Goal: Task Accomplishment & Management: Manage account settings

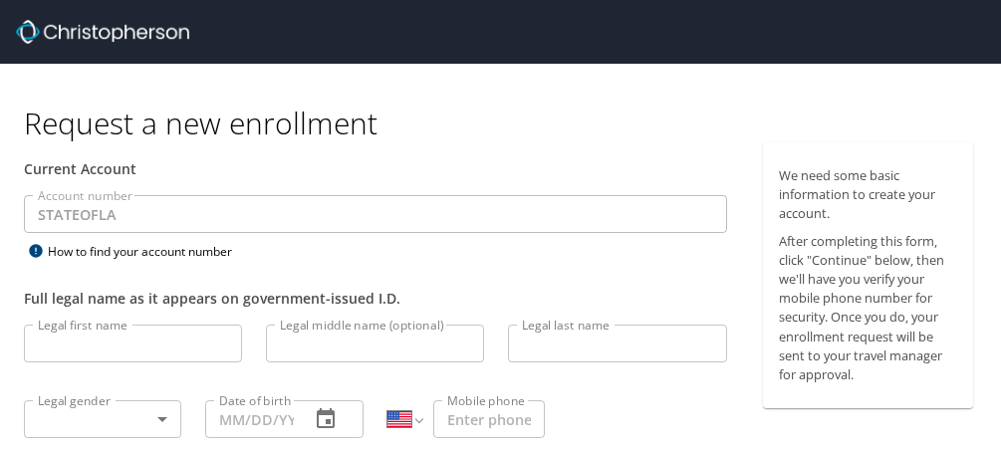
select select "US"
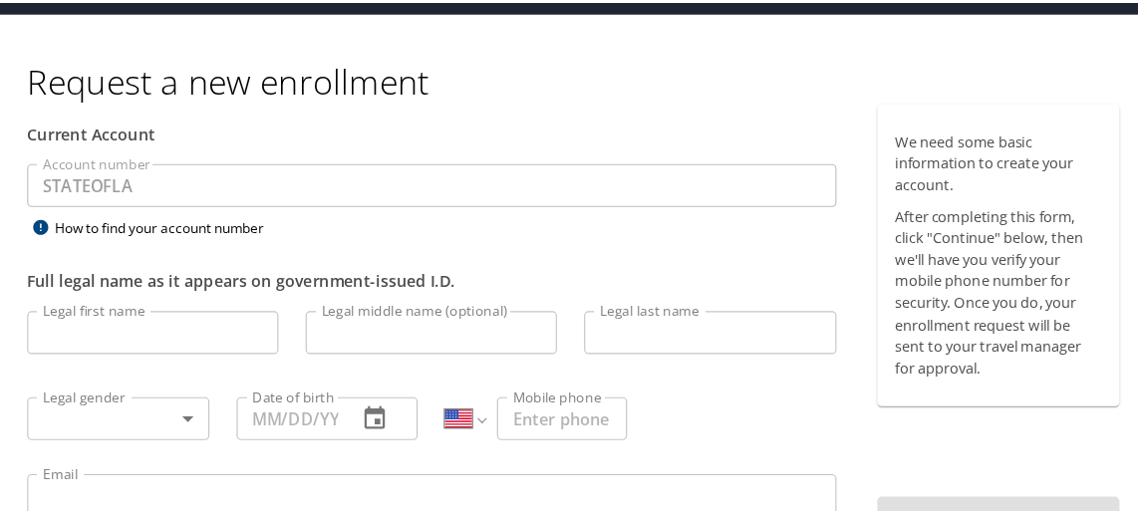
scroll to position [80, 0]
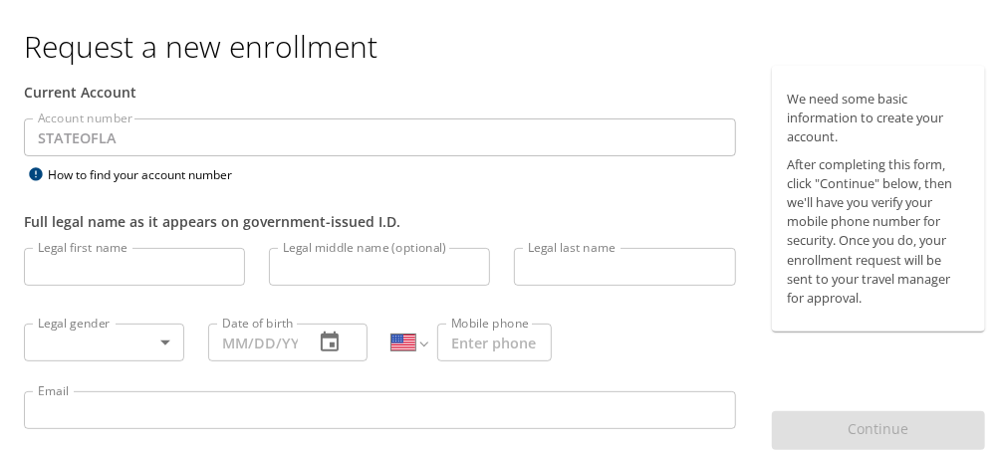
click at [88, 260] on input "Legal first name" at bounding box center [134, 264] width 221 height 38
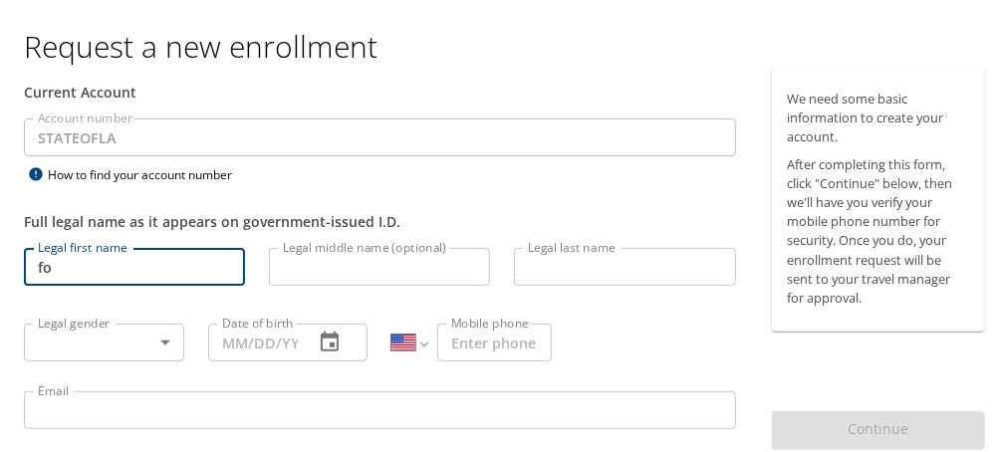
type input "f"
type input "Foster"
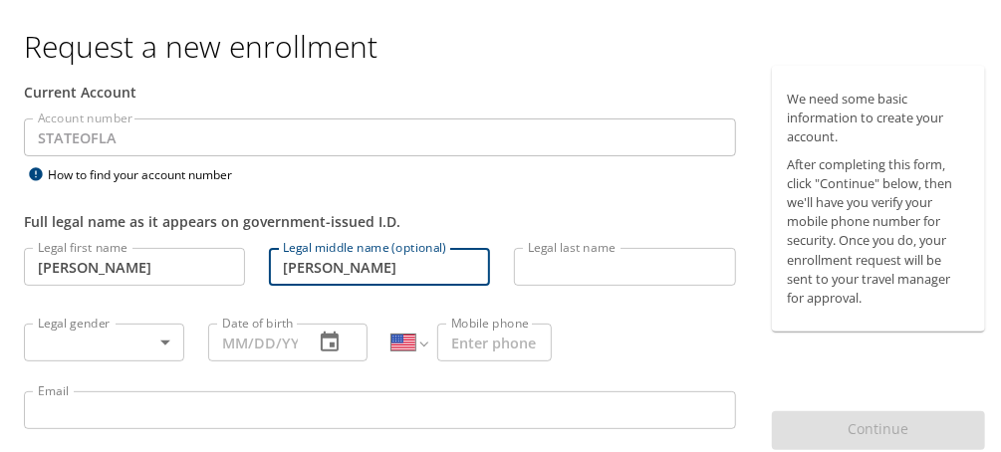
type input "Marie"
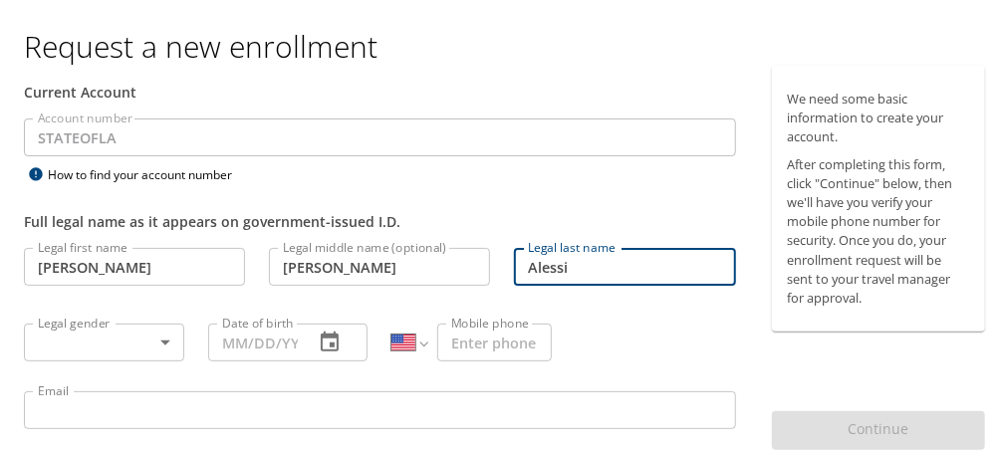
type input "Alessi"
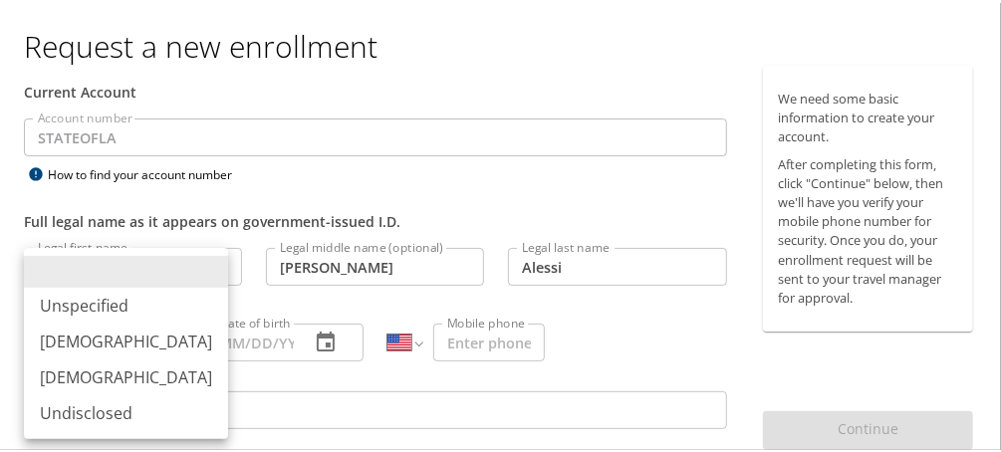
click at [162, 343] on body "Request a new enrollment Current Account Account number STATEOFLA Account numbe…" at bounding box center [506, 146] width 1013 height 452
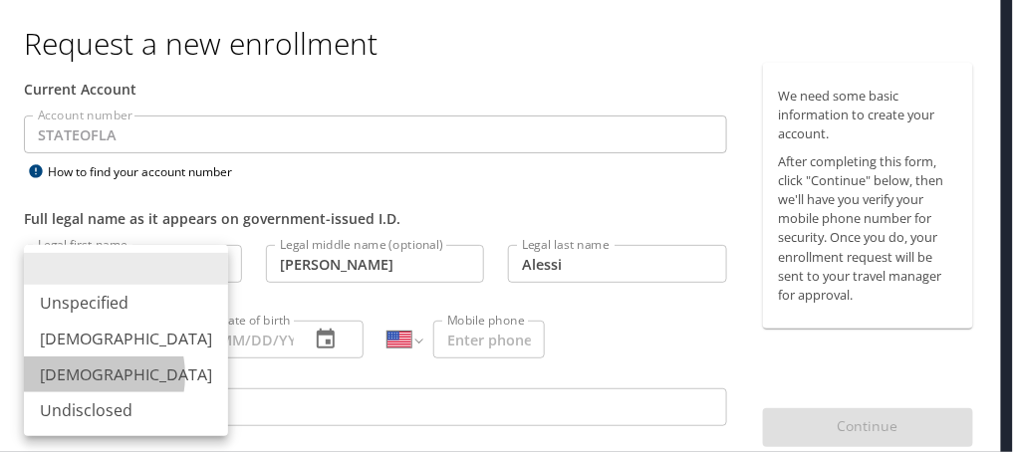
click at [76, 376] on li "Female" at bounding box center [126, 375] width 204 height 36
type input "Female"
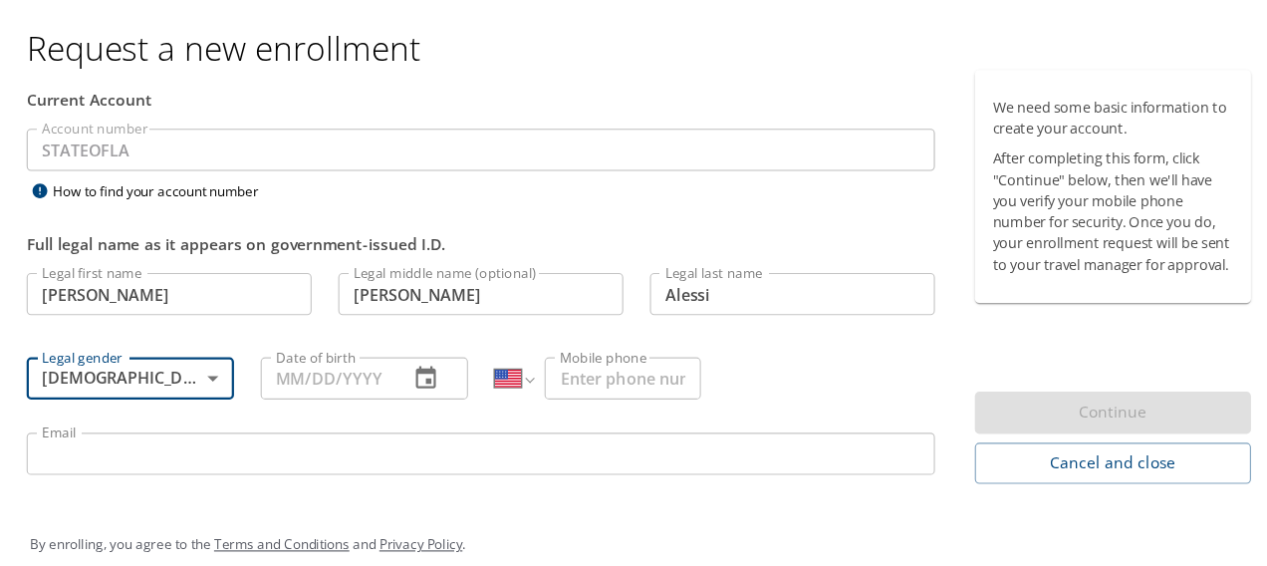
scroll to position [47, 0]
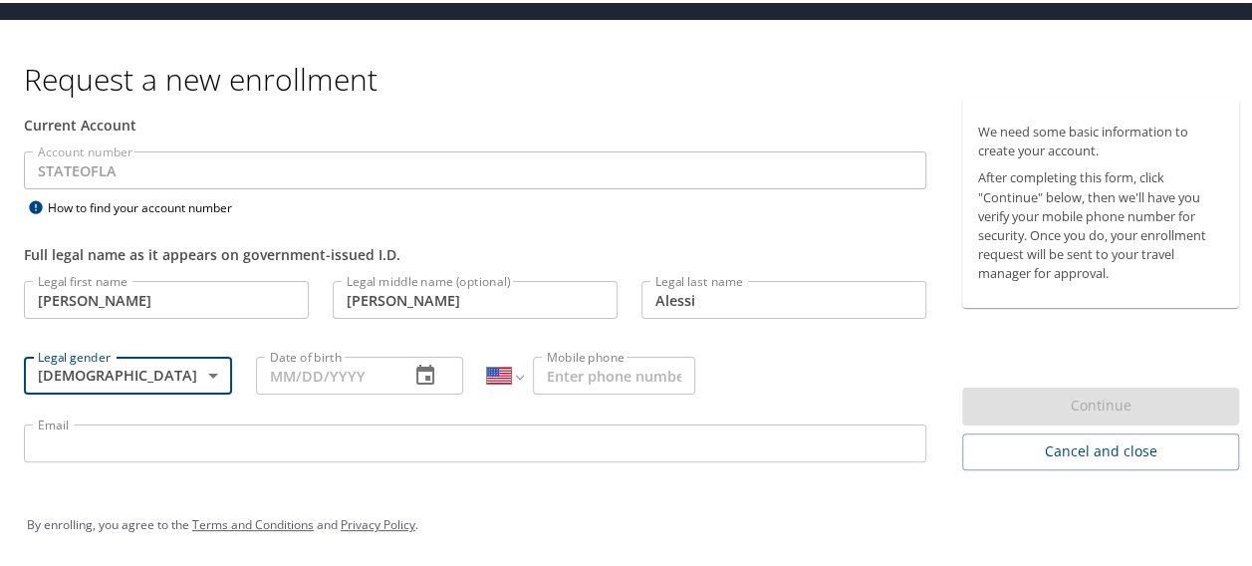
drag, startPoint x: 689, startPoint y: 8, endPoint x: 327, endPoint y: 373, distance: 514.2
click at [327, 373] on input "Date of birth" at bounding box center [325, 373] width 138 height 38
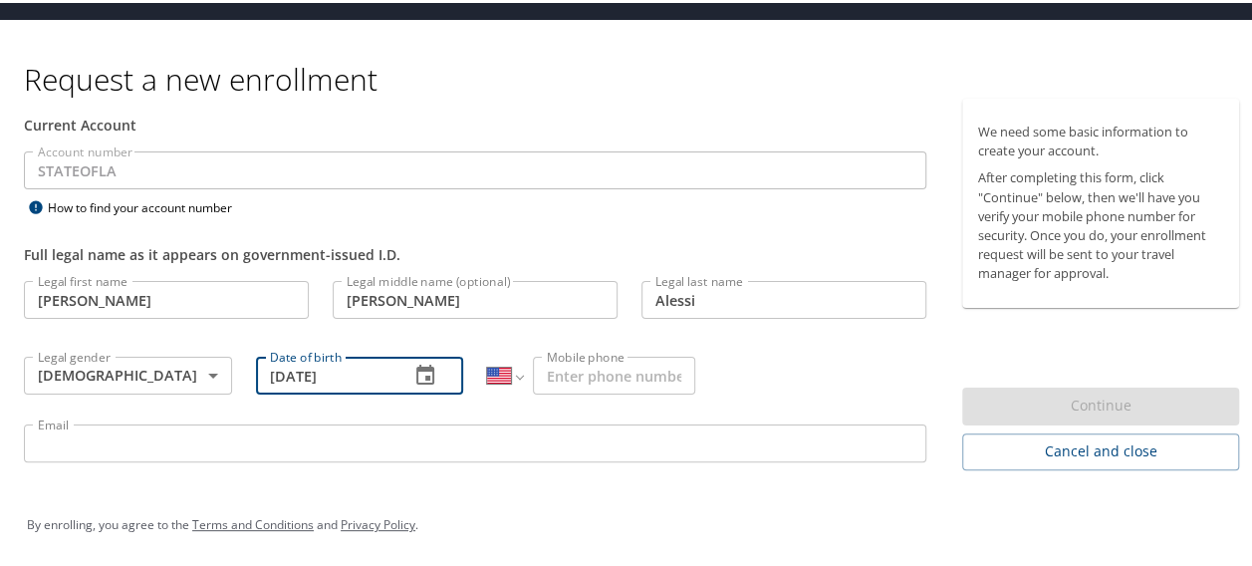
type input "01/08/1980"
click at [628, 375] on input "Mobile phone" at bounding box center [614, 373] width 162 height 38
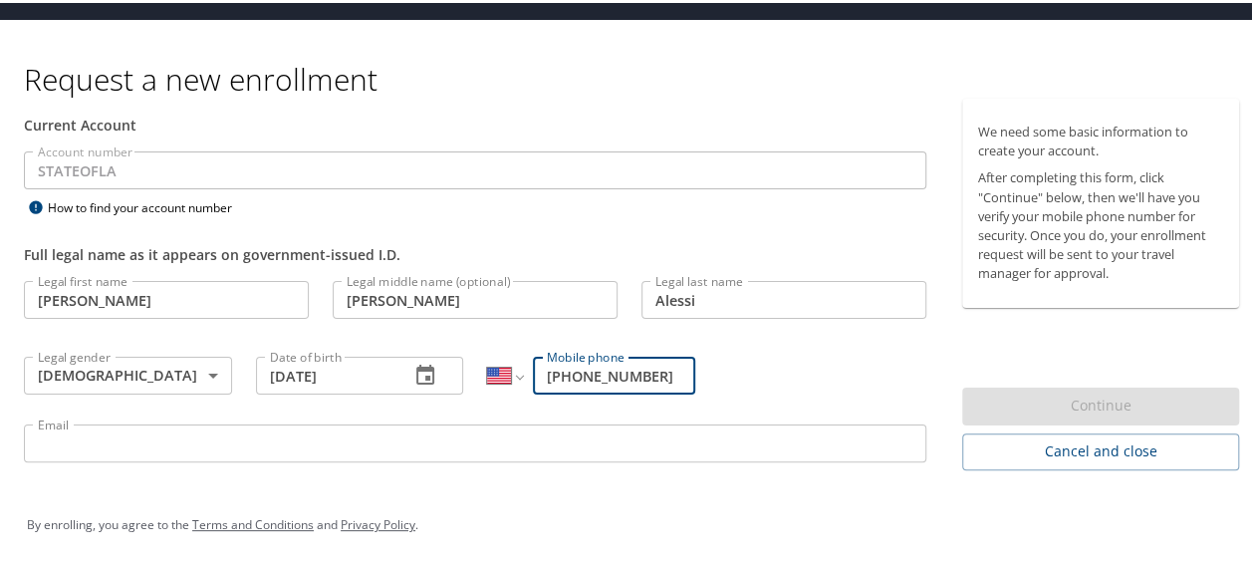
type input "(225) 939-4157"
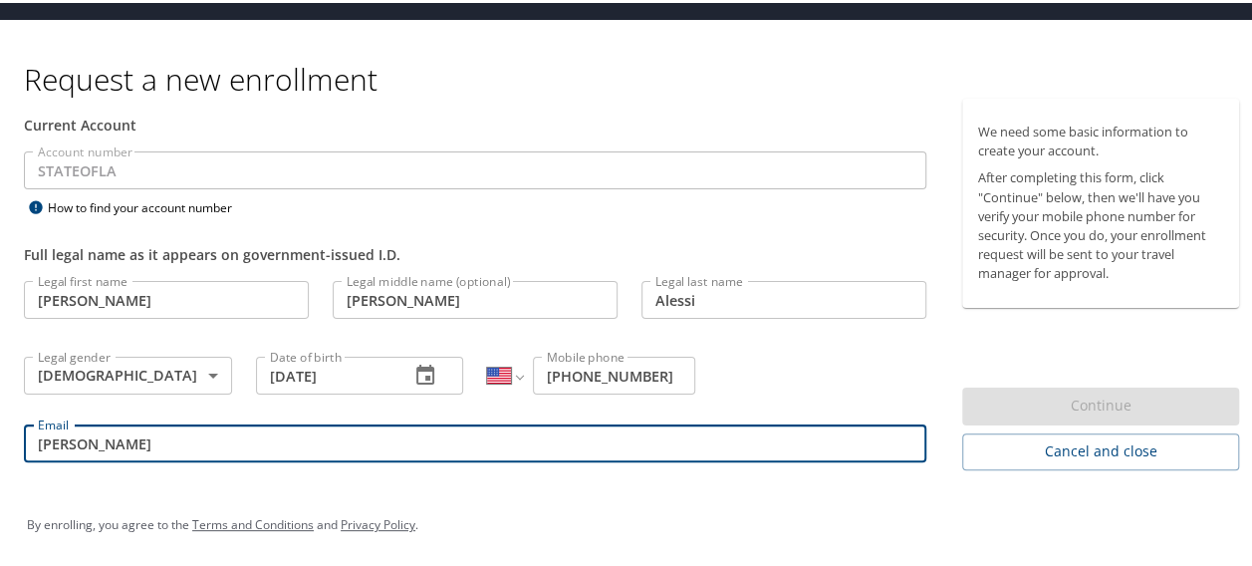
type input "foster.alessi@la.gov"
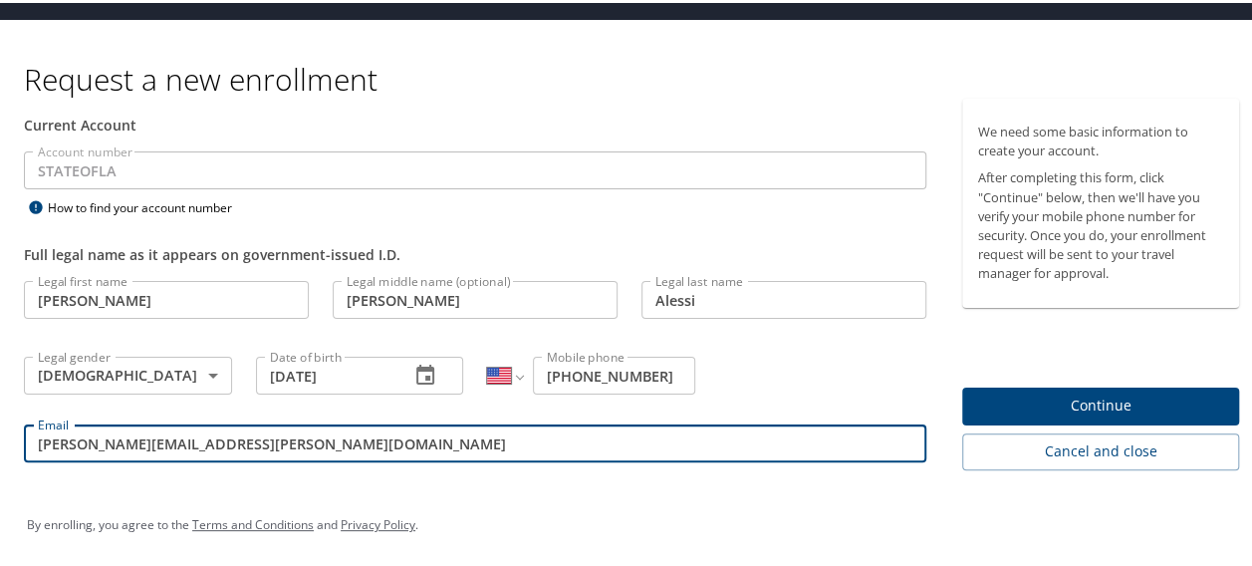
click at [1000, 394] on span "Continue" at bounding box center [1100, 402] width 245 height 25
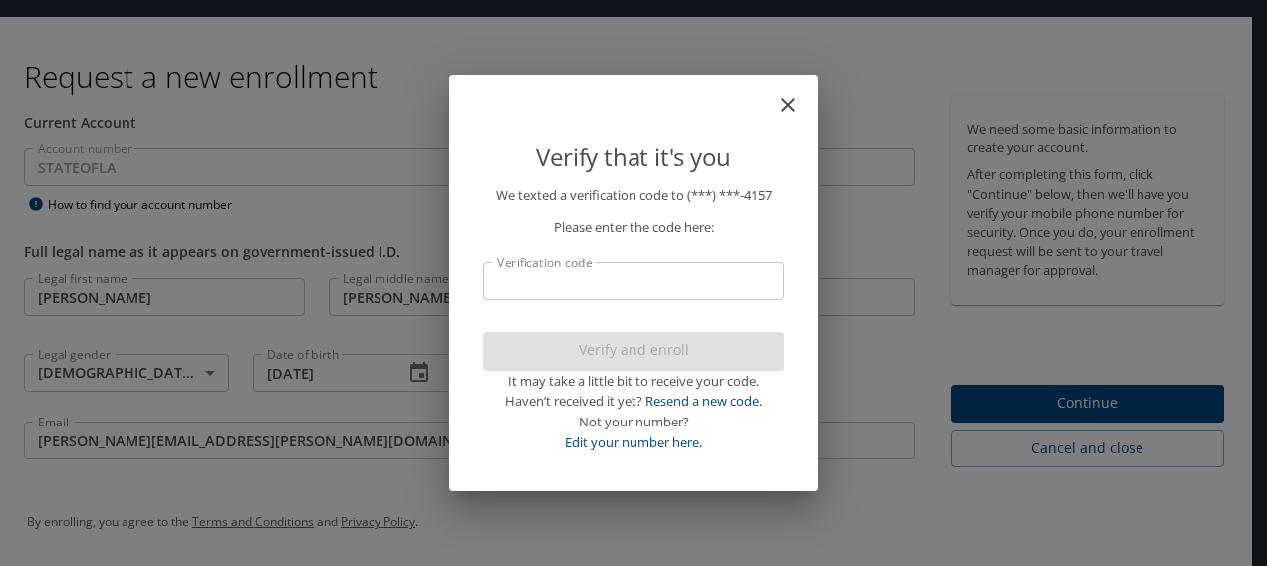
click at [636, 283] on input "Verification code" at bounding box center [633, 281] width 301 height 38
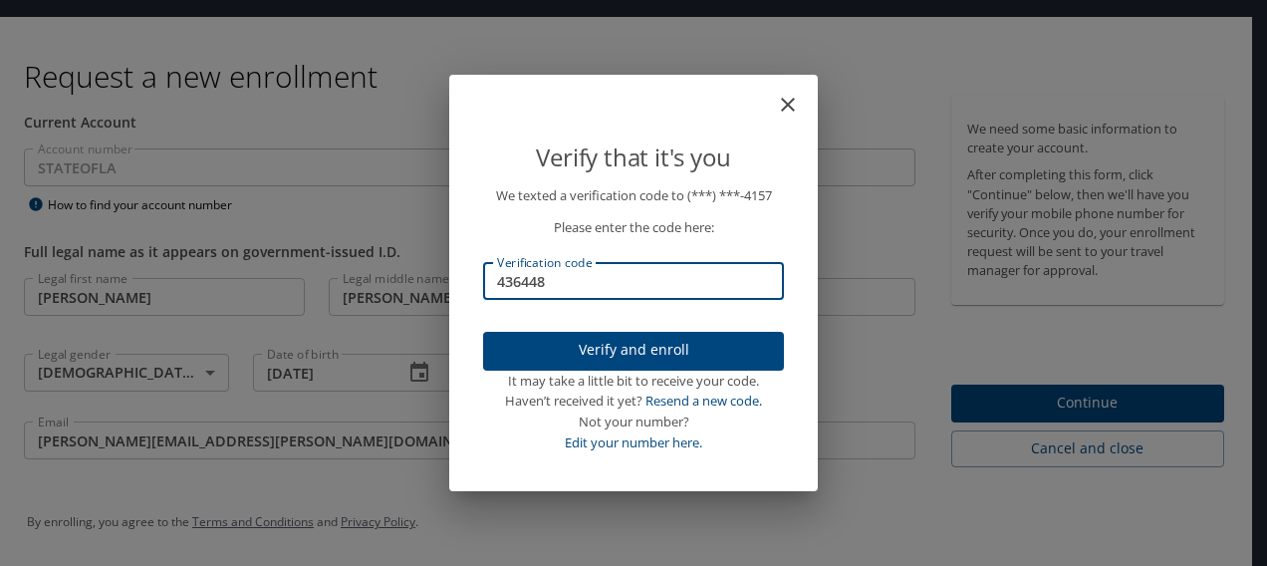
type input "436448"
click at [608, 349] on span "Verify and enroll" at bounding box center [633, 350] width 269 height 25
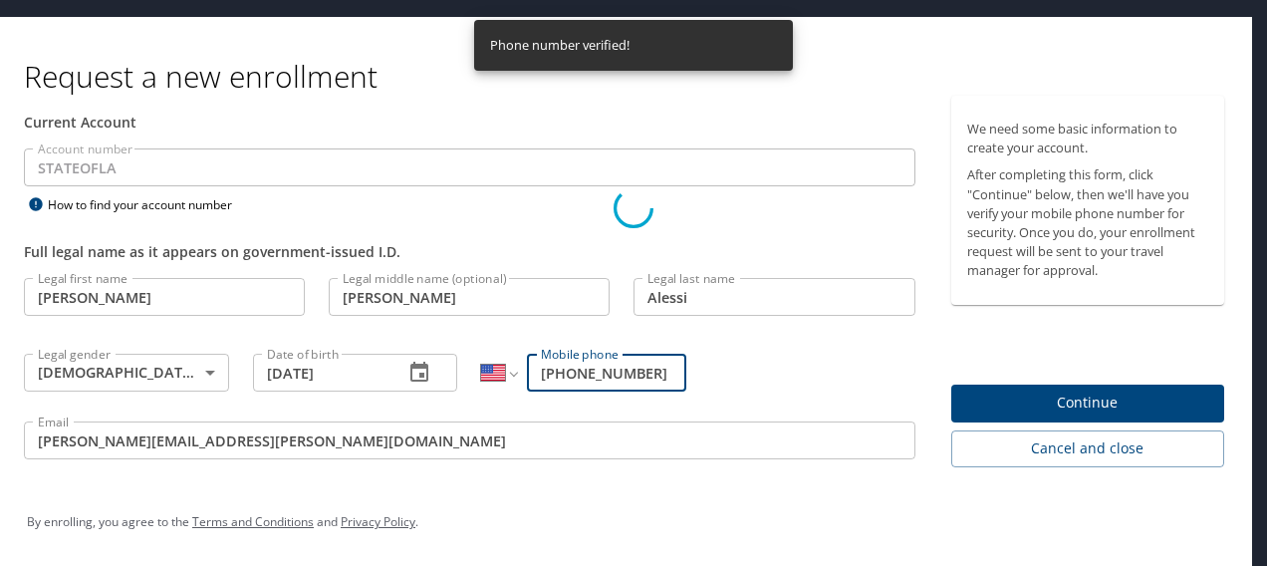
click at [569, 41] on div "Phone number verified!" at bounding box center [559, 45] width 139 height 39
click at [809, 225] on div "Verify that it's you We texted a verification code to (***) ***- 4157 Please en…" at bounding box center [633, 283] width 369 height 416
click at [1000, 215] on div "Verify that it's you We texted a verification code to (***) ***- 4157 Please en…" at bounding box center [633, 283] width 1267 height 566
click at [1000, 401] on div "Verify that it's you We texted a verification code to (***) ***- 4157 Please en…" at bounding box center [633, 283] width 1267 height 566
click at [659, 80] on div "Verify that it's you We texted a verification code to (***) ***- 4157 Please en…" at bounding box center [633, 283] width 369 height 416
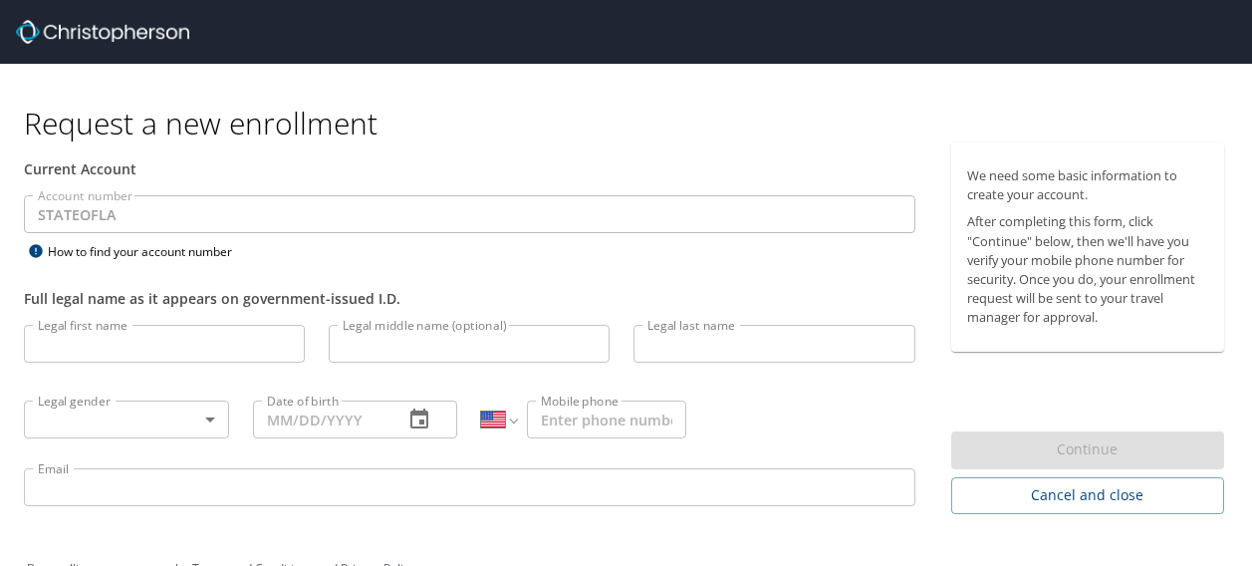
select select "US"
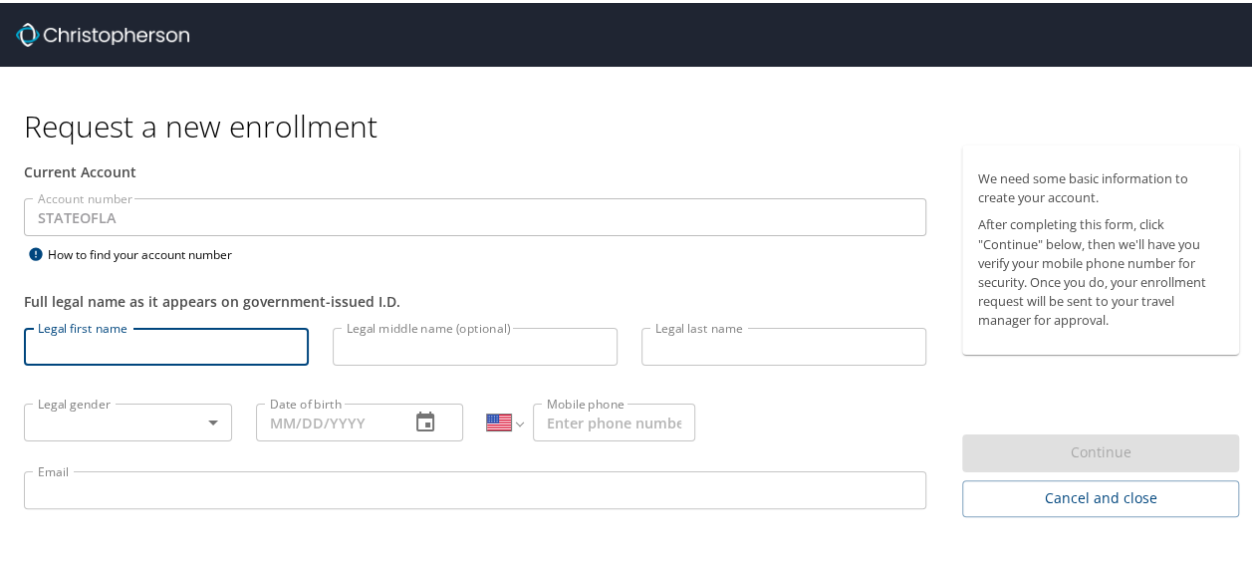
click at [181, 344] on input "Legal first name" at bounding box center [166, 344] width 285 height 38
type input "Foster"
type input "Marie"
type input "Alessi"
type input "Female"
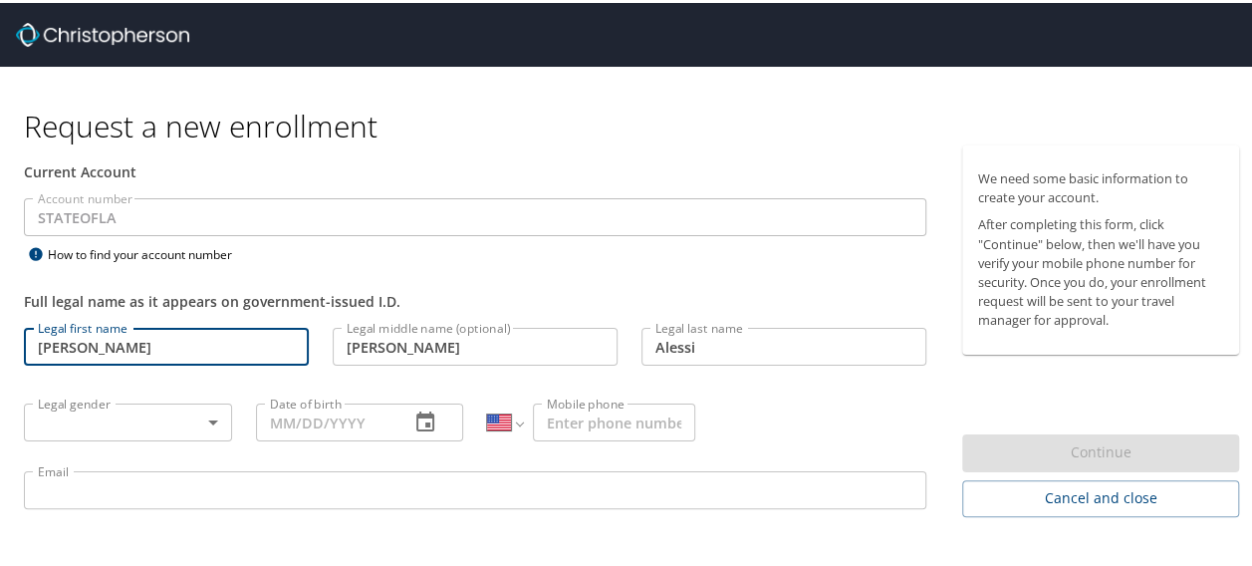
type input "01/08/1980"
type input "(225) 939-4157"
type input "foster.alessi@la.gov"
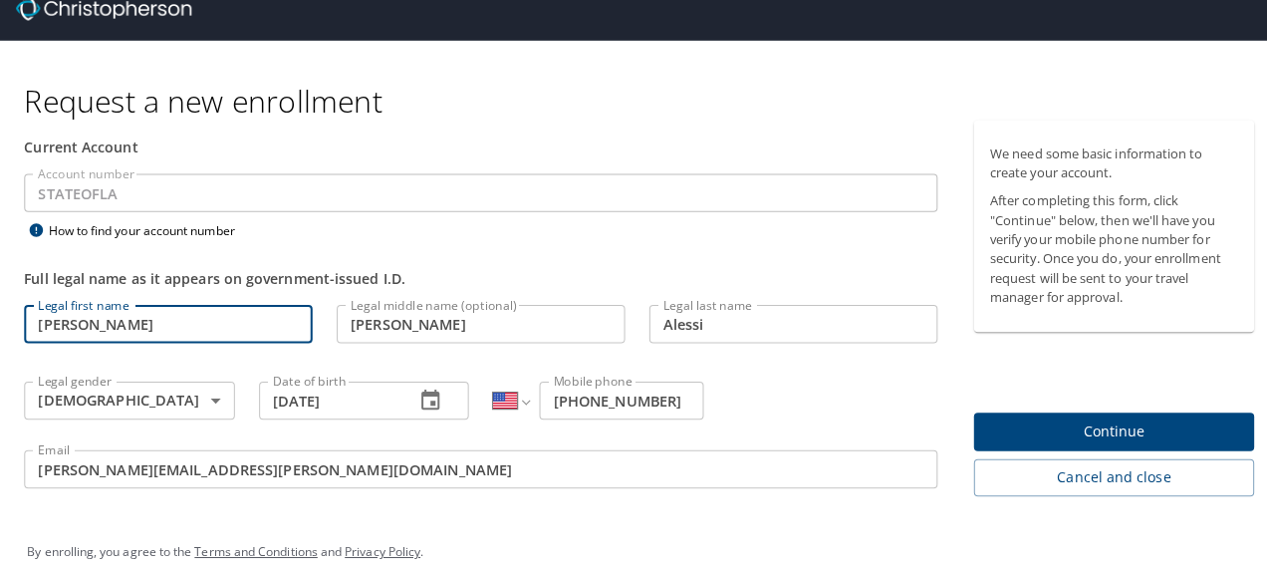
scroll to position [47, 0]
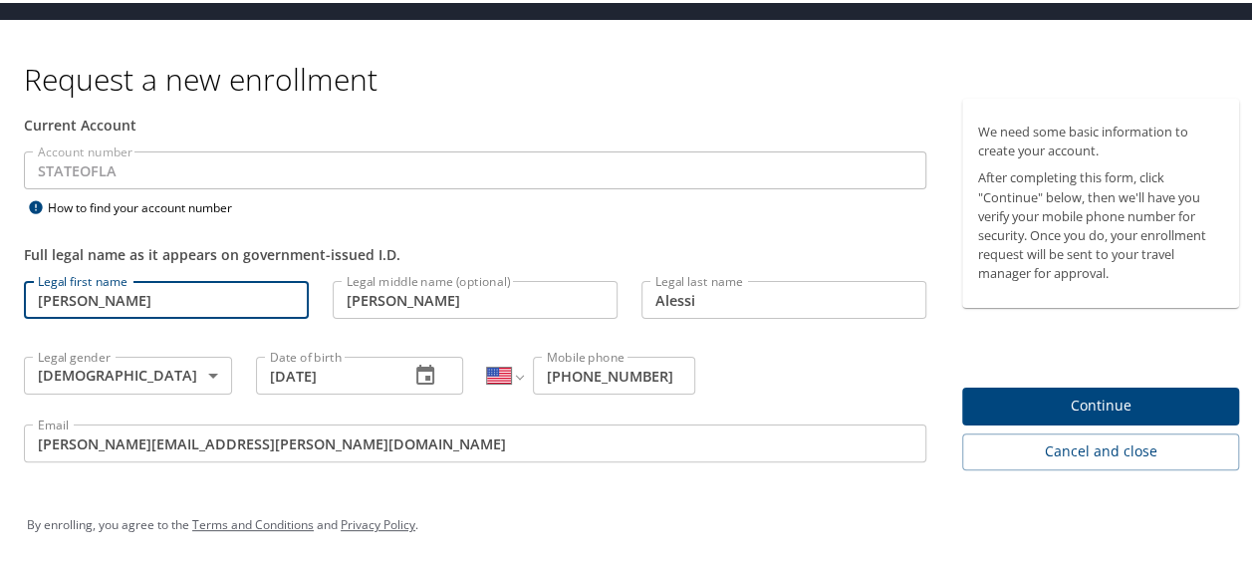
click at [1126, 398] on span "Continue" at bounding box center [1100, 402] width 245 height 25
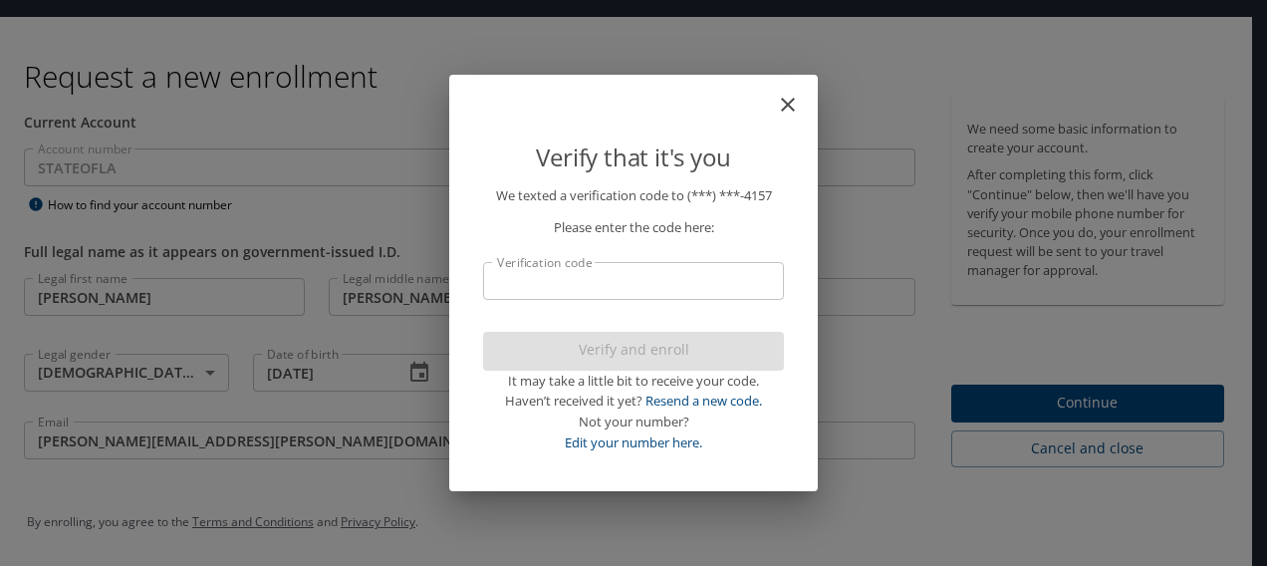
click at [691, 287] on input "Verification code" at bounding box center [633, 281] width 301 height 38
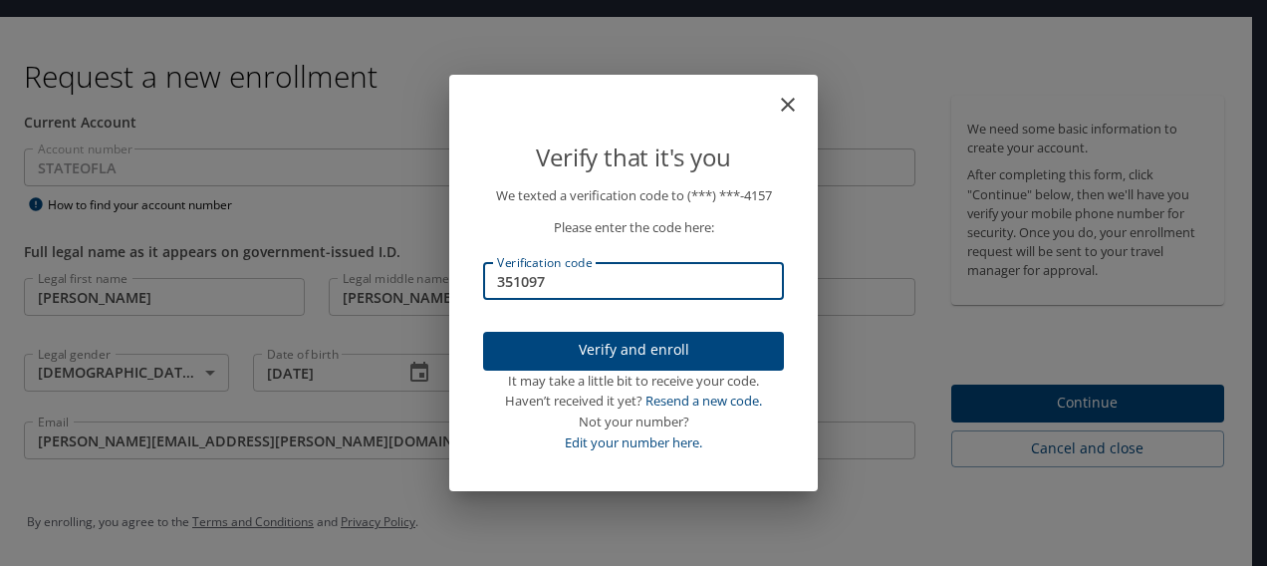
type input "351097"
click at [647, 352] on span "Verify and enroll" at bounding box center [633, 350] width 269 height 25
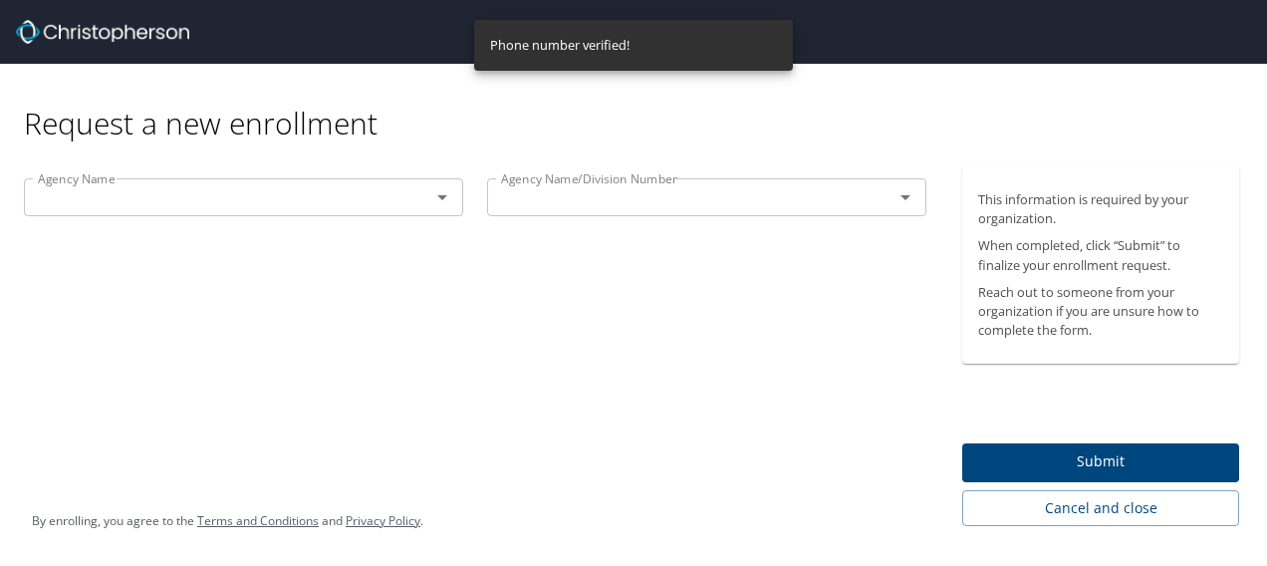
scroll to position [0, 0]
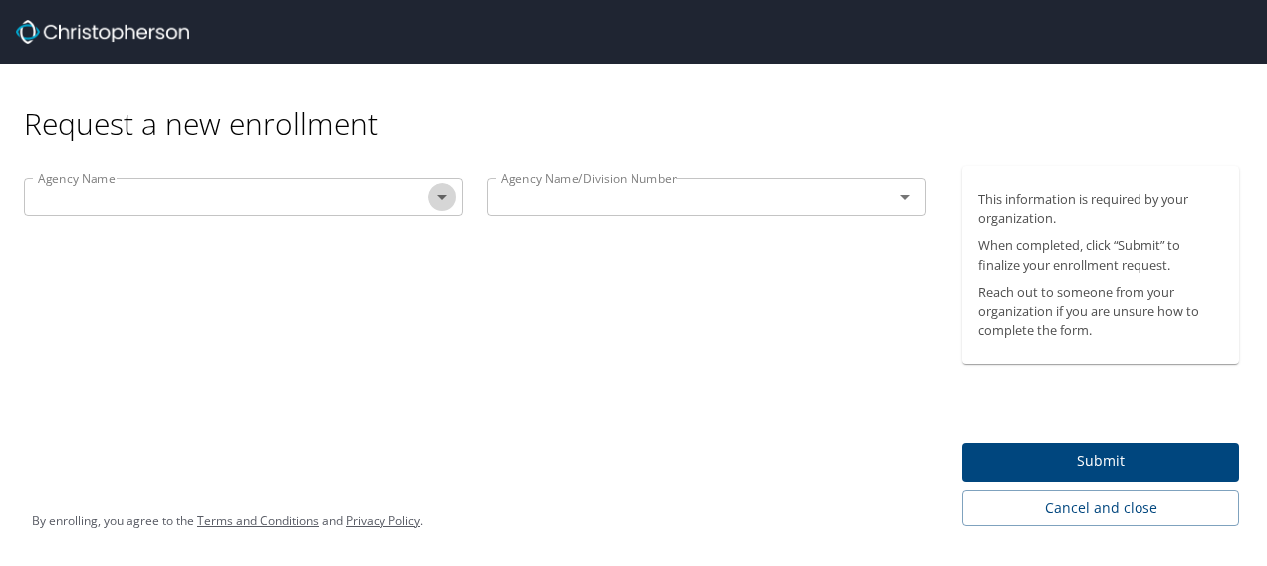
click at [444, 200] on icon "Open" at bounding box center [442, 197] width 24 height 24
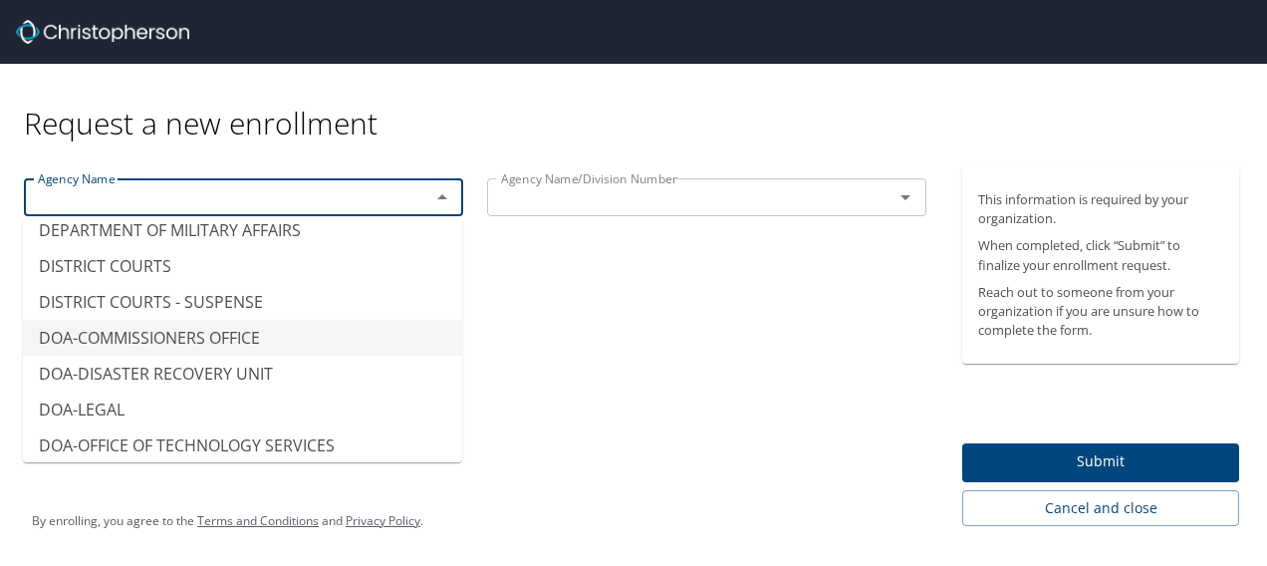
scroll to position [3785, 0]
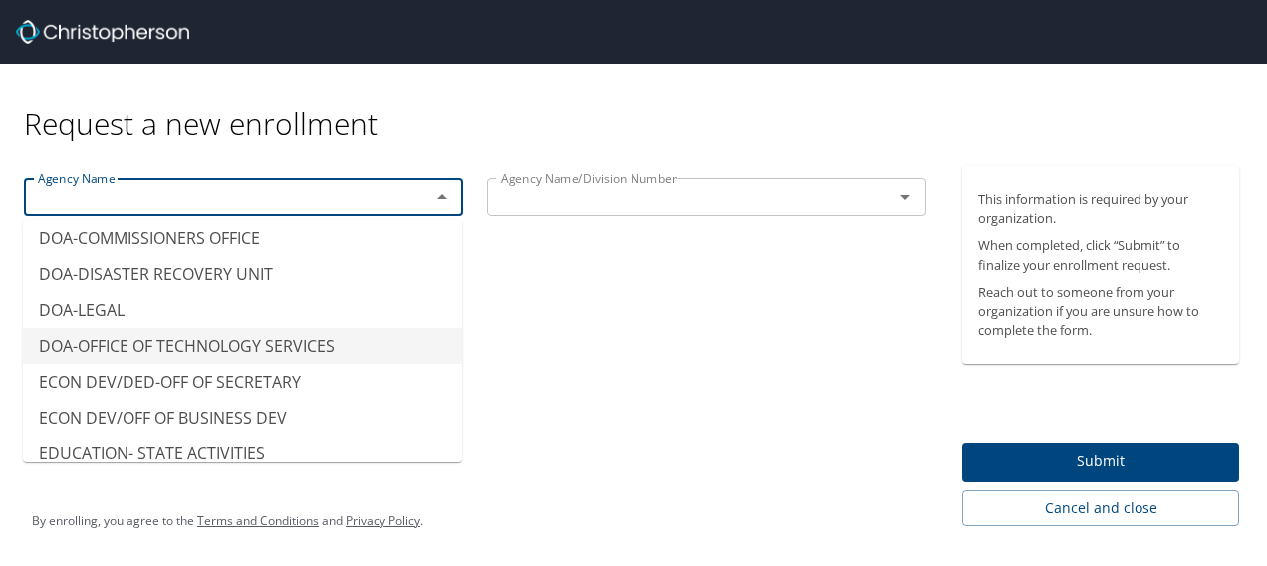
click at [324, 328] on li "DOA-OFFICE OF TECHNOLOGY SERVICES" at bounding box center [242, 346] width 439 height 36
type input "DOA-OFFICE OF TECHNOLOGY SERVICES"
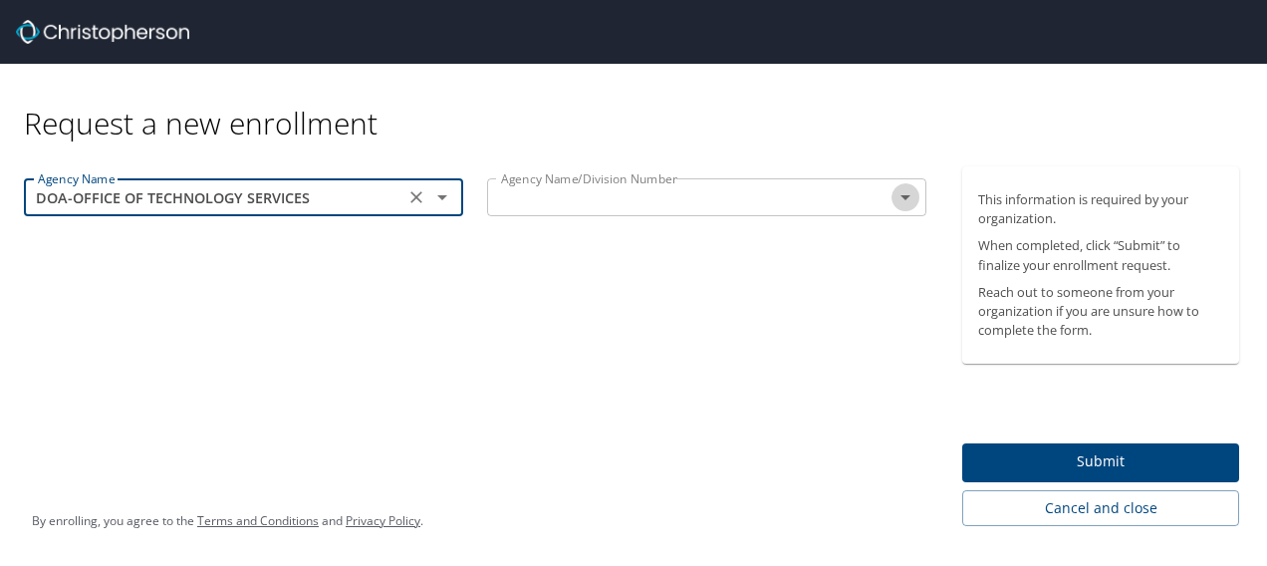
click at [914, 195] on icon "Open" at bounding box center [906, 197] width 24 height 24
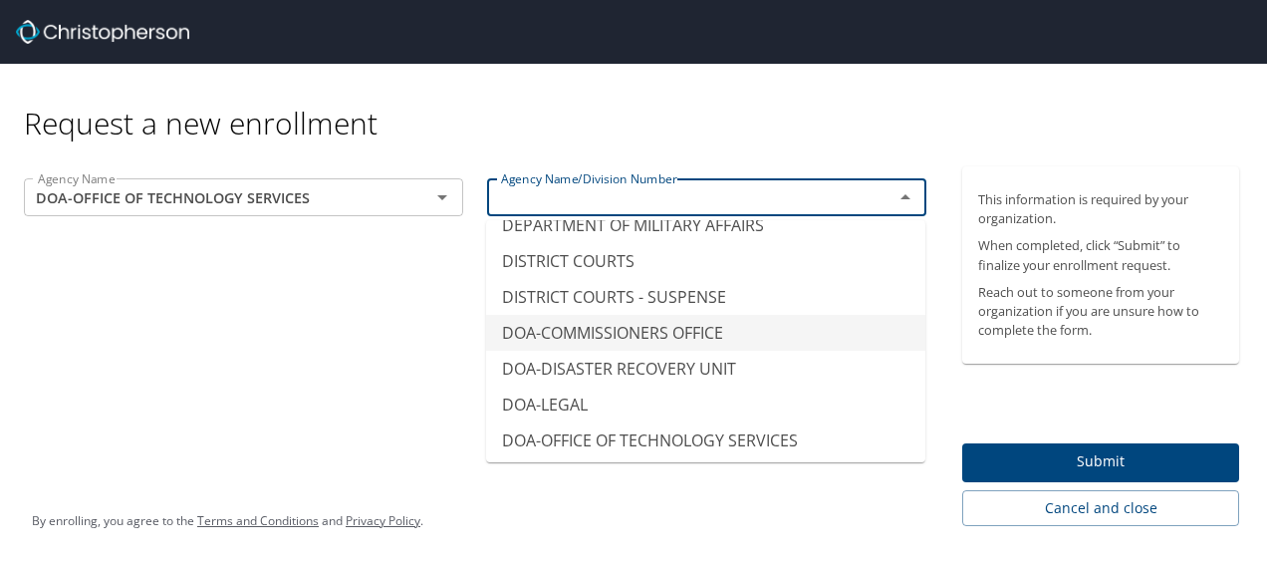
scroll to position [3686, 0]
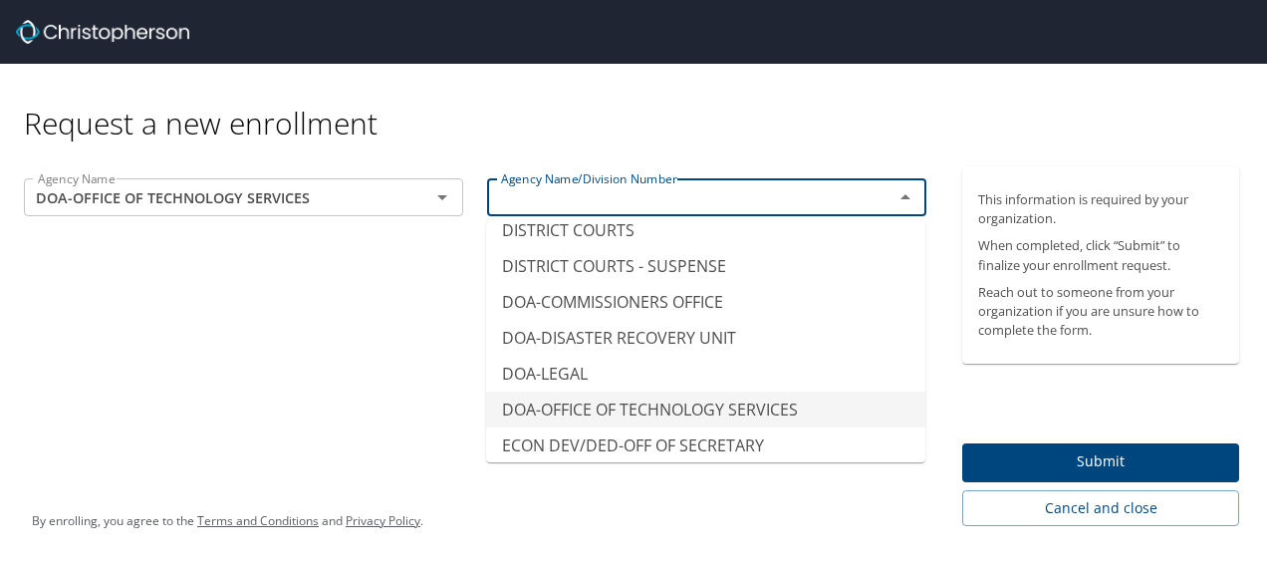
click at [757, 391] on li "DOA-OFFICE OF TECHNOLOGY SERVICES" at bounding box center [705, 409] width 439 height 36
type input "DOA-OFFICE OF TECHNOLOGY SERVICES"
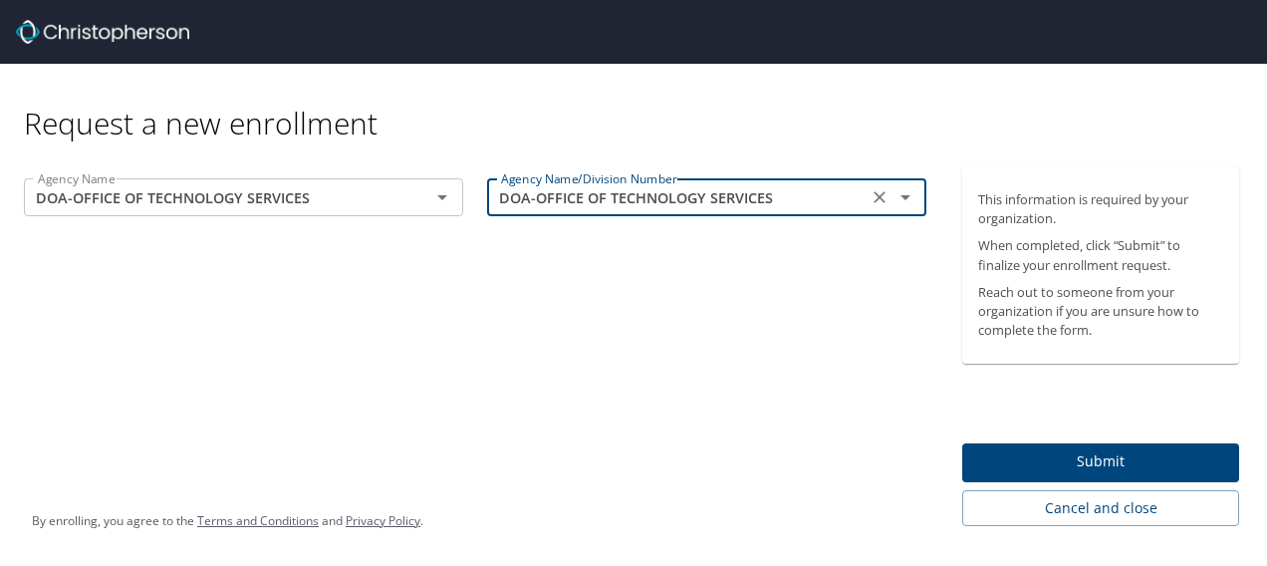
click at [605, 276] on div "Agency Name DOA-OFFICE OF TECHNOLOGY SERVICES Agency Name Agency Name/Division …" at bounding box center [475, 346] width 950 height 360
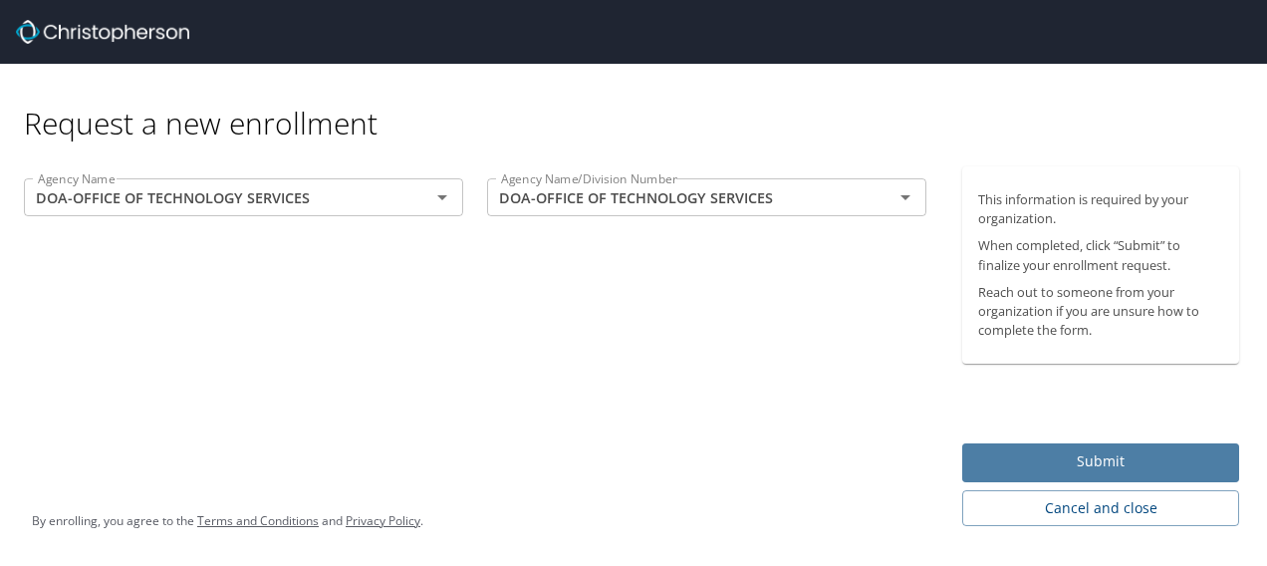
click at [1110, 457] on span "Submit" at bounding box center [1100, 461] width 245 height 25
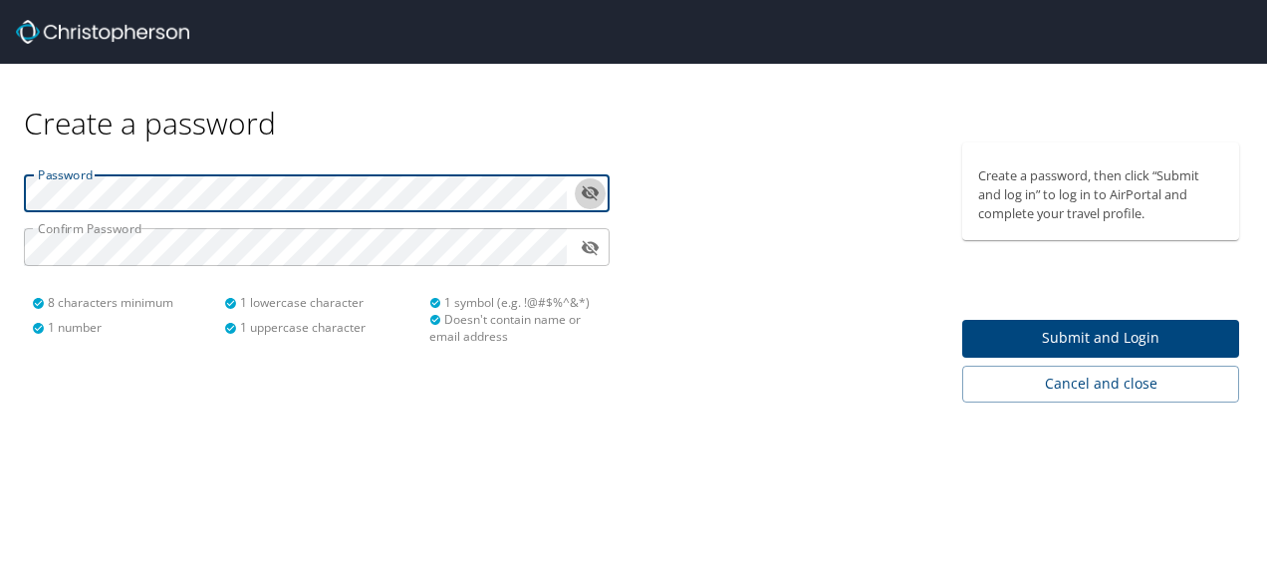
click at [592, 189] on icon "toggle password visibility" at bounding box center [590, 192] width 19 height 19
click at [1117, 336] on span "Submit and Login" at bounding box center [1100, 338] width 245 height 25
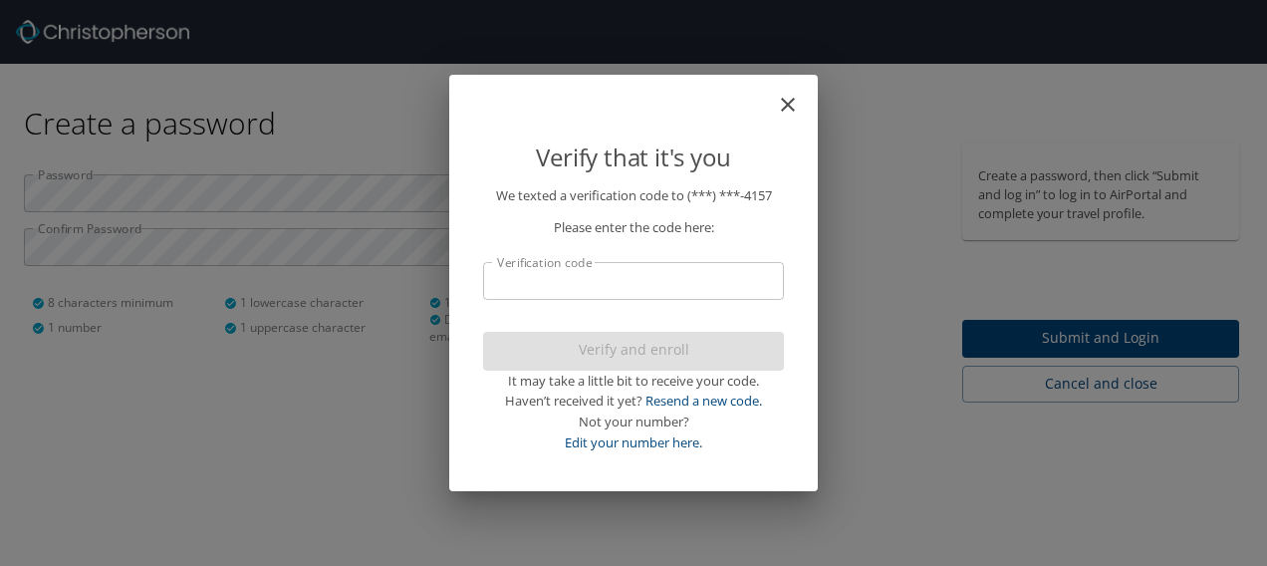
click at [653, 287] on input "Verification code" at bounding box center [633, 281] width 301 height 38
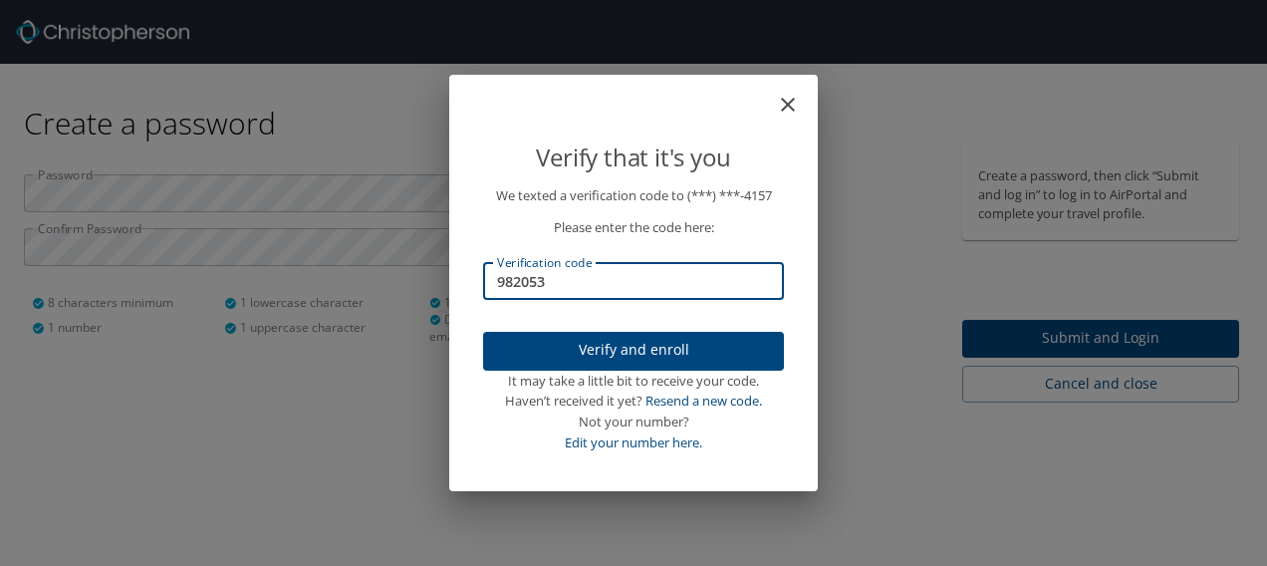
type input "982053"
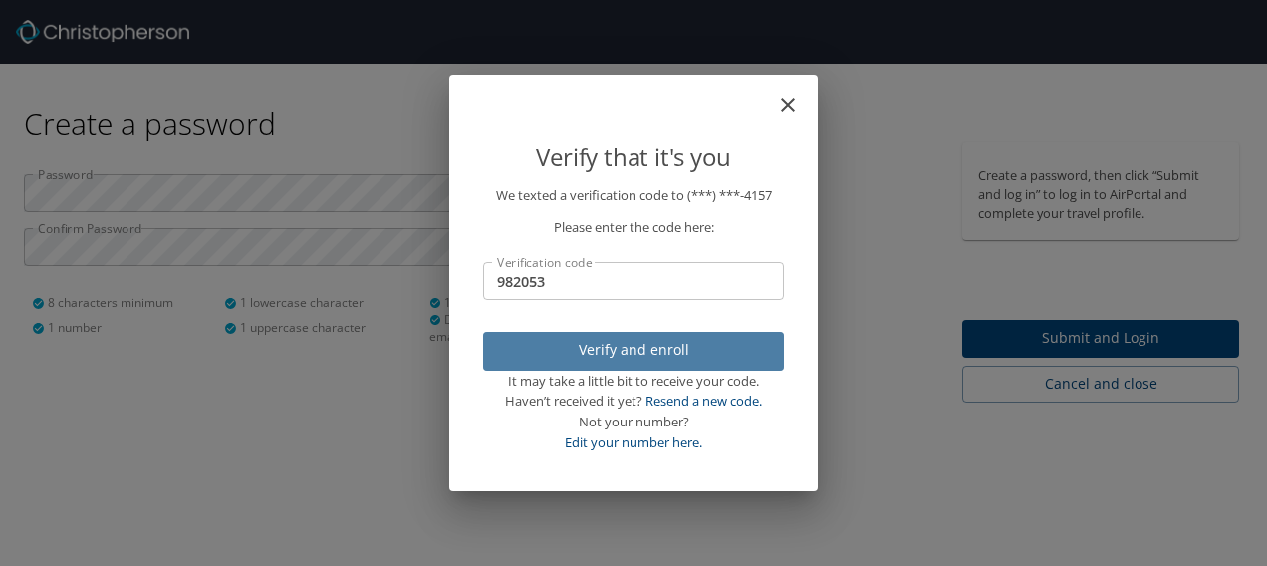
click at [683, 344] on span "Verify and enroll" at bounding box center [633, 350] width 269 height 25
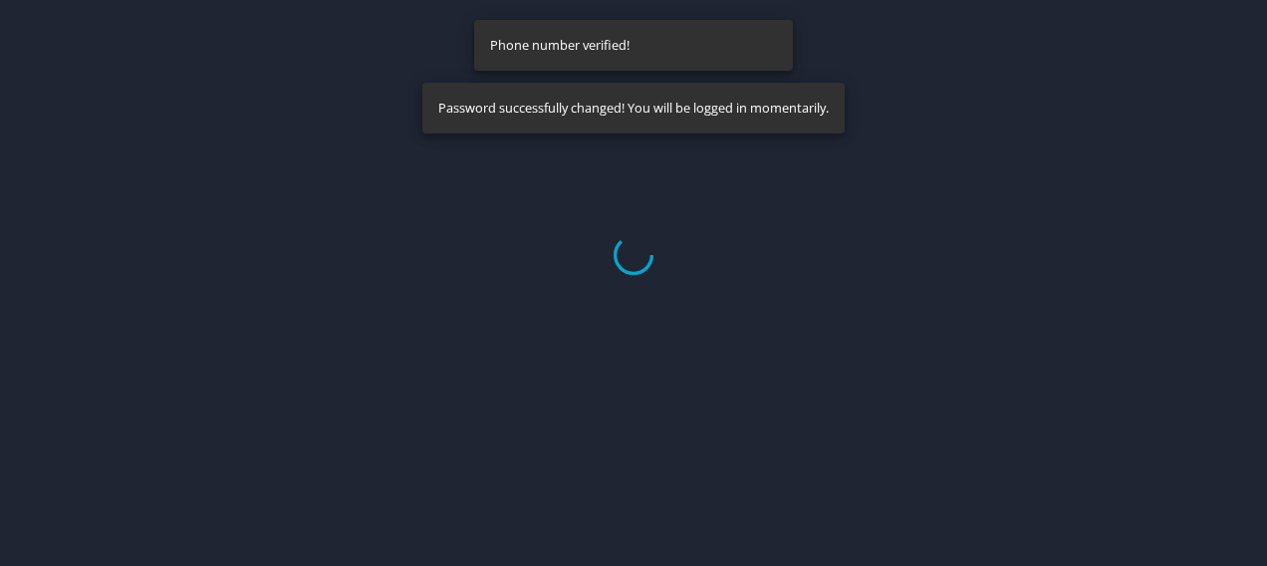
select select "US"
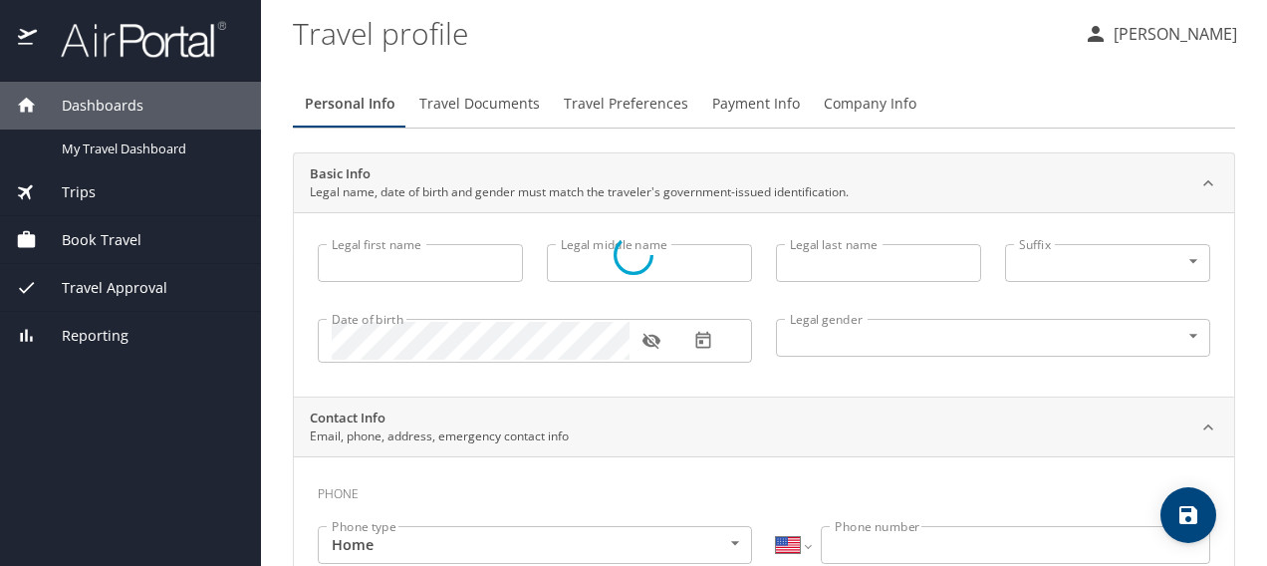
type input "Foster"
type input "Marie"
type input "Alessi"
type input "Female"
select select "US"
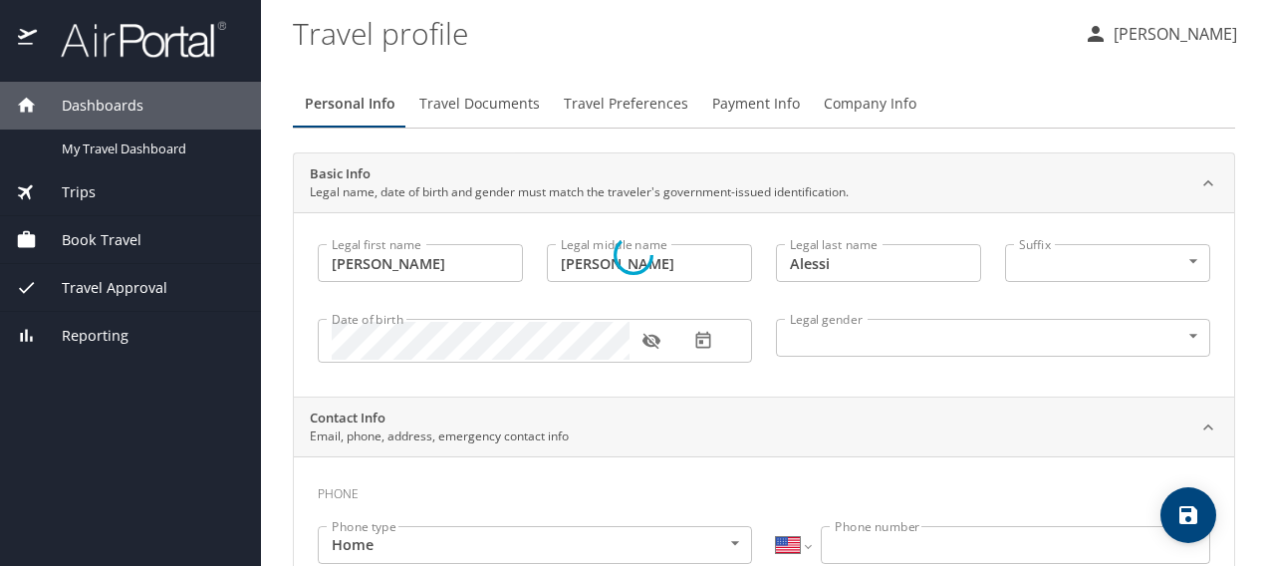
select select "US"
click at [655, 341] on icon "button" at bounding box center [651, 342] width 18 height 16
click at [650, 341] on icon "button" at bounding box center [651, 341] width 18 height 13
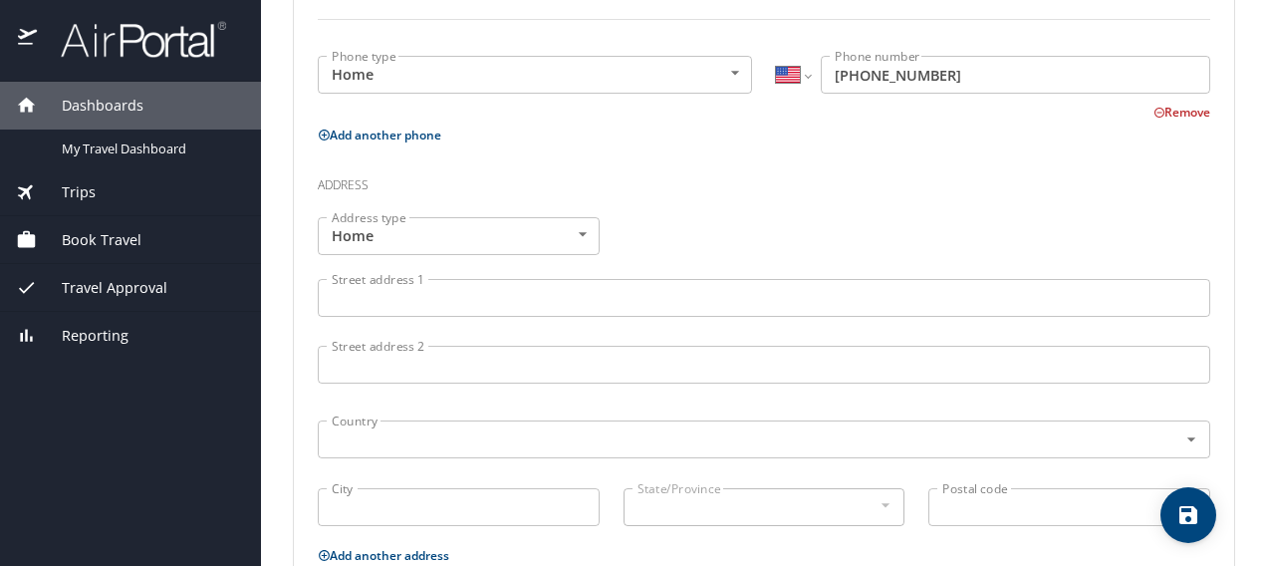
scroll to position [598, 0]
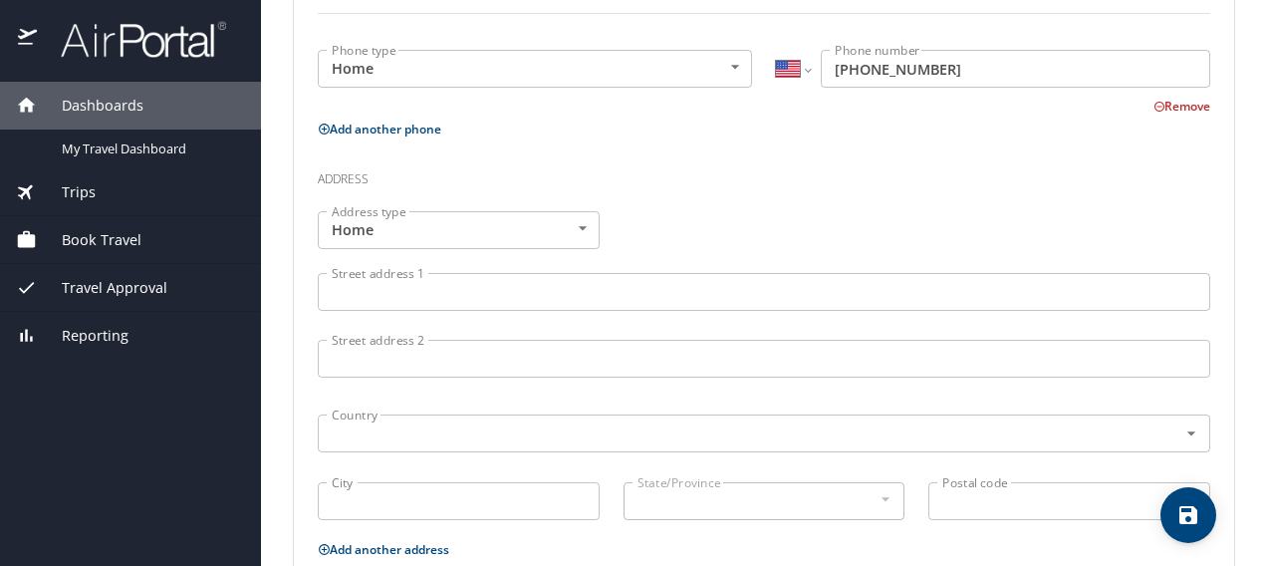
click at [486, 292] on input "Street address 1" at bounding box center [764, 292] width 893 height 38
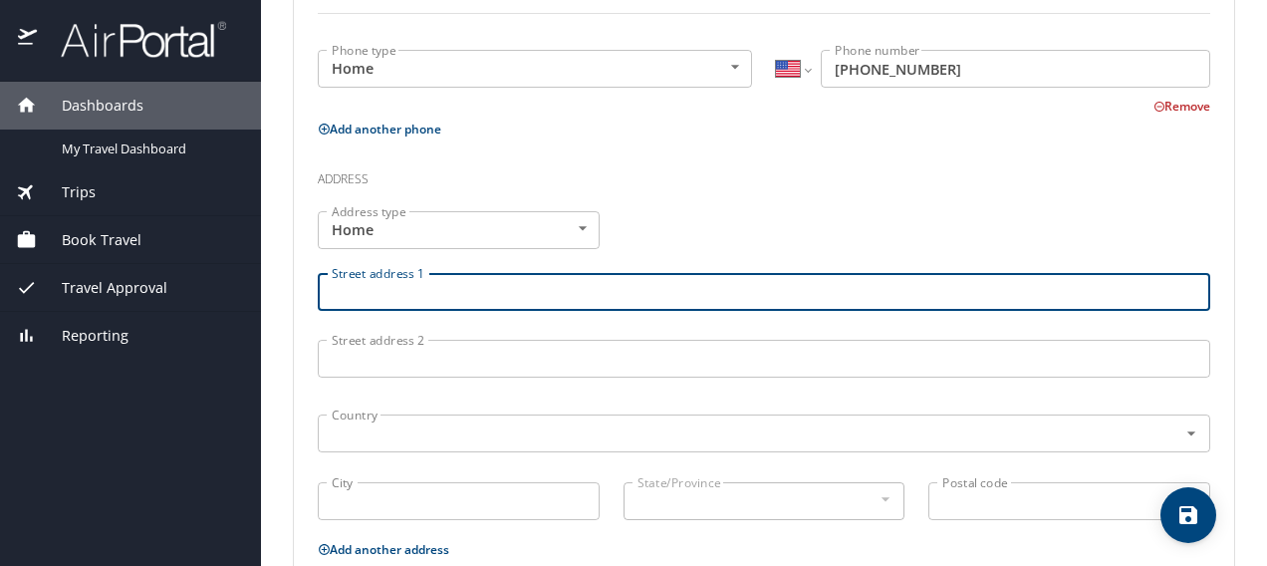
type input "6126 Fleetwood Dr"
click at [377, 428] on input "text" at bounding box center [735, 433] width 822 height 26
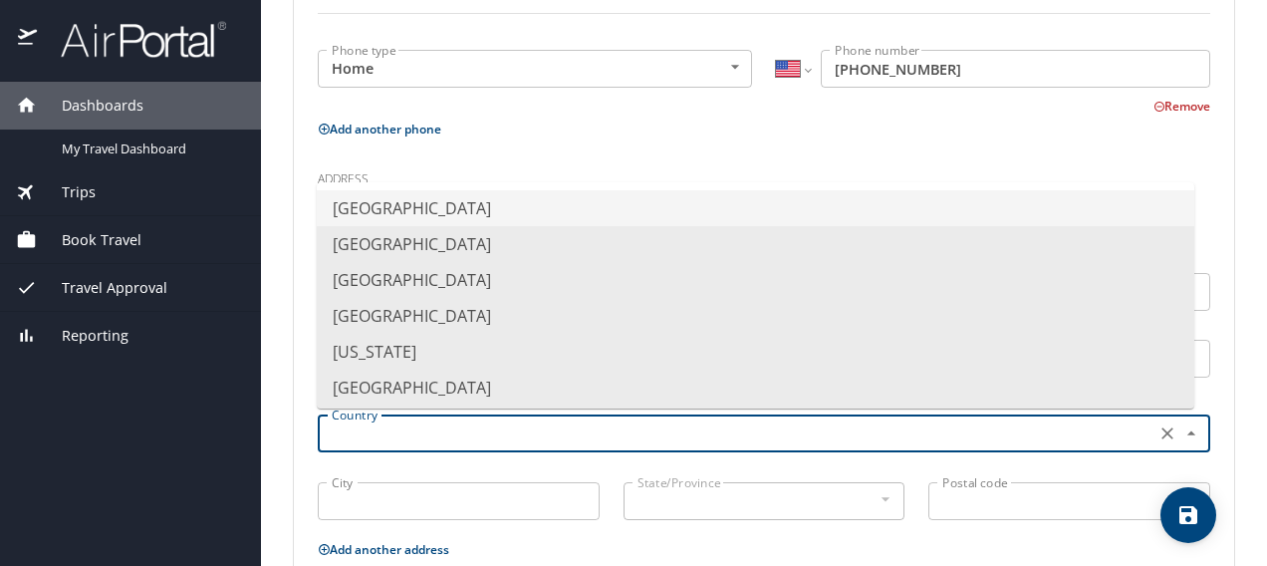
click at [493, 207] on li "United States of America" at bounding box center [756, 208] width 878 height 36
type input "United States of America"
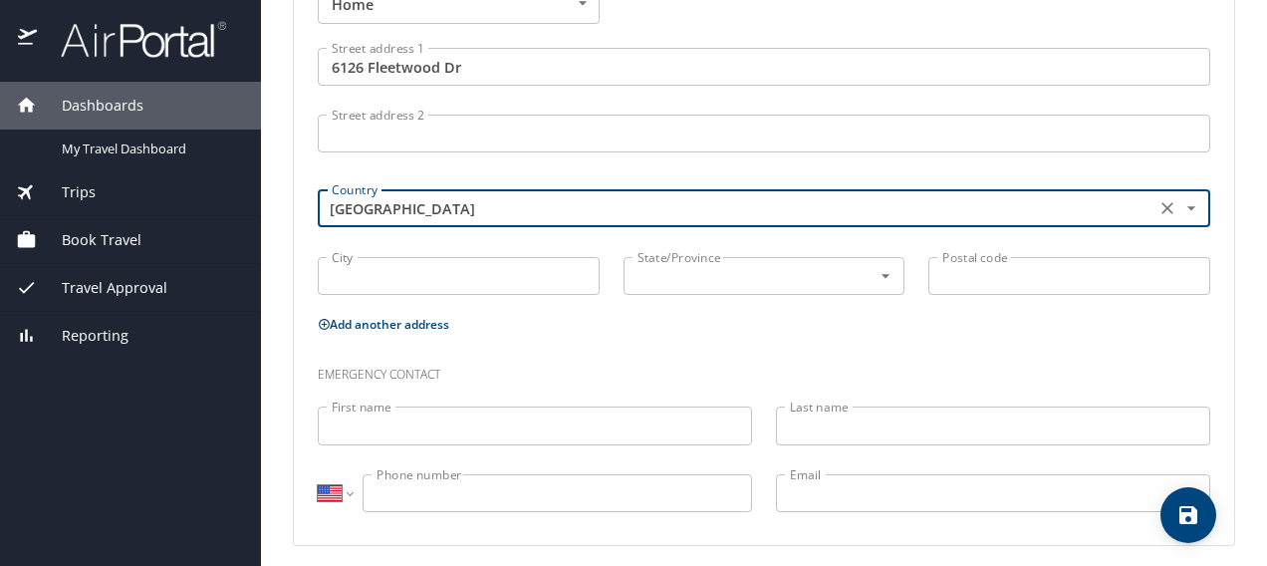
scroll to position [831, 0]
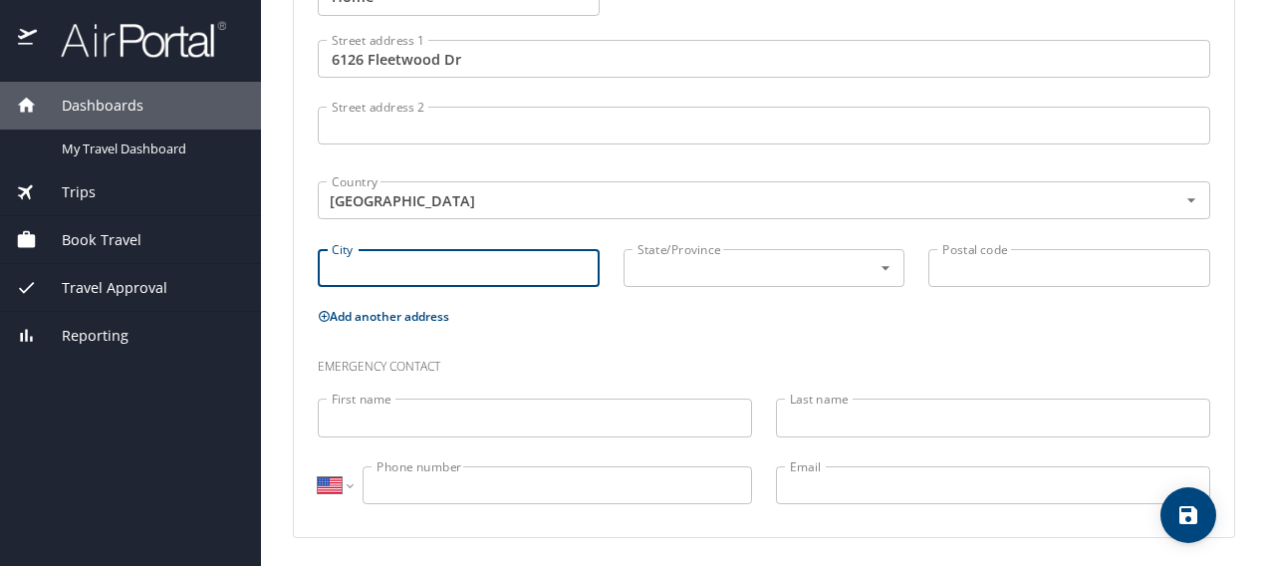
click at [456, 267] on input "City" at bounding box center [459, 268] width 282 height 38
type input "Baton Rouge"
click at [764, 277] on input "text" at bounding box center [735, 268] width 211 height 26
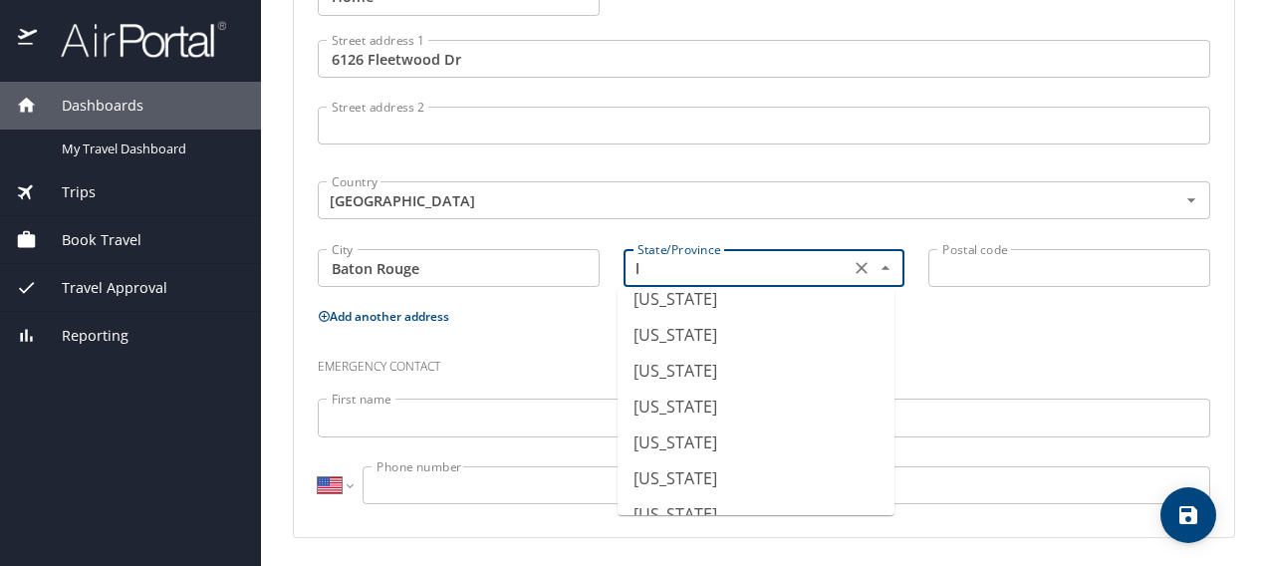
scroll to position [299, 0]
click at [683, 305] on li "Louisiana" at bounding box center [756, 303] width 277 height 36
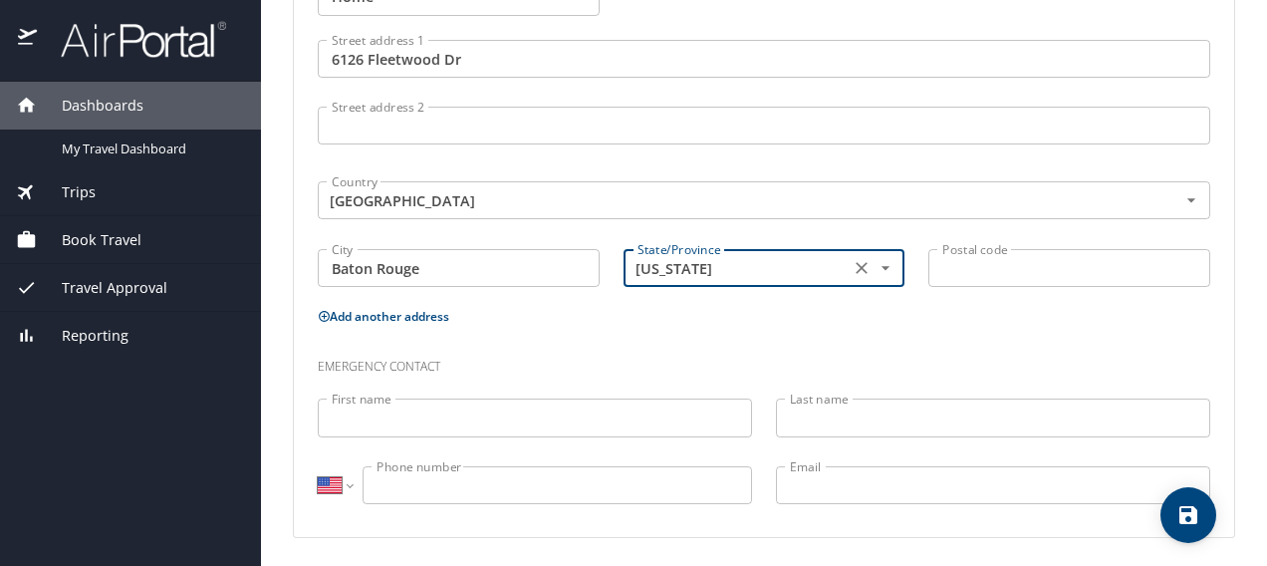
type input "Louisiana"
click at [975, 272] on input "Postal code" at bounding box center [1069, 268] width 282 height 38
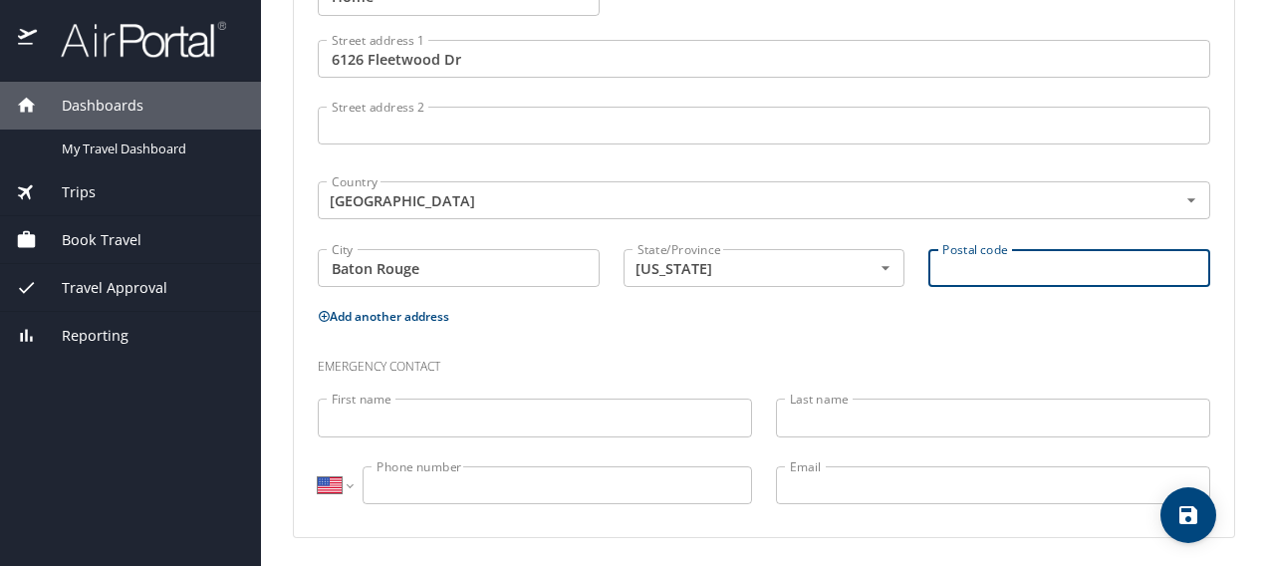
type input "70817"
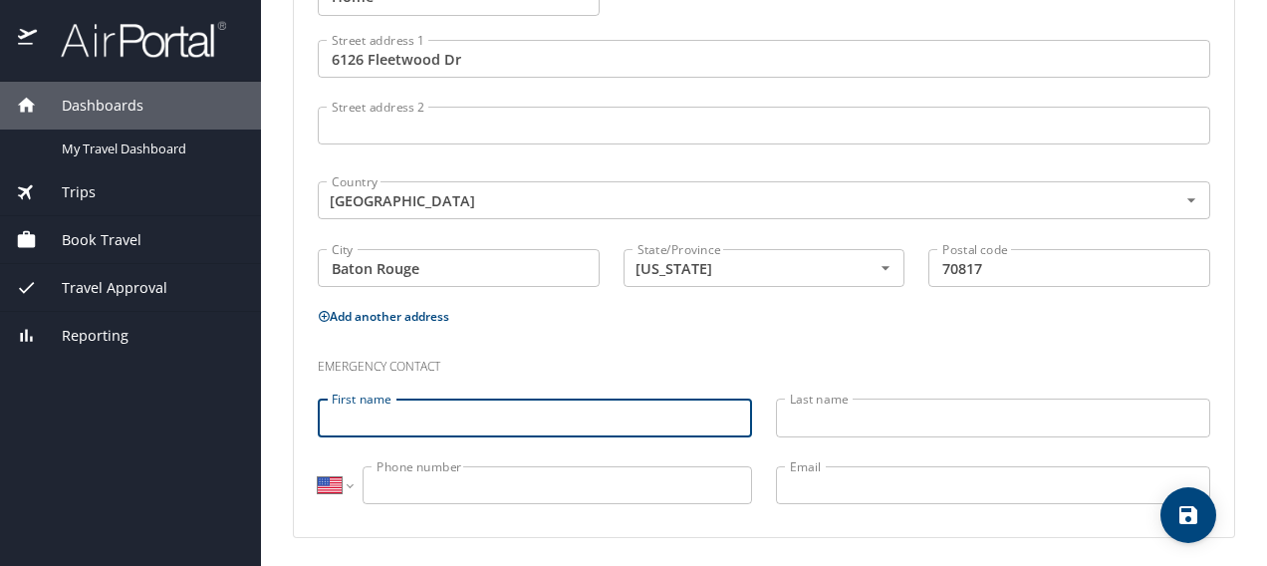
click at [456, 422] on input "First name" at bounding box center [535, 417] width 434 height 38
type input "Sandra"
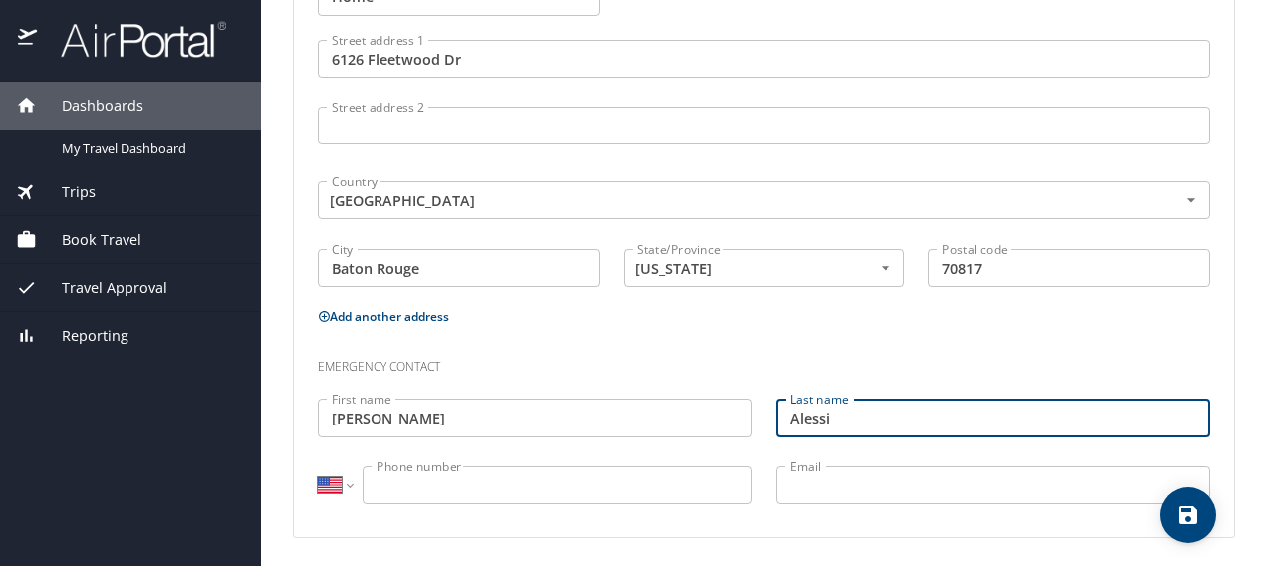
type input "Alessi"
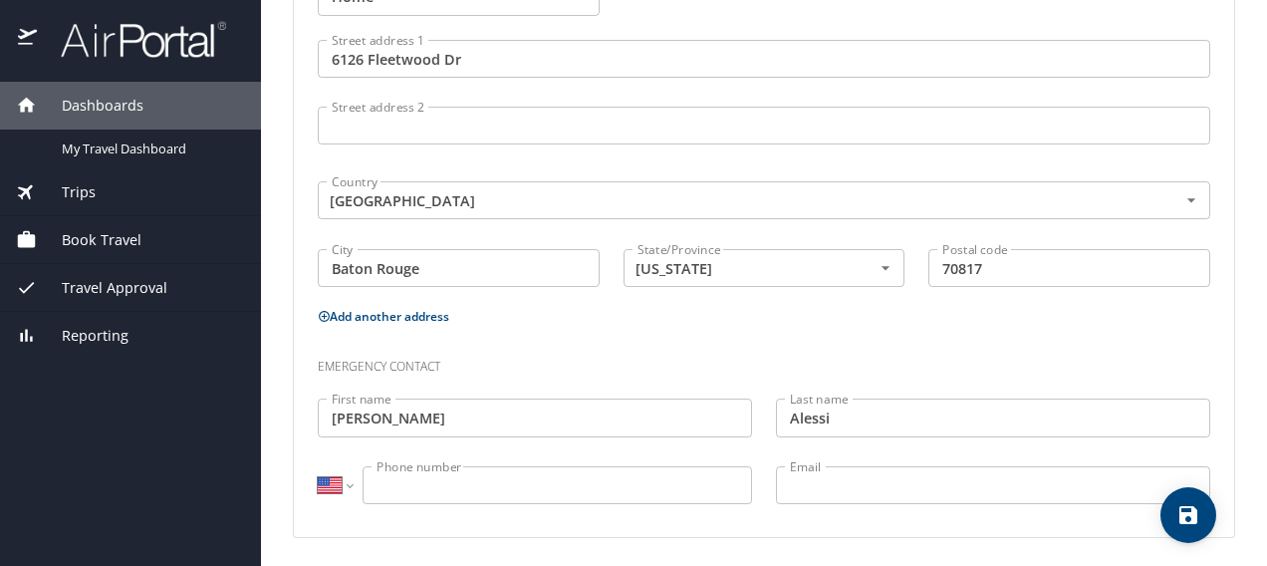
click at [469, 482] on input "Phone number" at bounding box center [558, 485] width 390 height 38
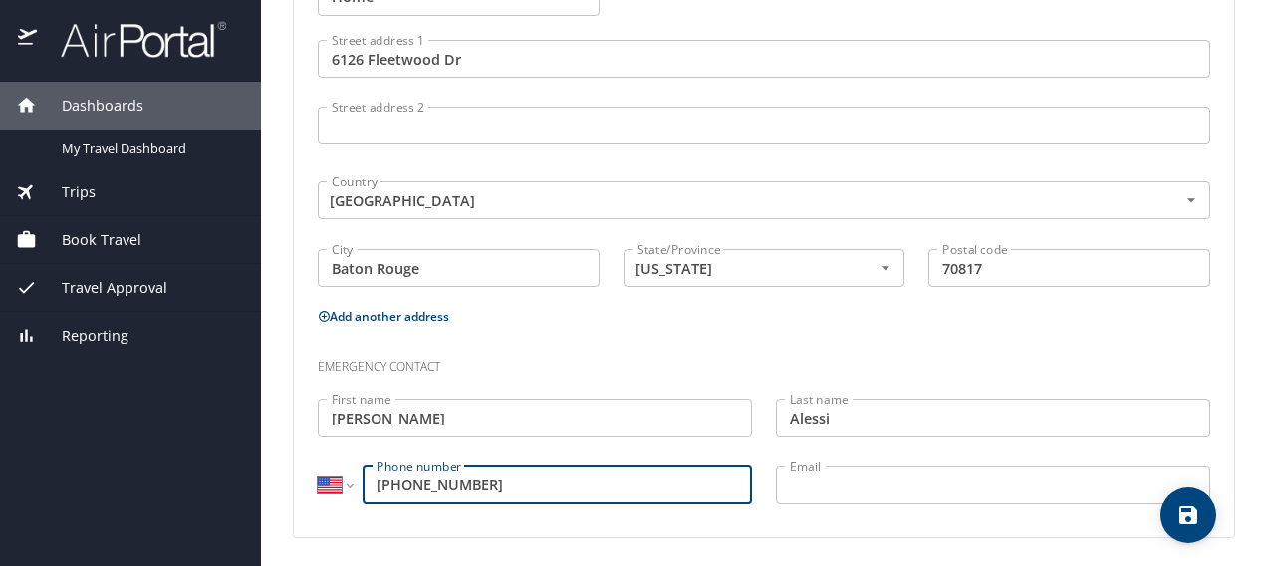
type input "(225) 229-0424"
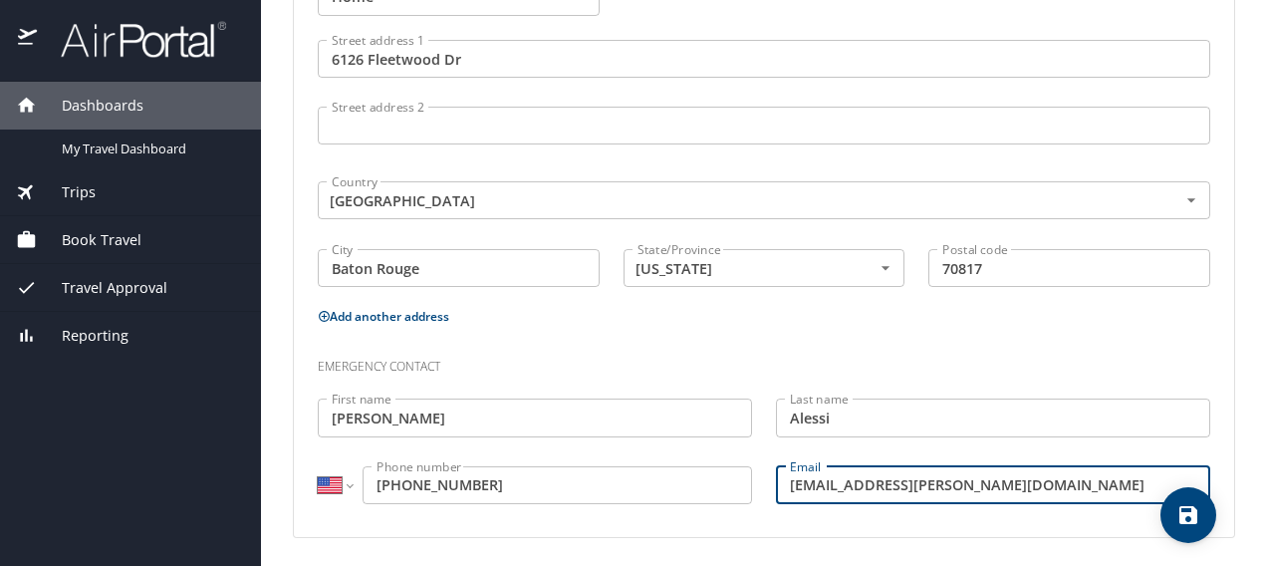
type input "stalessi@cox.net"
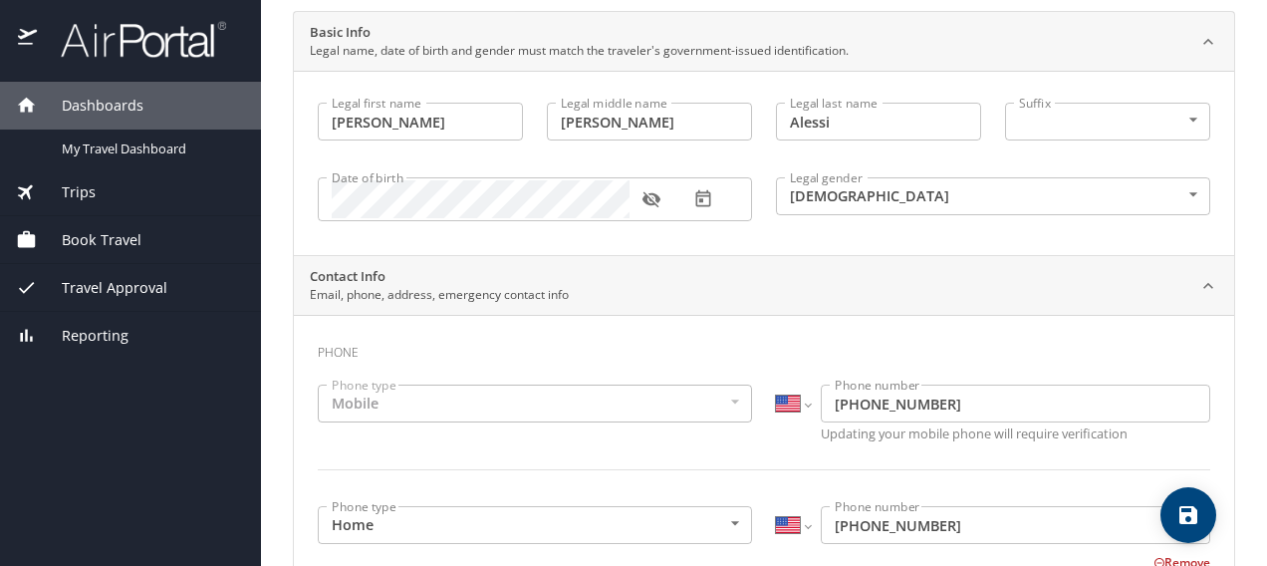
scroll to position [0, 0]
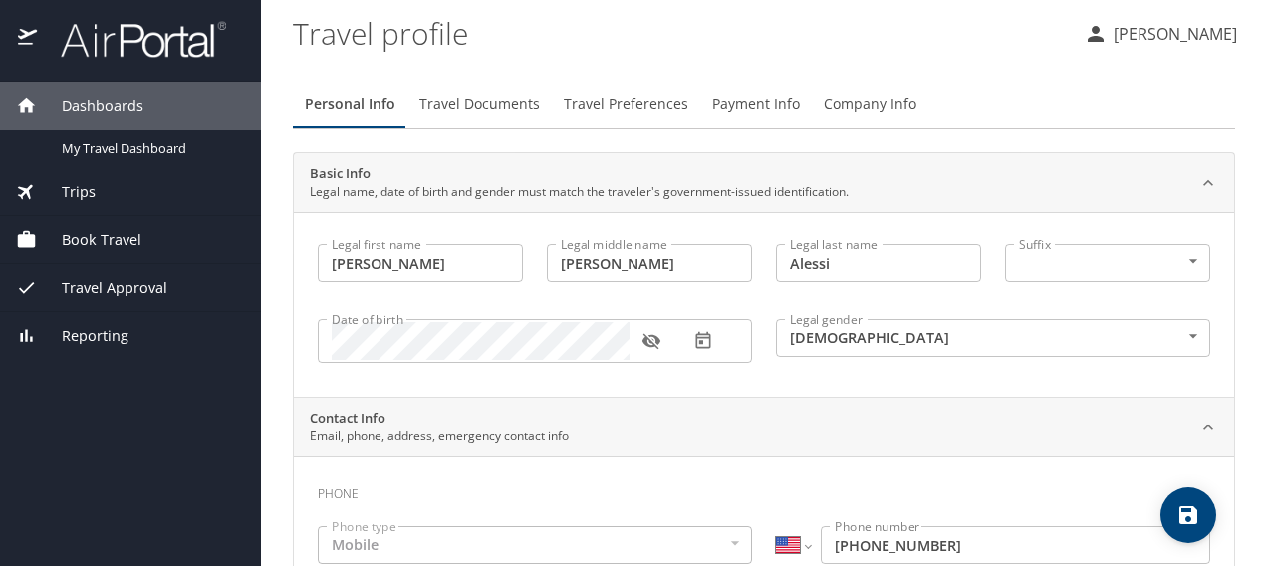
click at [491, 101] on span "Travel Documents" at bounding box center [479, 104] width 121 height 25
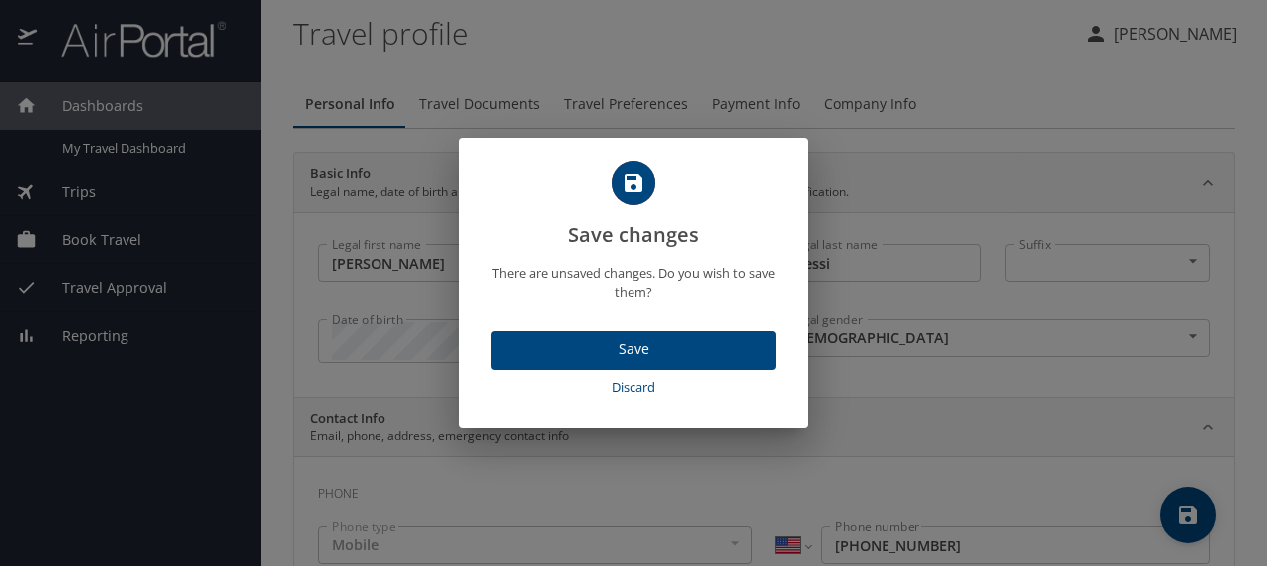
click at [614, 345] on span "Save" at bounding box center [633, 349] width 253 height 25
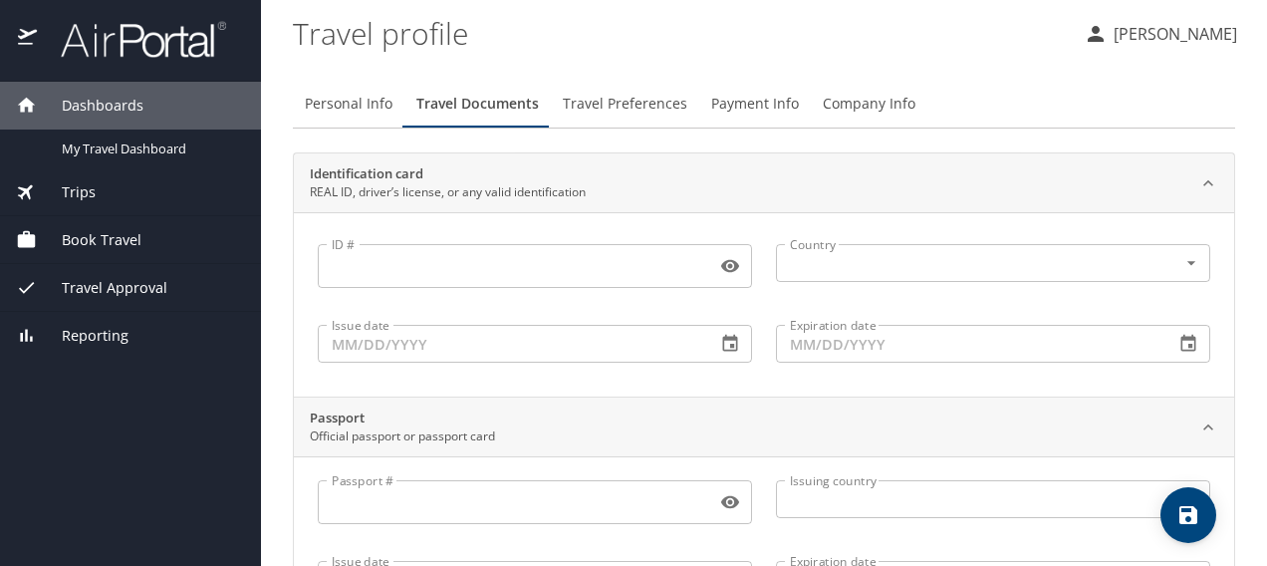
click at [500, 269] on input "ID #" at bounding box center [513, 266] width 390 height 38
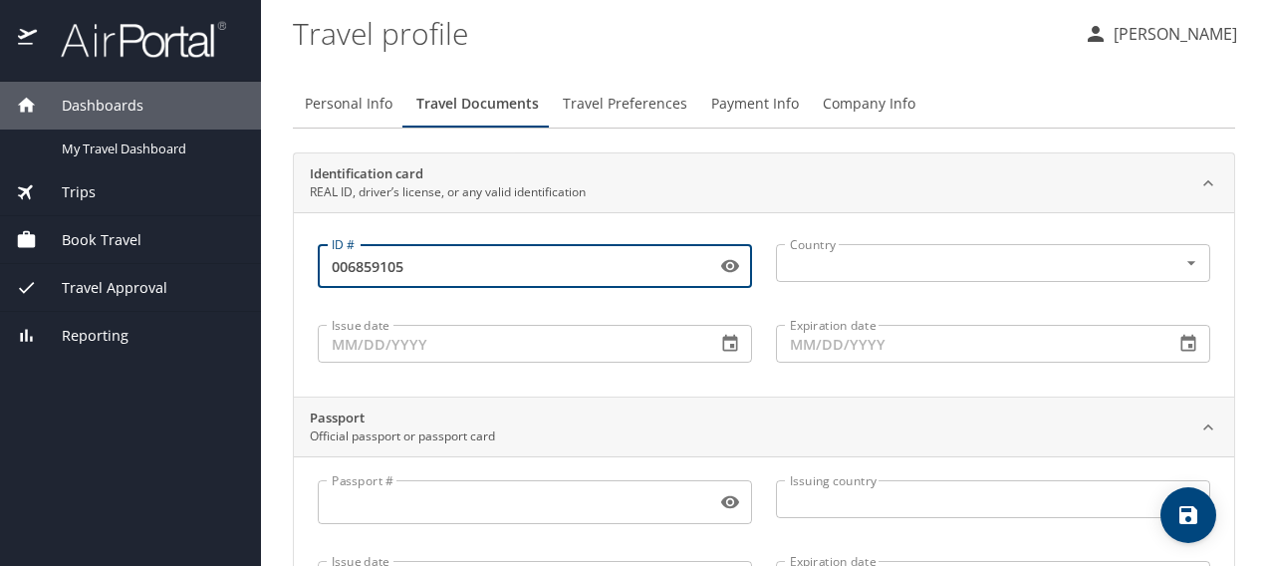
type input "006859105"
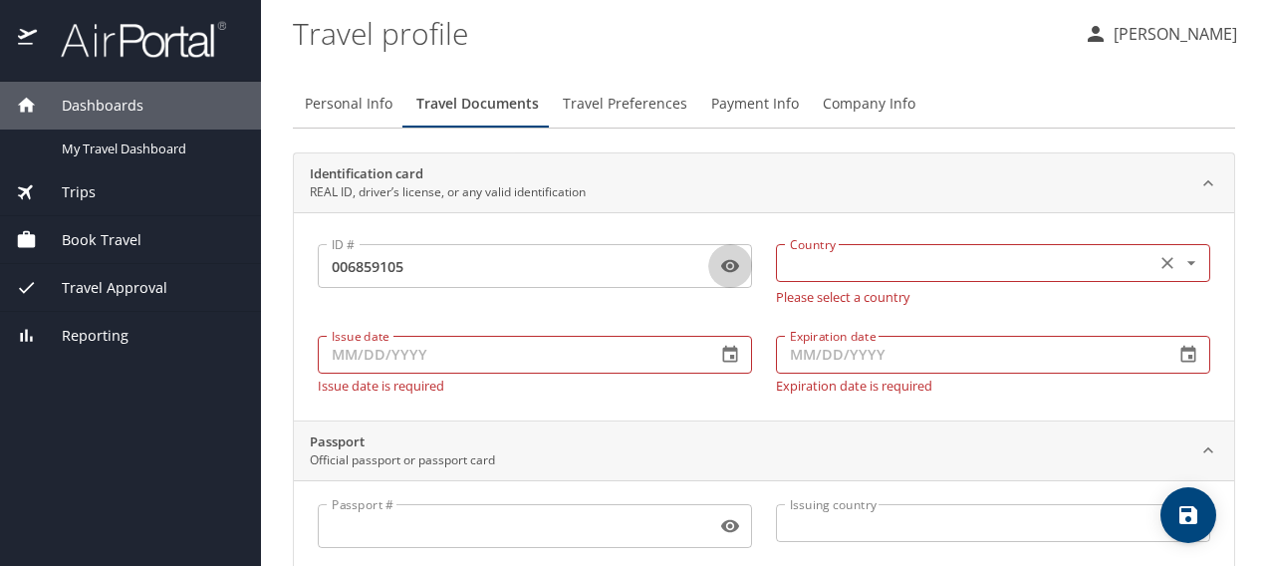
click at [928, 269] on input "text" at bounding box center [964, 263] width 364 height 26
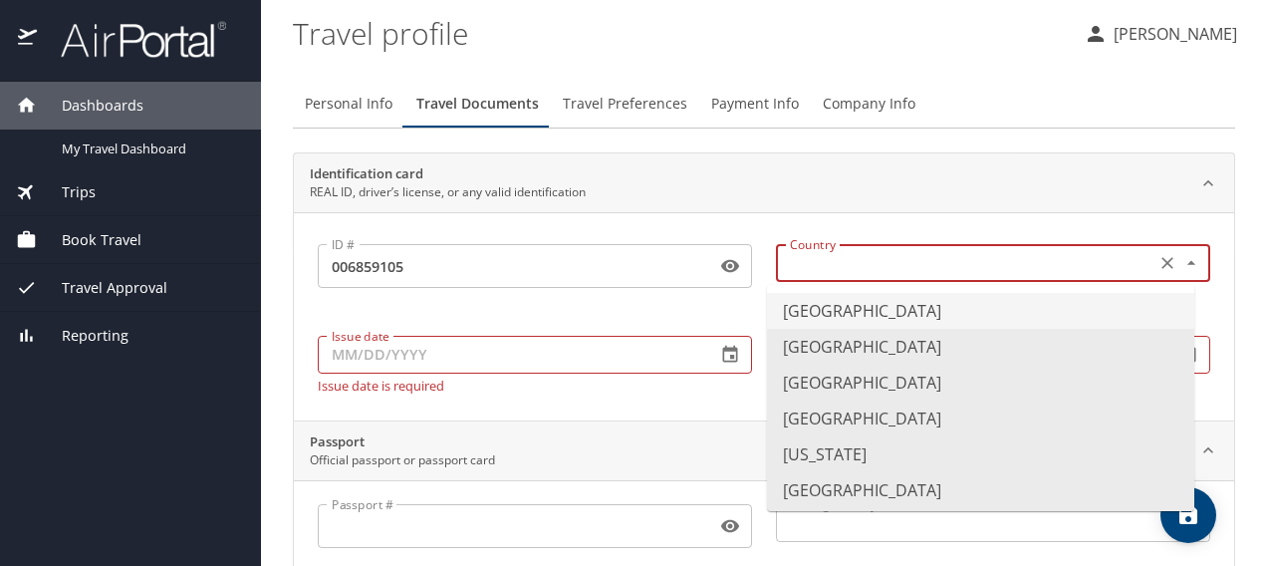
click at [912, 311] on li "United States of America" at bounding box center [980, 311] width 427 height 36
type input "United States of America"
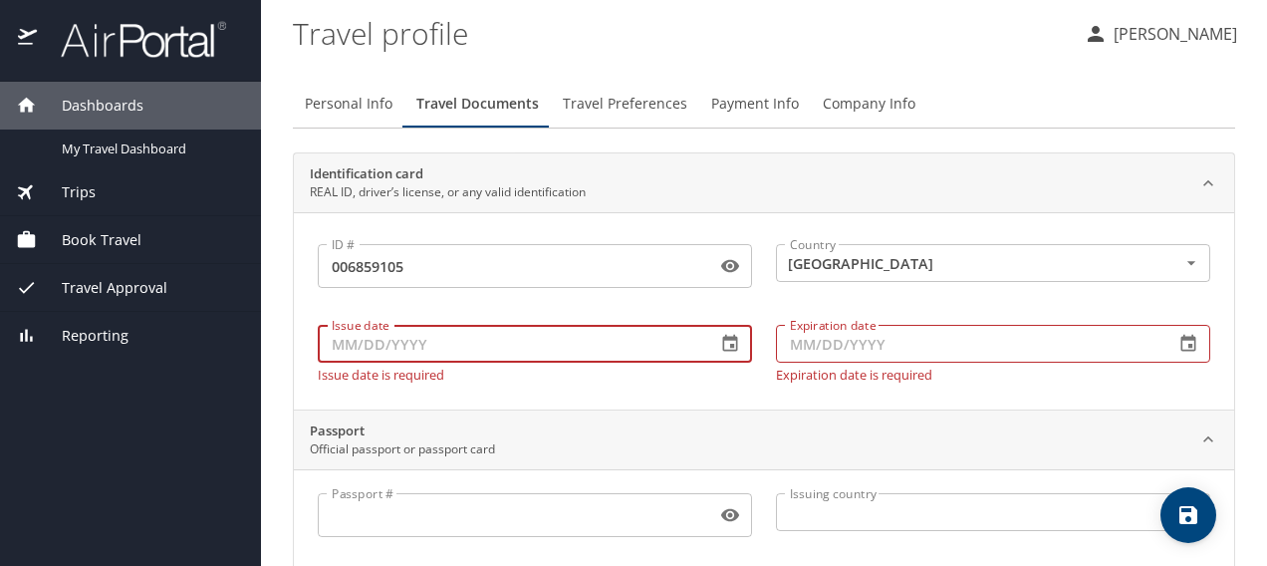
click at [335, 343] on input "Issue date" at bounding box center [509, 344] width 383 height 38
type input "02/11/2025"
click at [791, 345] on input "Expiration date" at bounding box center [967, 344] width 383 height 38
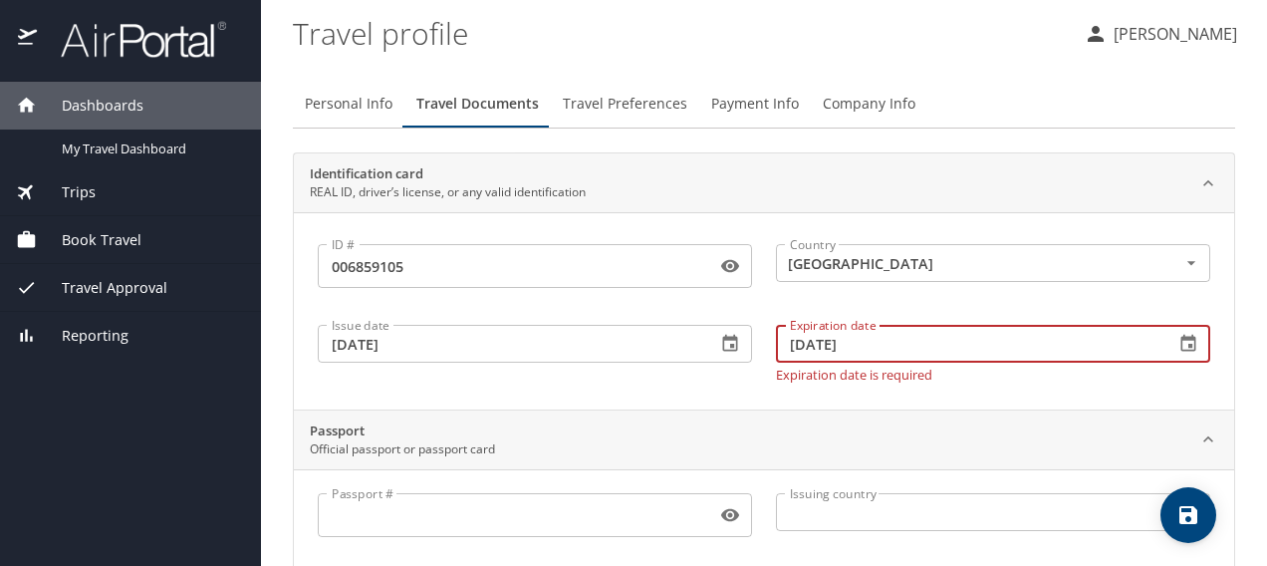
type input "01/08/2031"
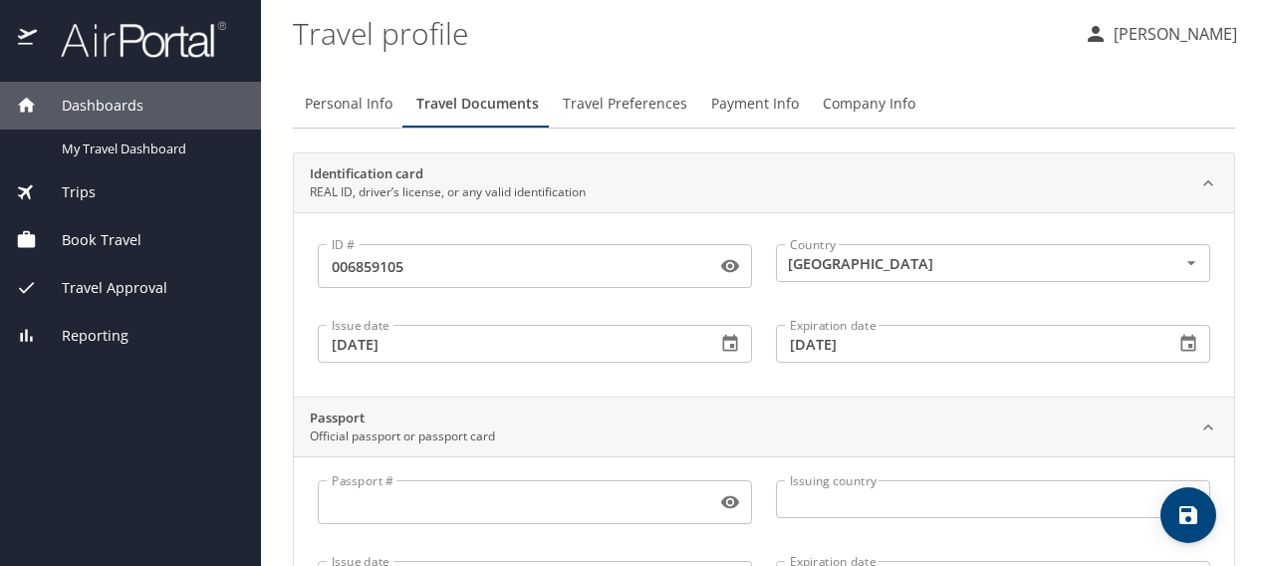
click at [791, 399] on div "Identification card REAL ID, driver’s license, or any valid identification ID #…" at bounding box center [764, 514] width 942 height 725
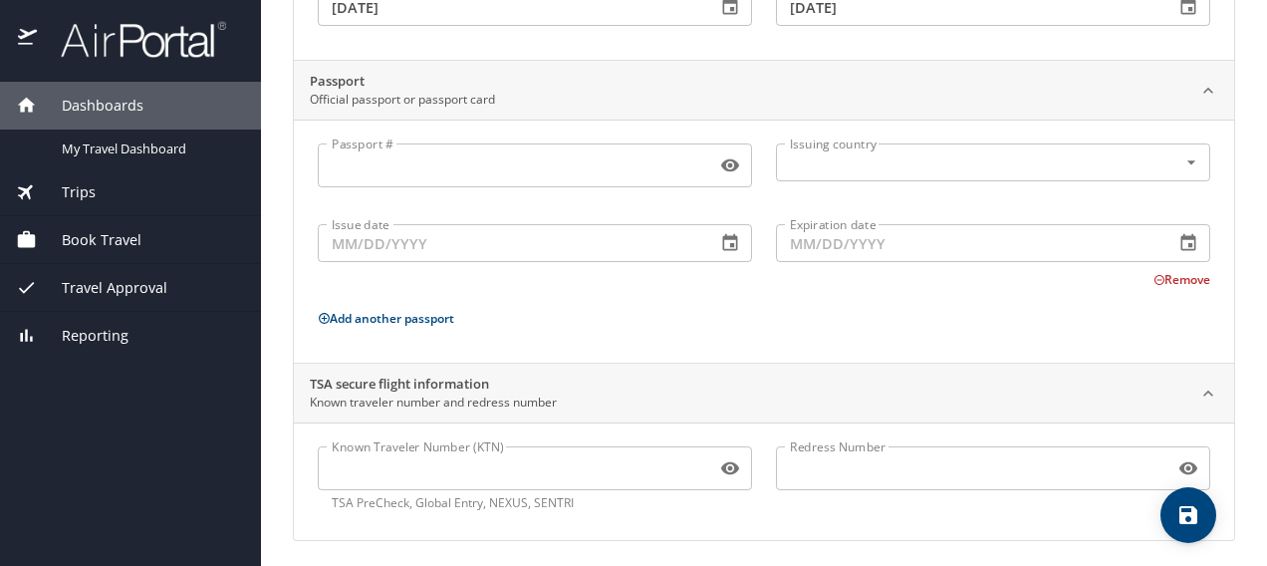
scroll to position [341, 0]
click at [1186, 510] on icon "save" at bounding box center [1188, 515] width 24 height 24
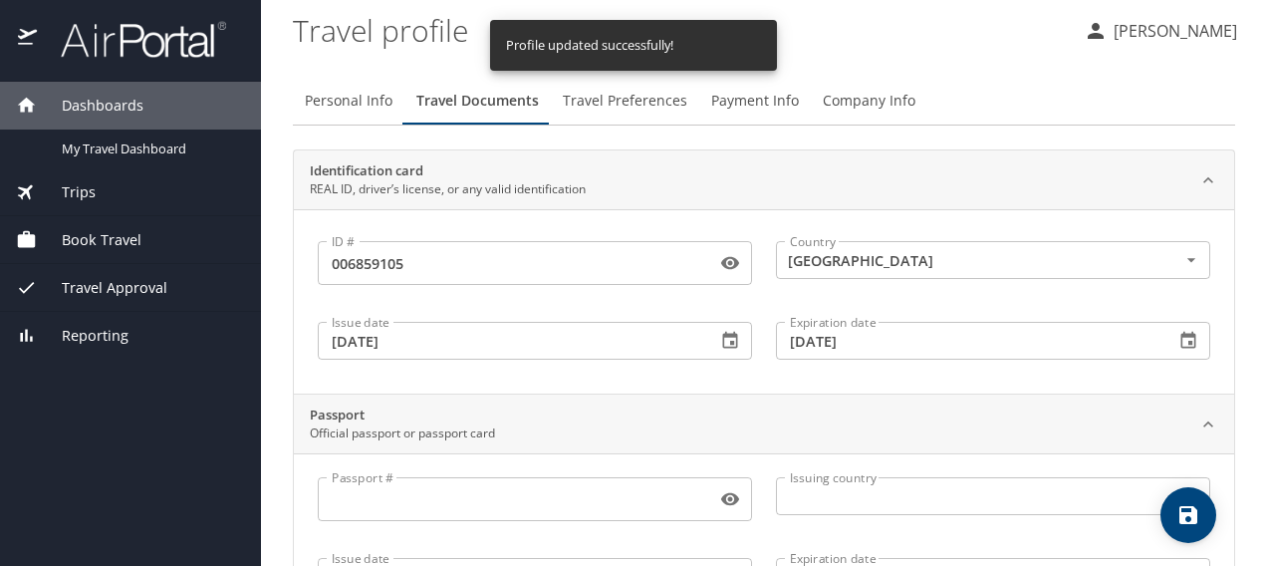
scroll to position [0, 0]
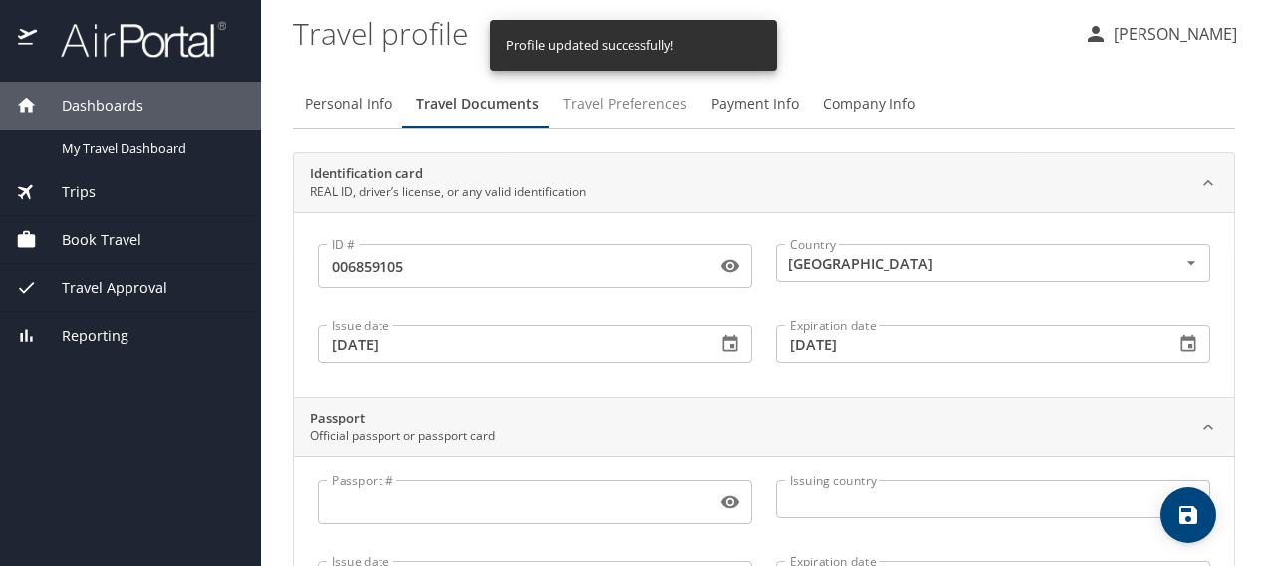
click at [633, 102] on span "Travel Preferences" at bounding box center [625, 104] width 125 height 25
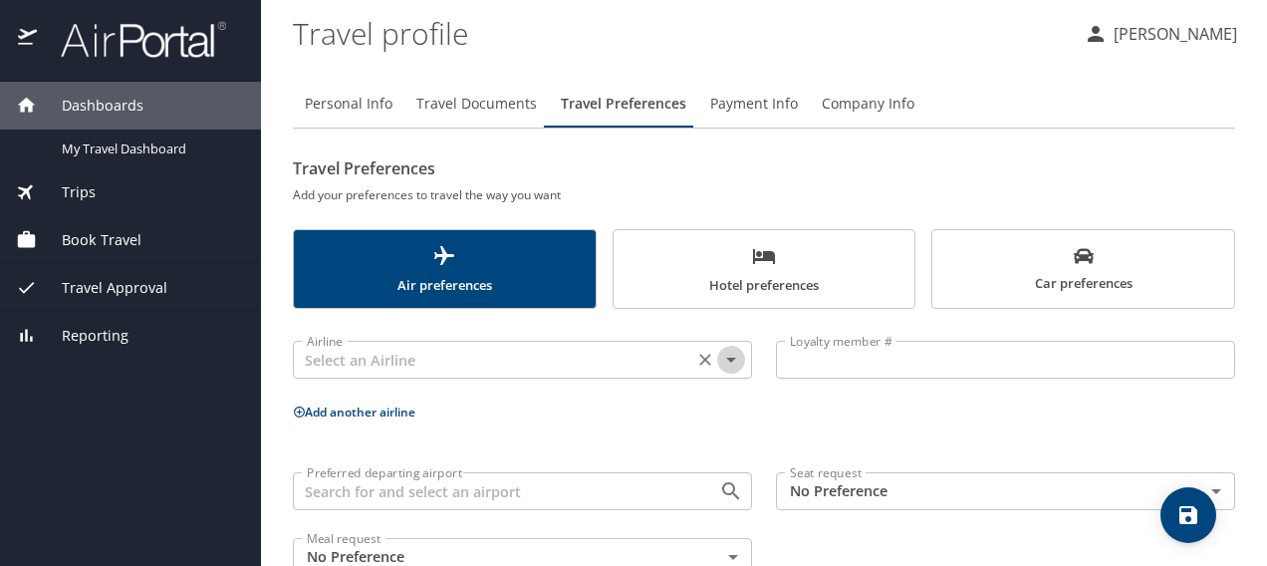
click at [724, 367] on icon "Open" at bounding box center [731, 360] width 24 height 24
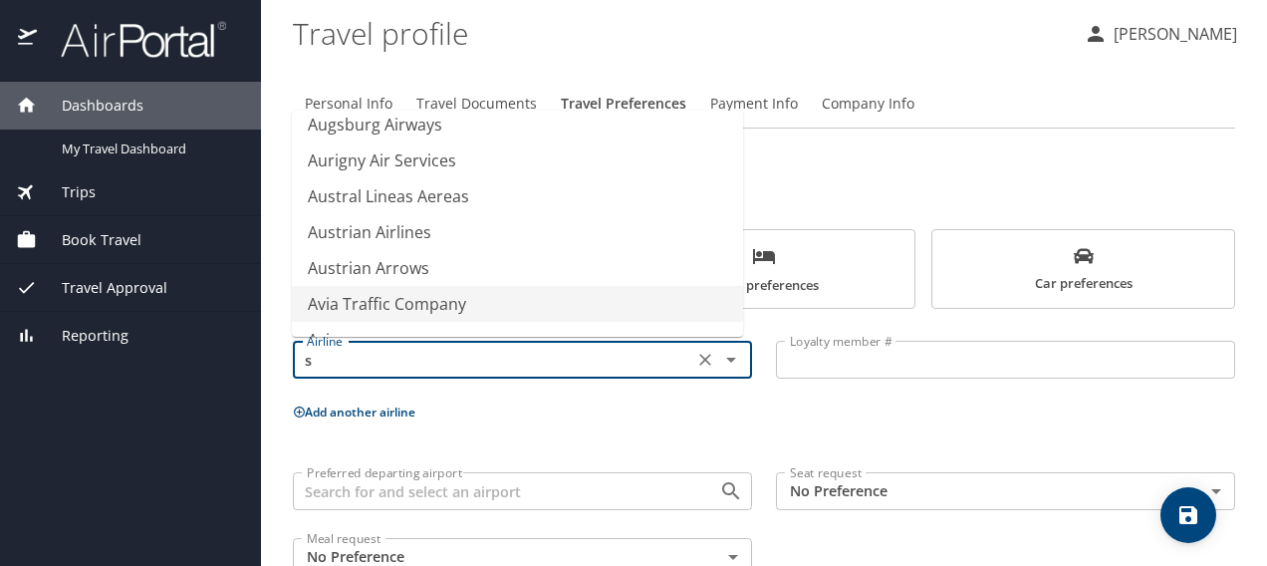
scroll to position [12, 0]
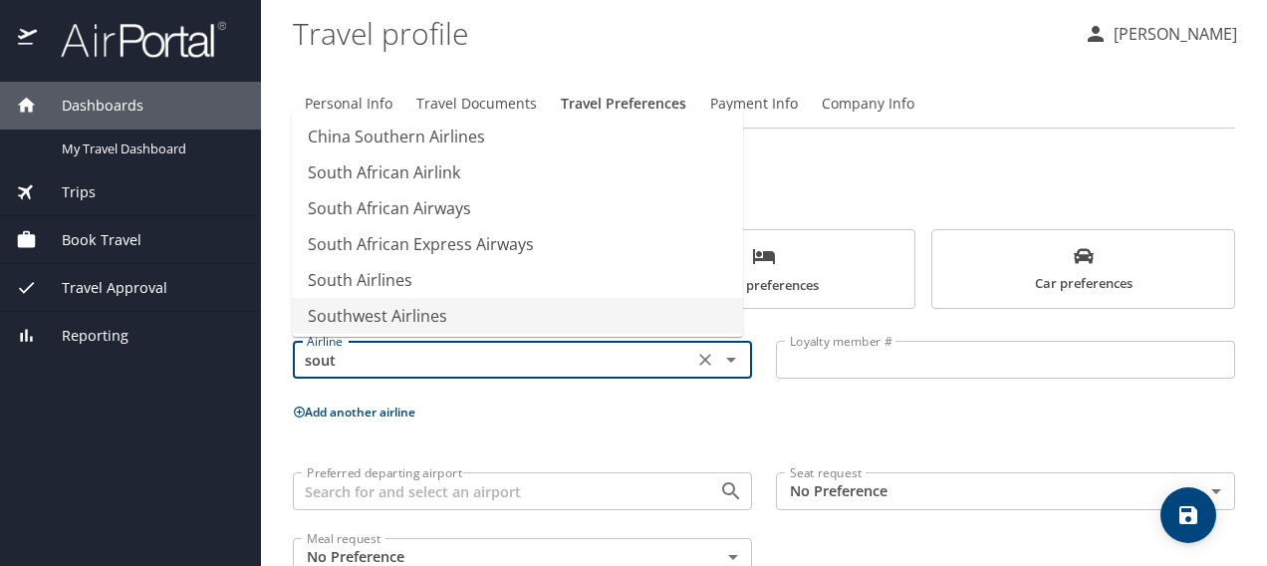
click at [400, 315] on li "Southwest Airlines" at bounding box center [517, 316] width 451 height 36
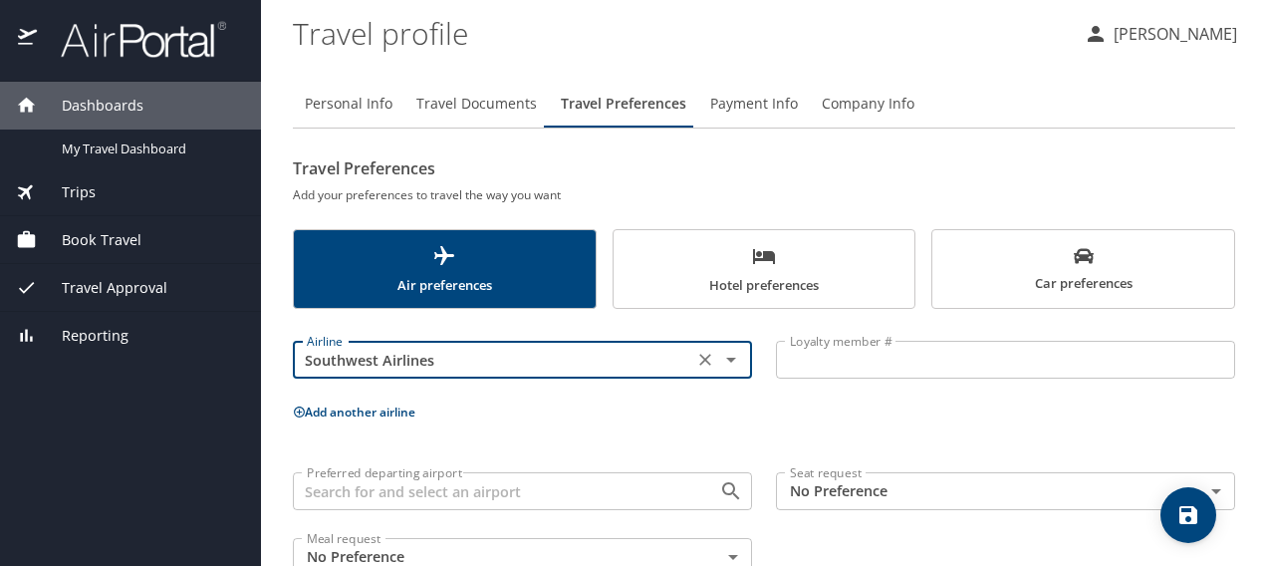
type input "Southwest Airlines"
click at [325, 411] on button "Add another airline" at bounding box center [354, 411] width 123 height 17
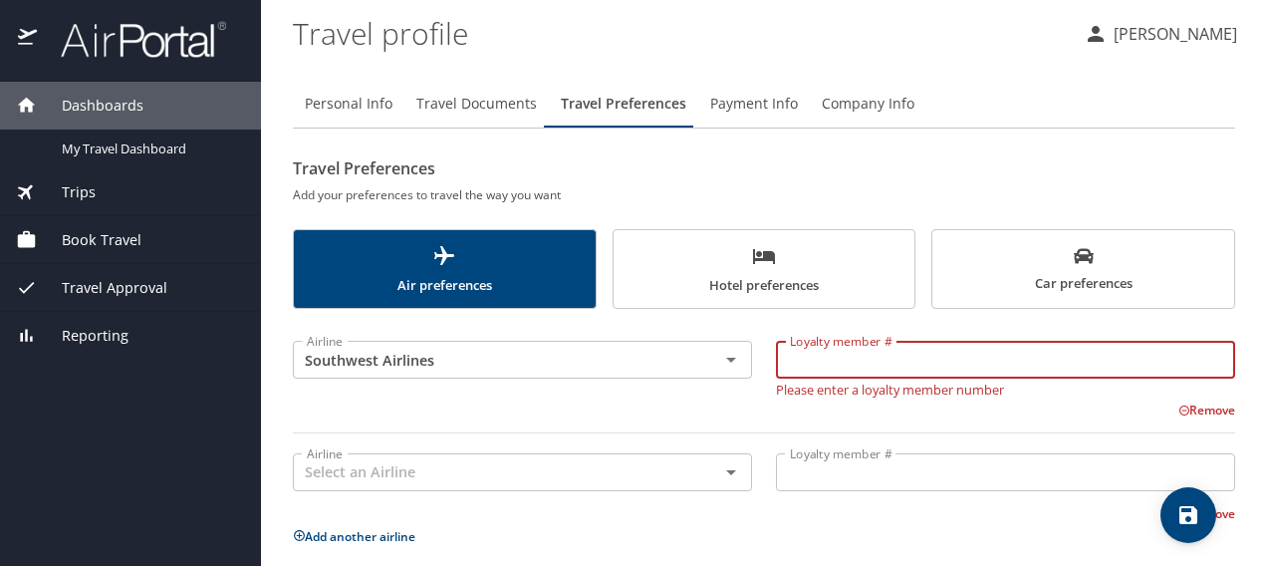
click at [930, 365] on input "Loyalty member #" at bounding box center [1005, 360] width 459 height 38
type input "20291989023"
click at [572, 481] on div "Airline" at bounding box center [522, 472] width 459 height 38
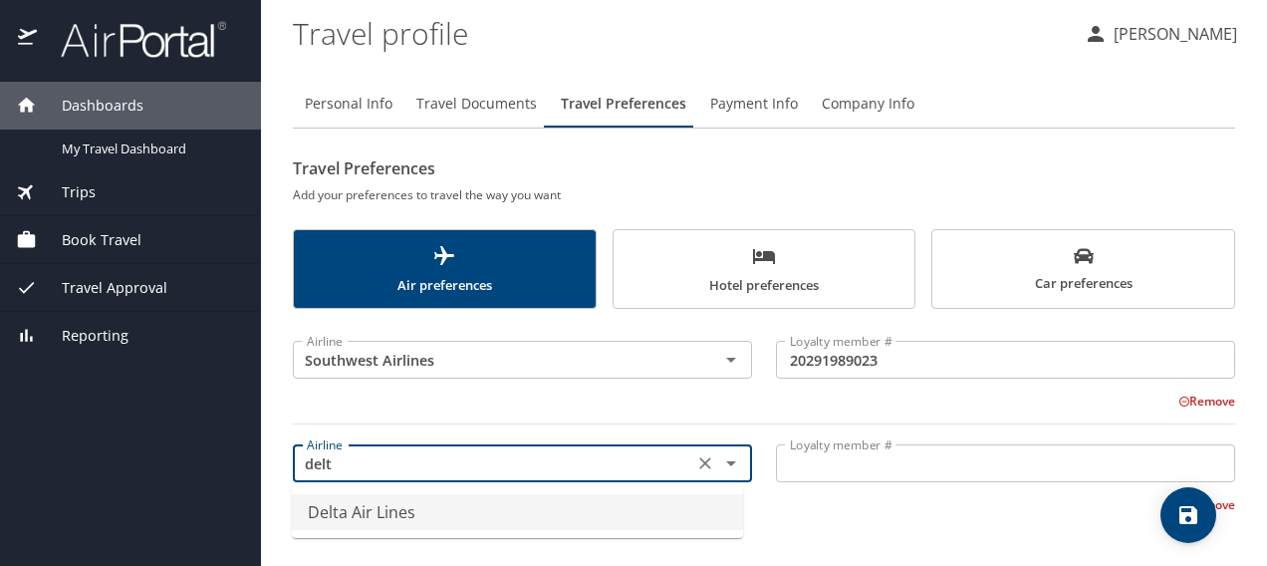
click at [403, 508] on li "Delta Air Lines" at bounding box center [517, 512] width 451 height 36
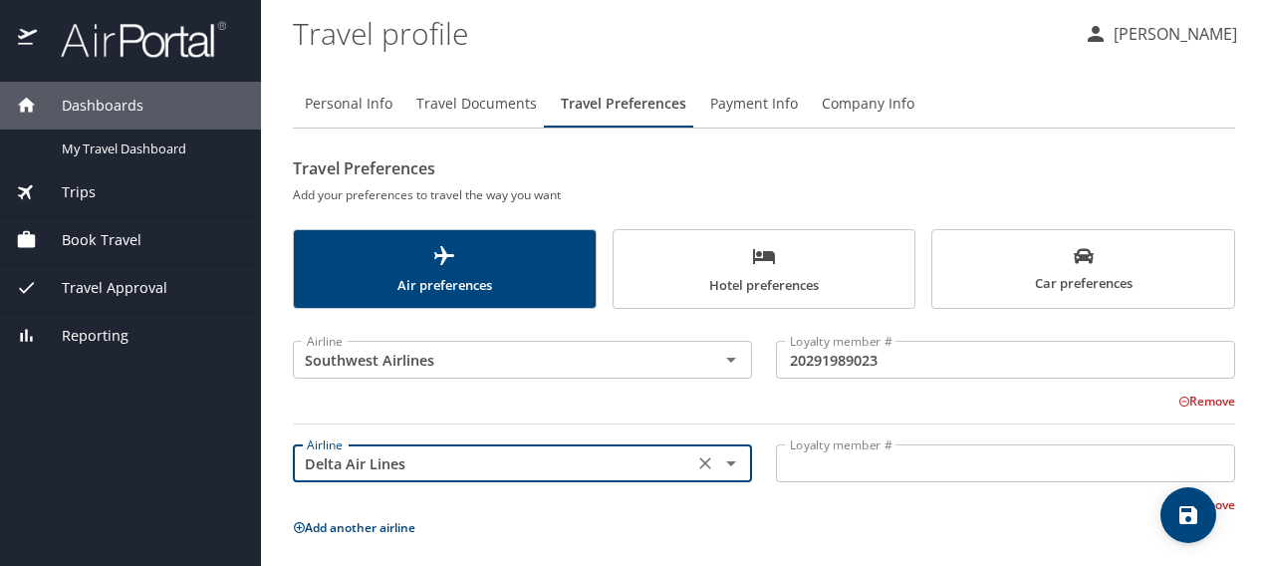
type input "Delta Air Lines"
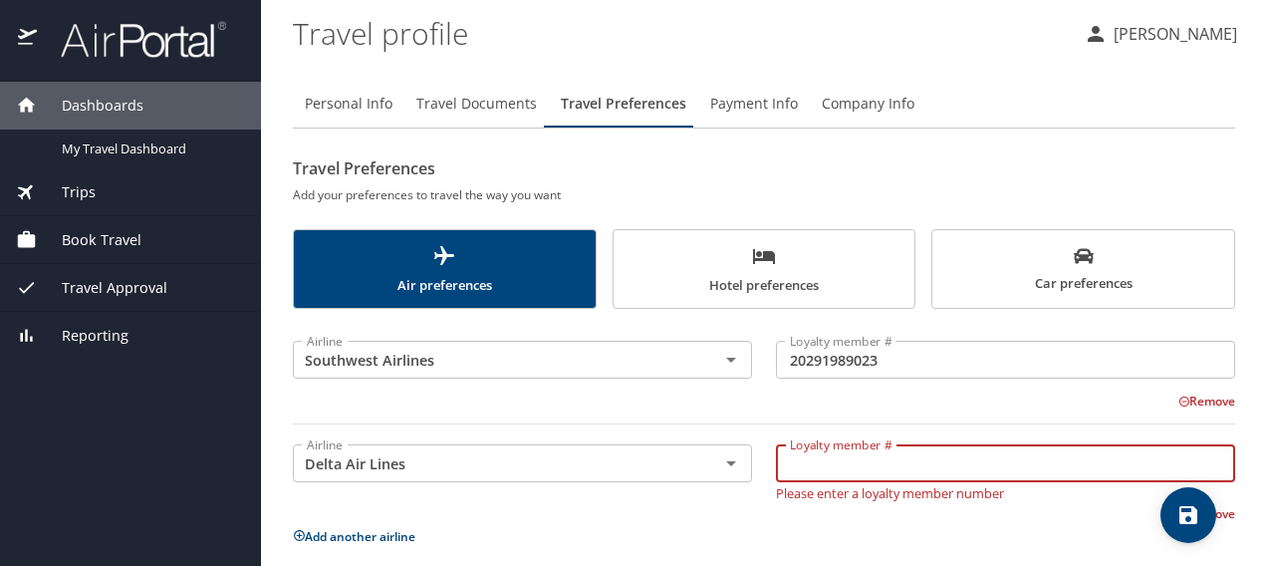
click at [905, 464] on input "Loyalty member #" at bounding box center [1005, 463] width 459 height 38
type input "9765929840"
click at [937, 532] on p "Add another airline" at bounding box center [764, 536] width 942 height 25
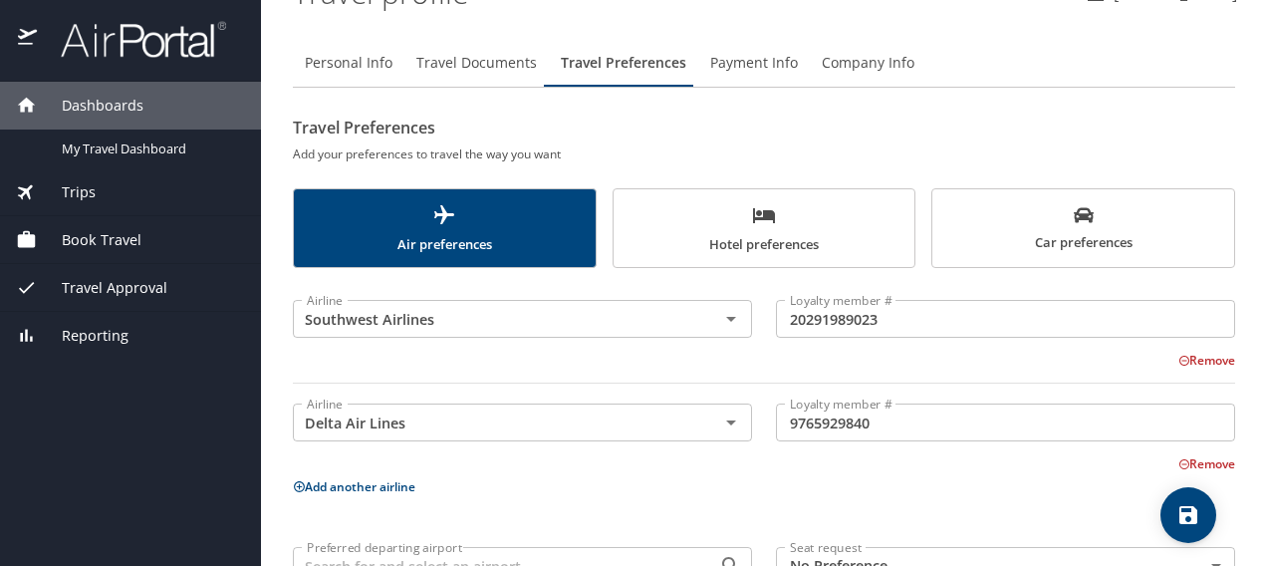
scroll to position [167, 0]
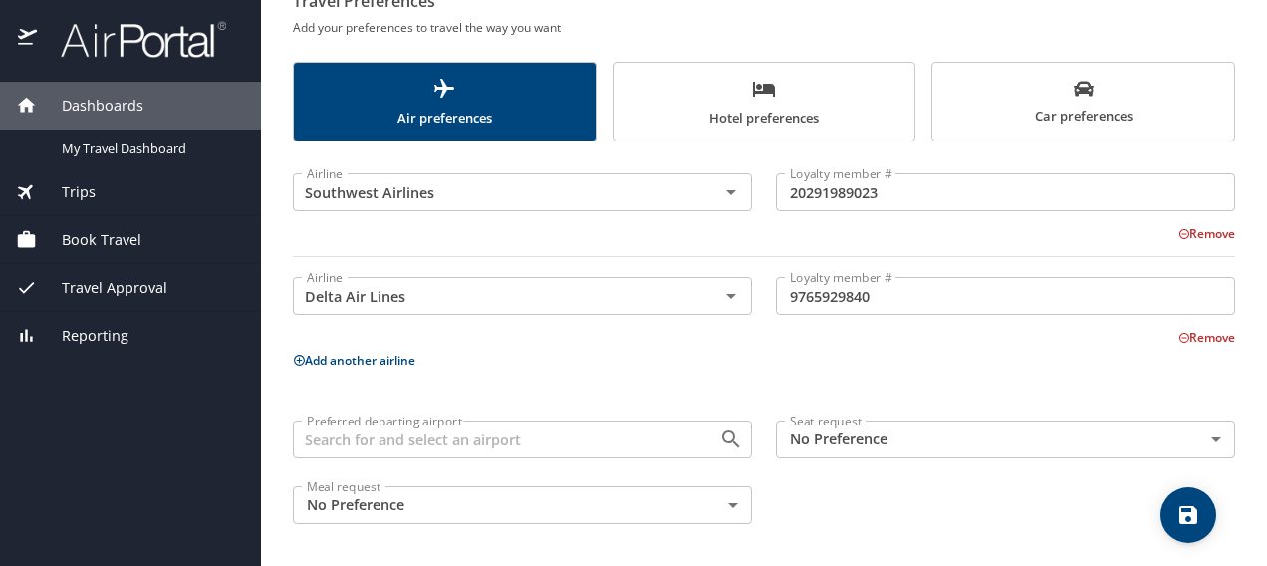
click at [375, 440] on input "Preferred departing airport" at bounding box center [493, 439] width 389 height 26
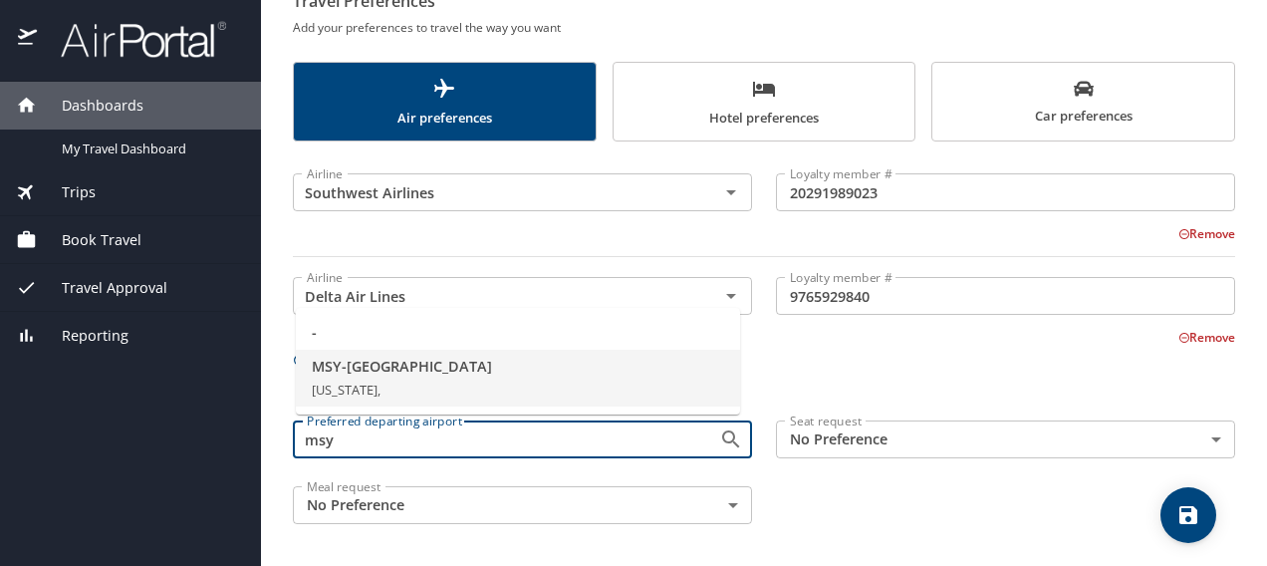
click at [394, 360] on span "MSY - New Orleans" at bounding box center [518, 367] width 412 height 22
type input "MSY - New Orleans"
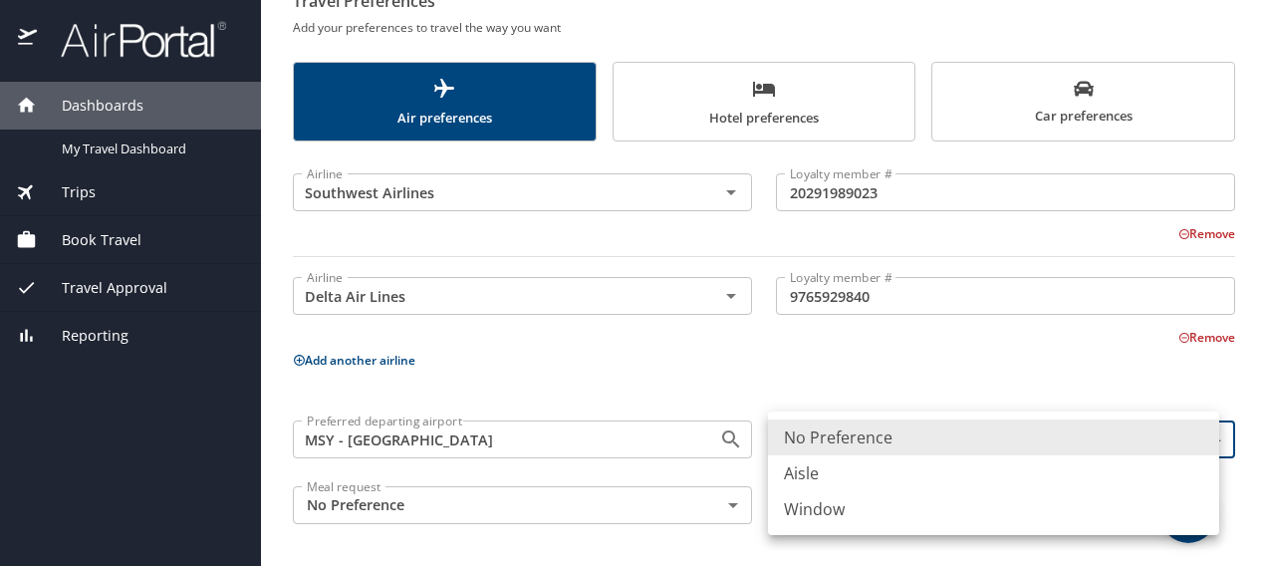
click at [1004, 438] on body "Dashboards My Travel Dashboard Trips Current / Future Trips Past Trips Trips Mi…" at bounding box center [633, 283] width 1267 height 566
click at [829, 510] on li "Window" at bounding box center [993, 509] width 451 height 36
type input "Window"
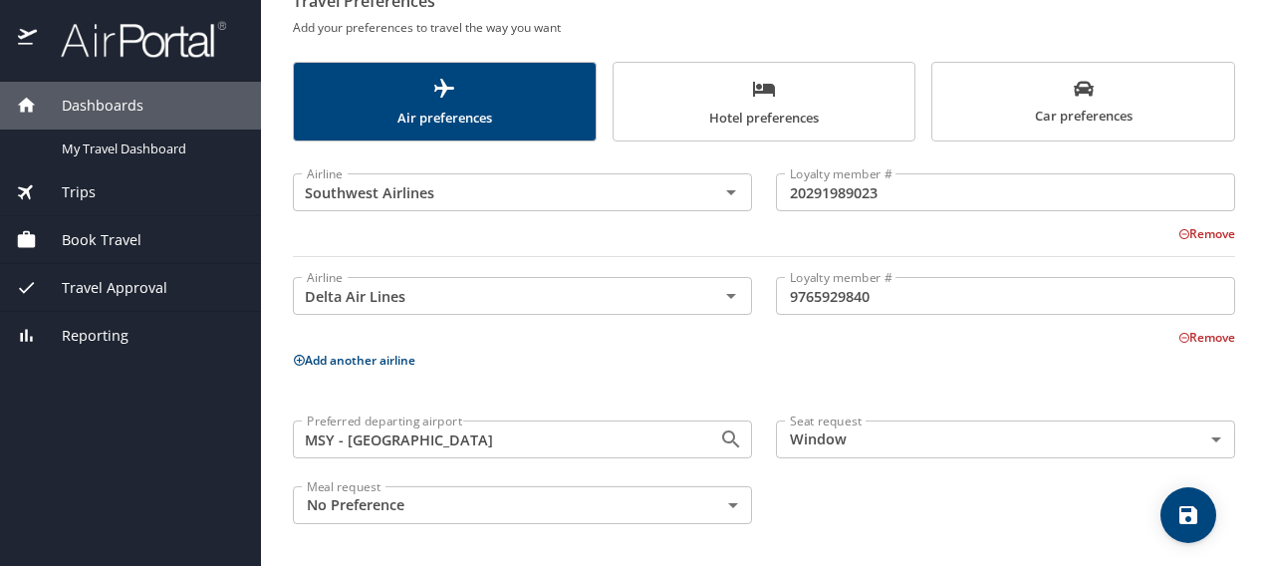
click at [820, 496] on div "Preferred departing airport MSY - New Orleans Preferred departing airport Seat …" at bounding box center [764, 472] width 966 height 128
click at [1188, 514] on icon "save" at bounding box center [1188, 515] width 18 height 18
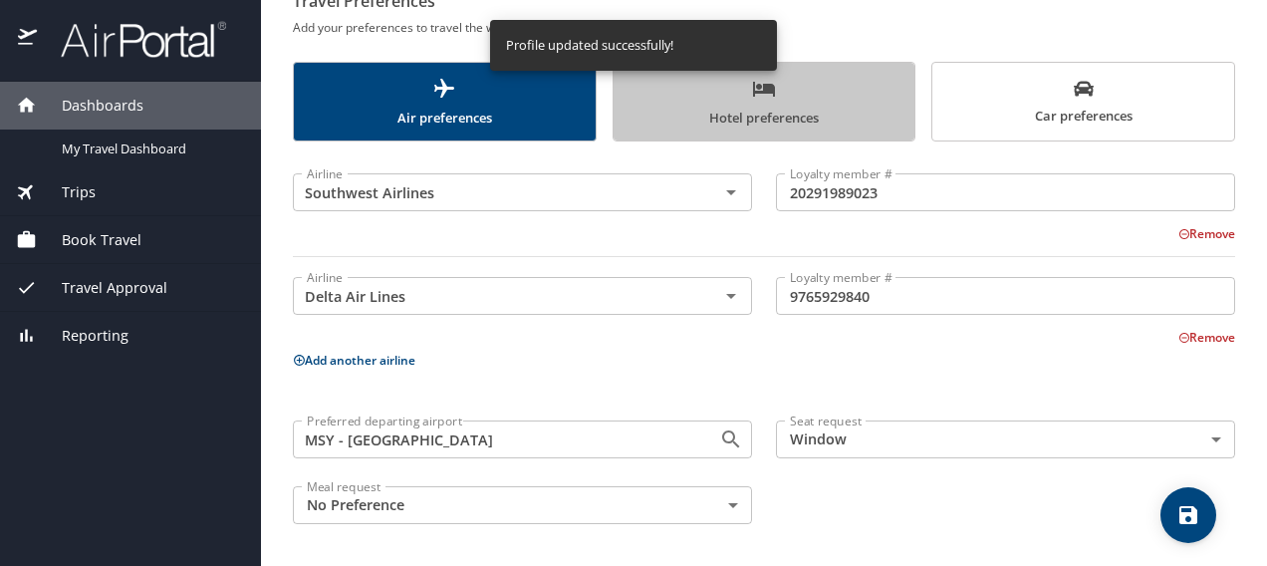
click at [785, 116] on span "Hotel preferences" at bounding box center [765, 103] width 278 height 53
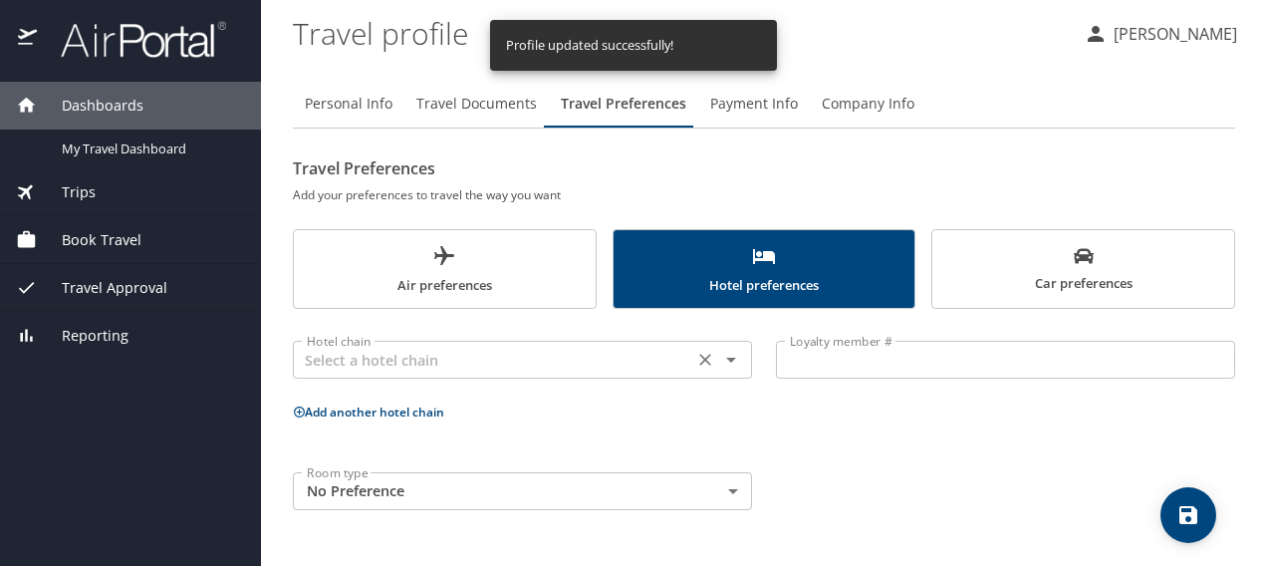
click at [432, 363] on input "text" at bounding box center [493, 360] width 389 height 26
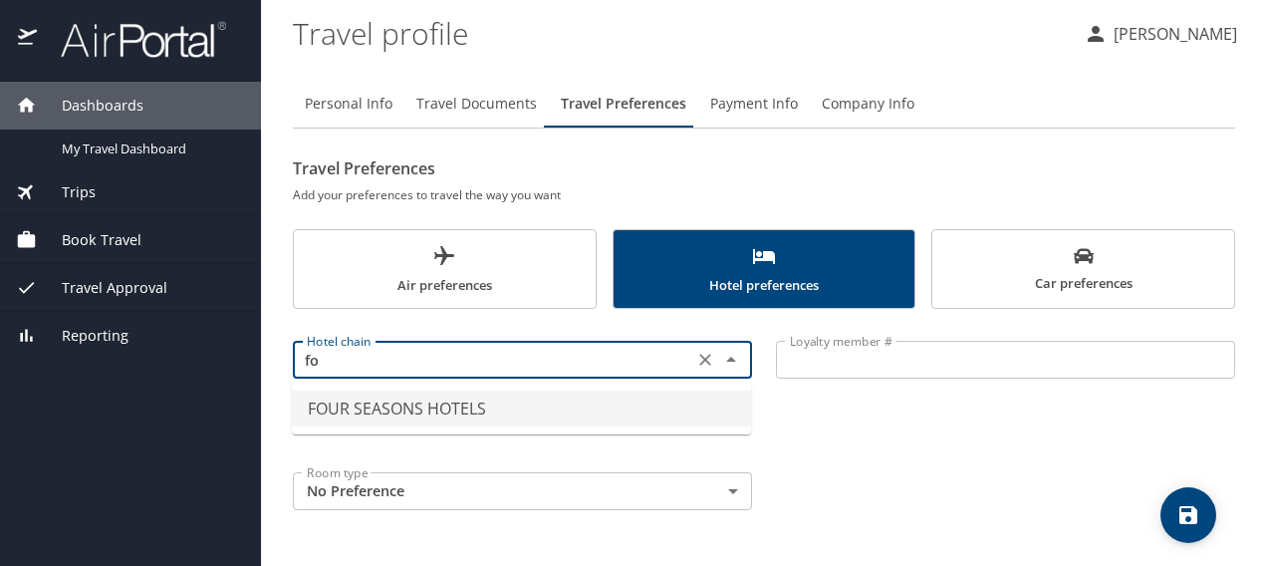
type input "f"
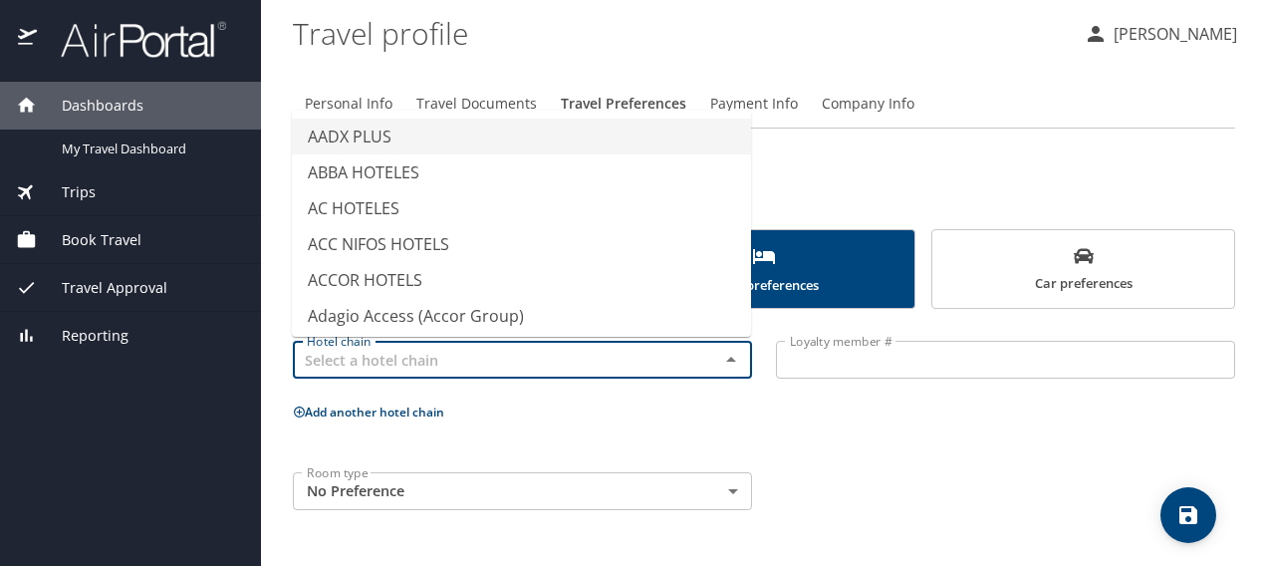
click at [622, 412] on p "Add another hotel chain" at bounding box center [764, 411] width 942 height 25
type input "AADX PLUS"
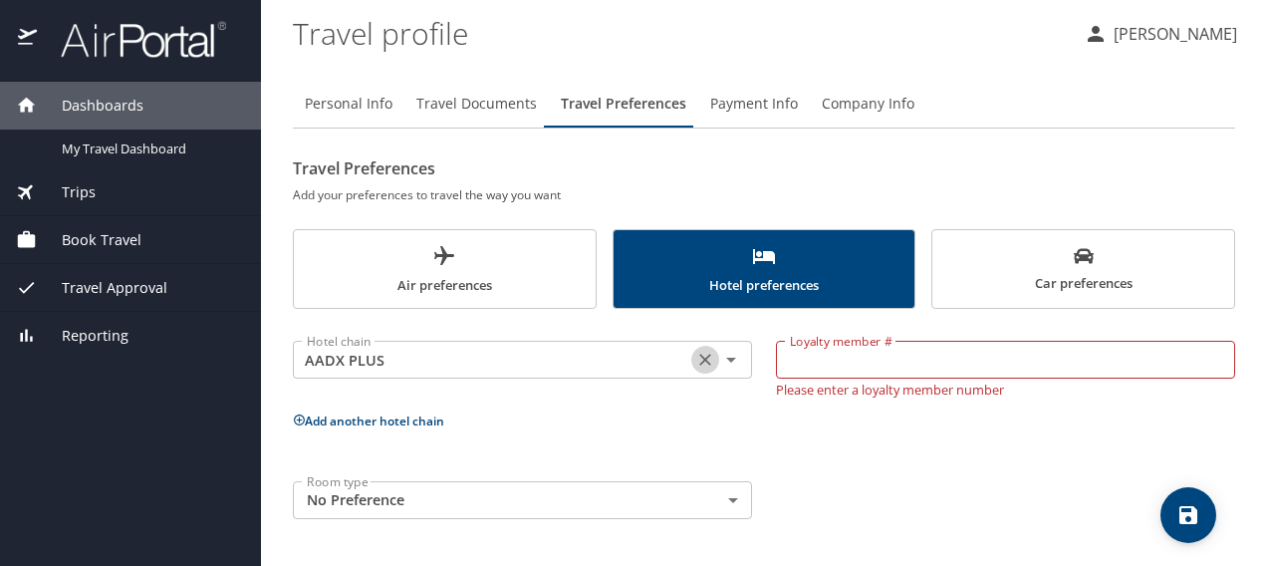
click at [705, 358] on icon "Clear" at bounding box center [705, 360] width 12 height 12
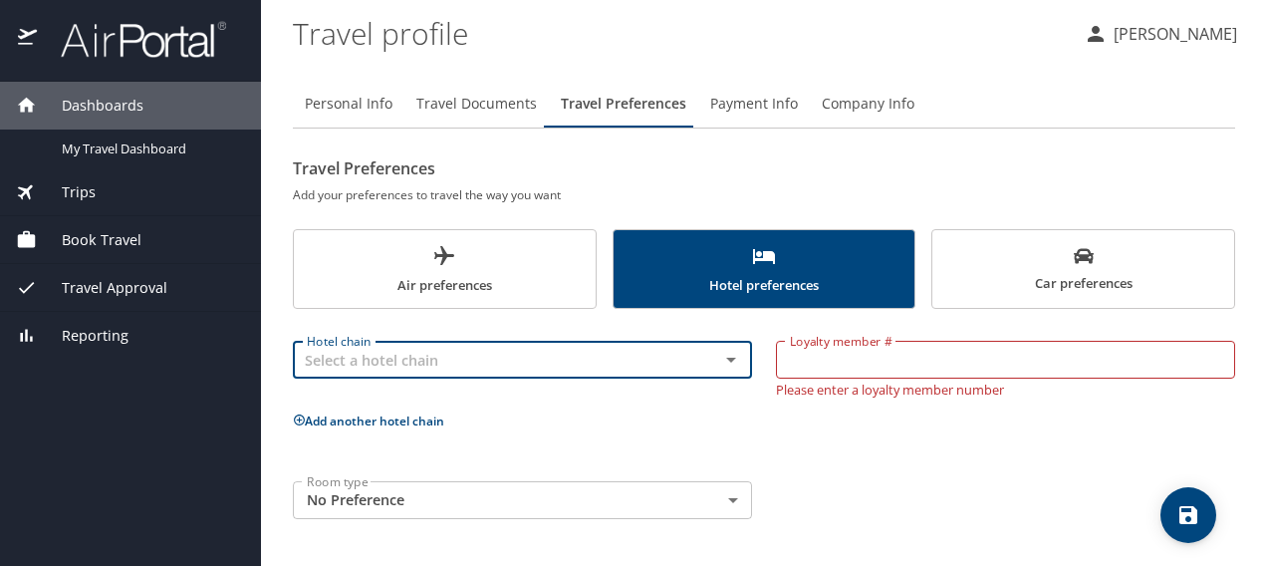
click at [1145, 263] on span "Car preferences" at bounding box center [1083, 270] width 278 height 49
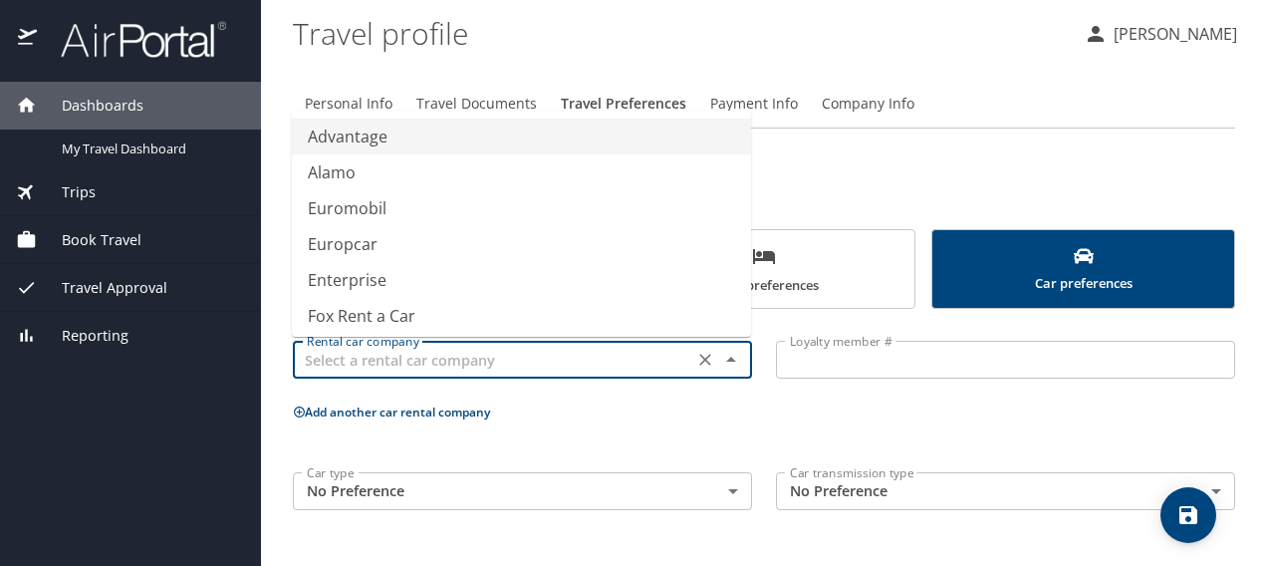
click at [549, 361] on input "text" at bounding box center [493, 360] width 389 height 26
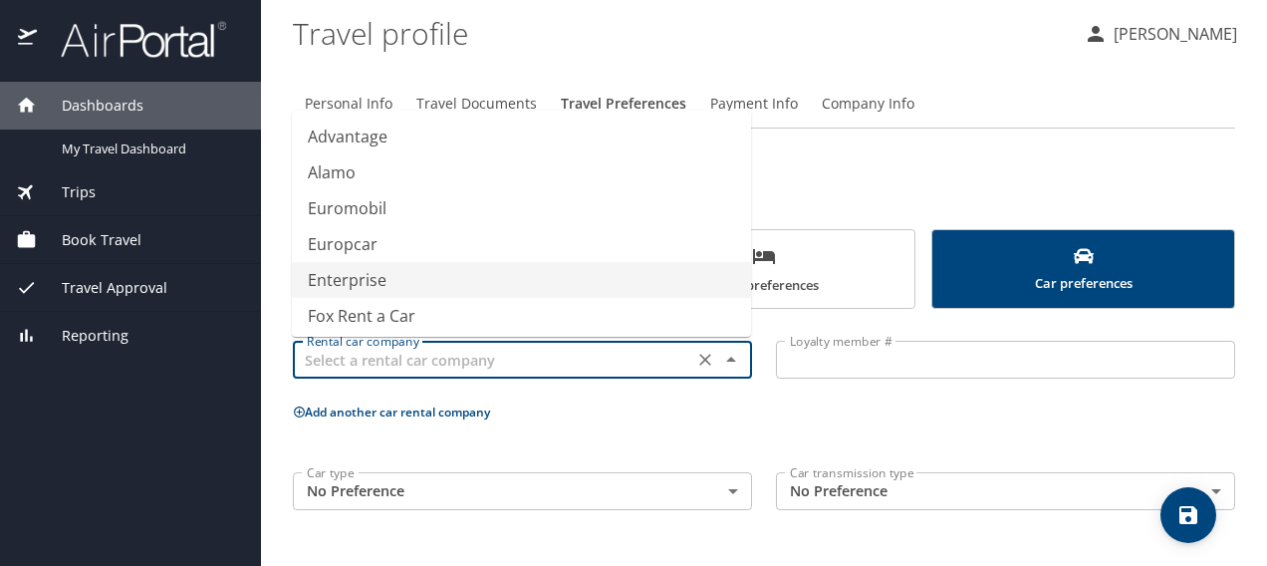
click at [335, 275] on li "Enterprise" at bounding box center [521, 280] width 459 height 36
type input "Enterprise"
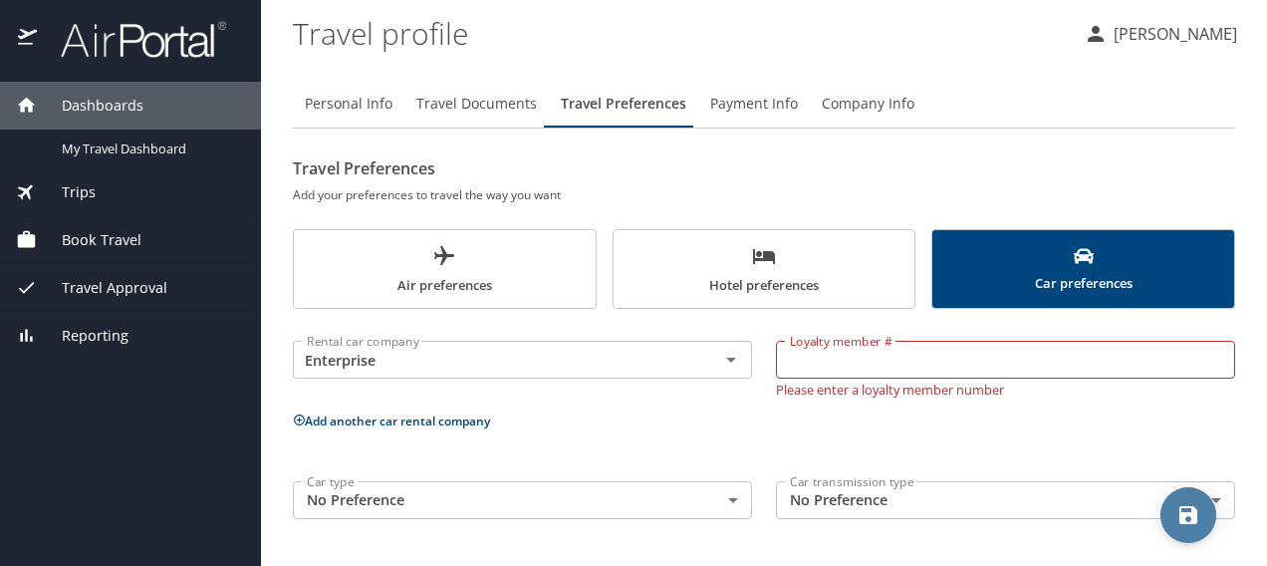
click at [1192, 516] on icon "save" at bounding box center [1188, 515] width 18 height 18
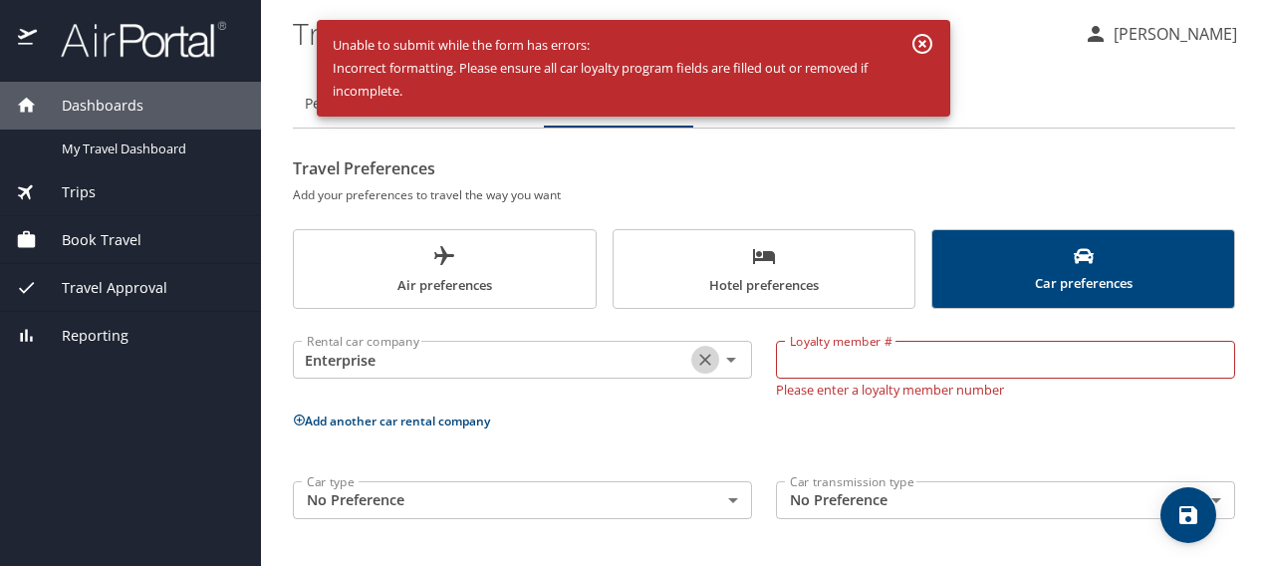
click at [700, 361] on icon "Clear" at bounding box center [705, 360] width 20 height 20
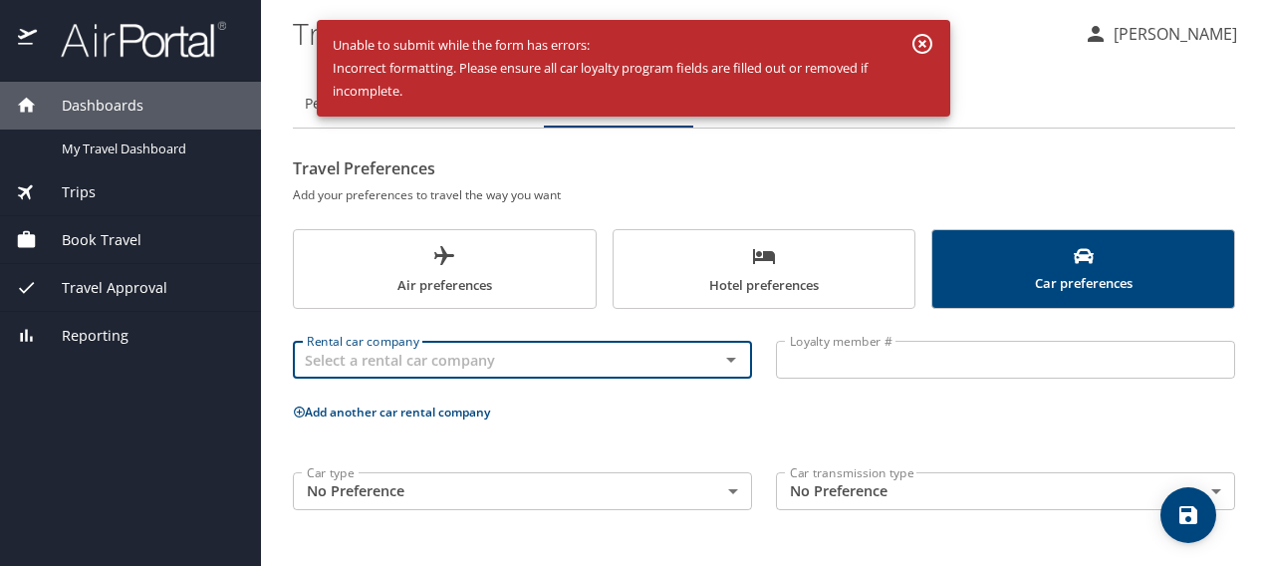
click at [664, 397] on div "Rental car company Rental car company" at bounding box center [522, 360] width 483 height 79
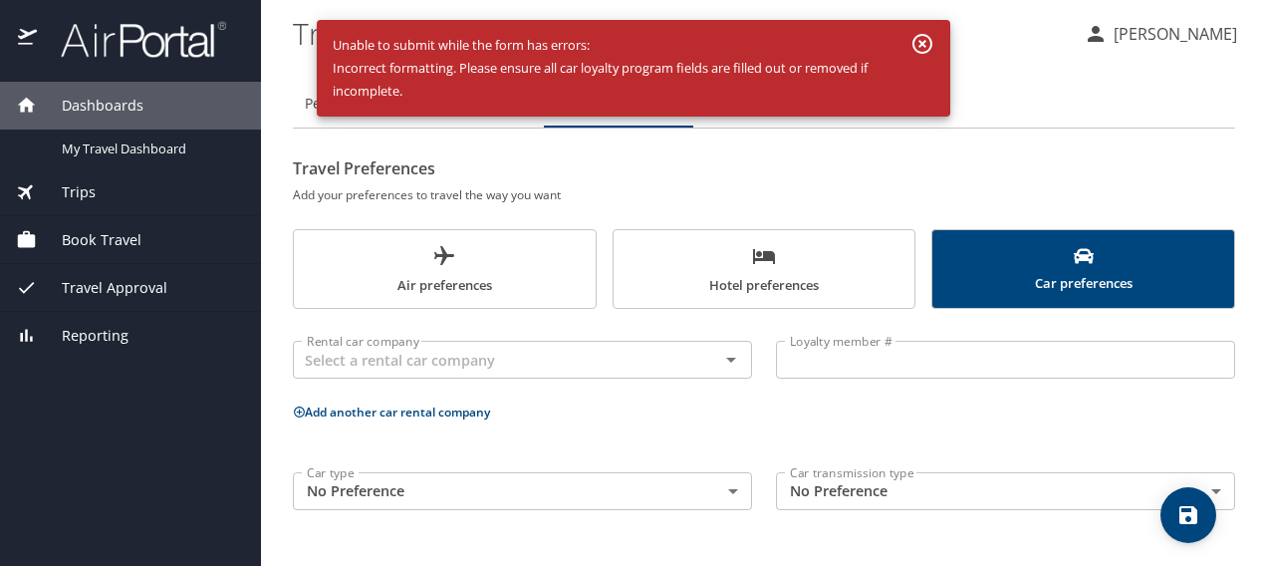
click at [1074, 147] on div "Personal Info Travel Documents Travel Preferences Payment Info Company Info Tra…" at bounding box center [764, 301] width 942 height 442
click at [922, 40] on icon "button" at bounding box center [922, 44] width 24 height 24
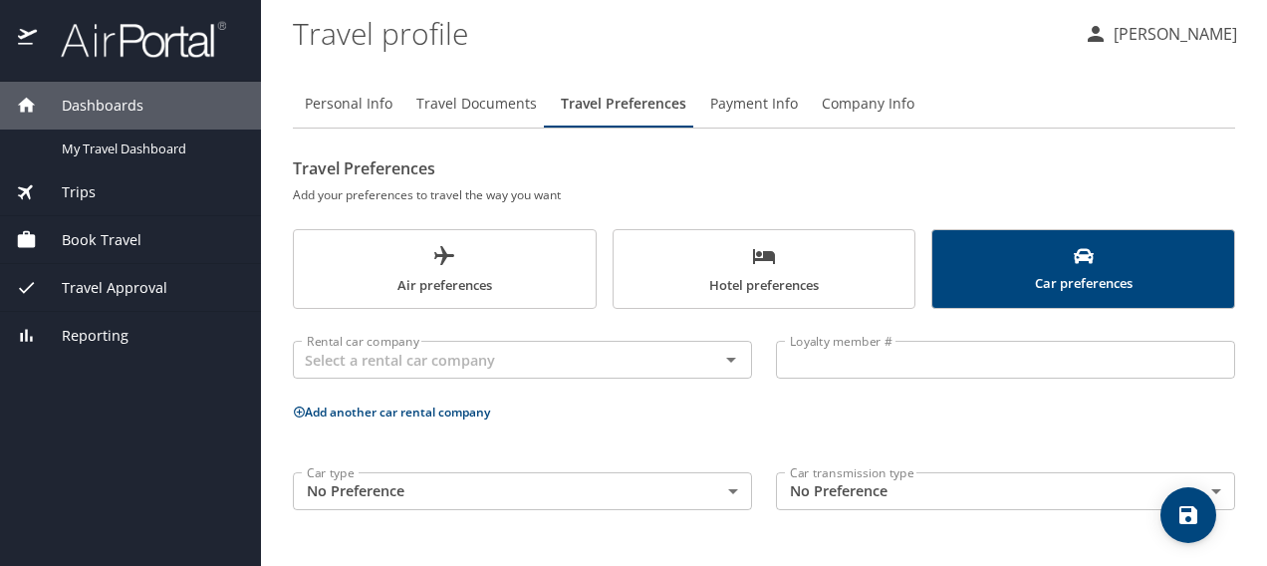
click at [738, 104] on span "Payment Info" at bounding box center [754, 104] width 88 height 25
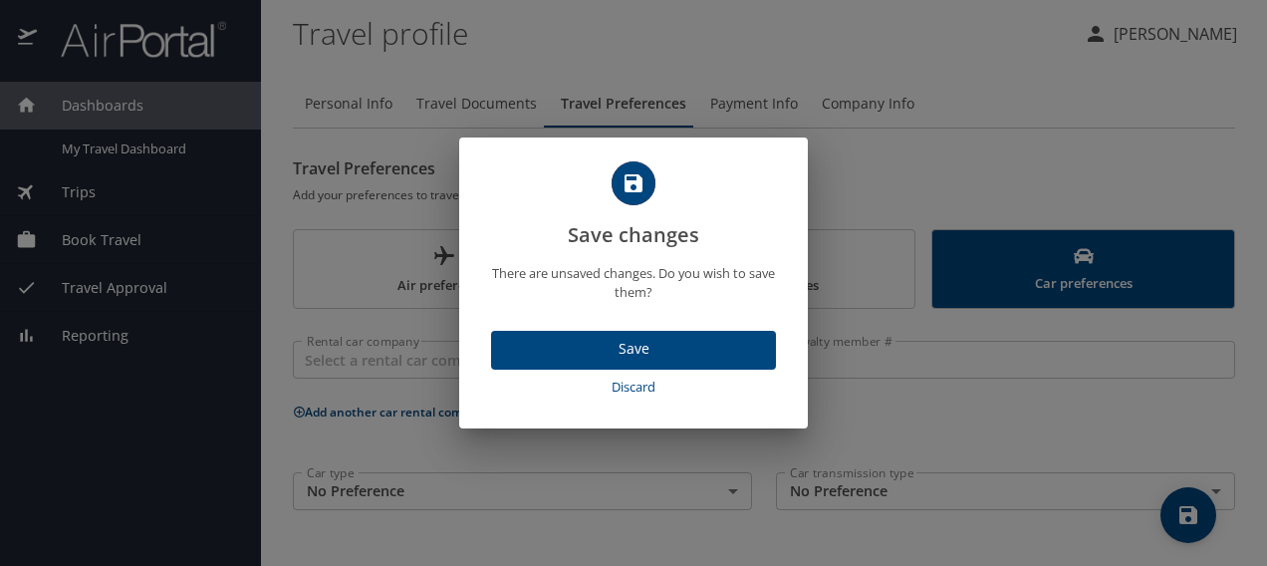
click at [641, 343] on span "Save" at bounding box center [633, 349] width 253 height 25
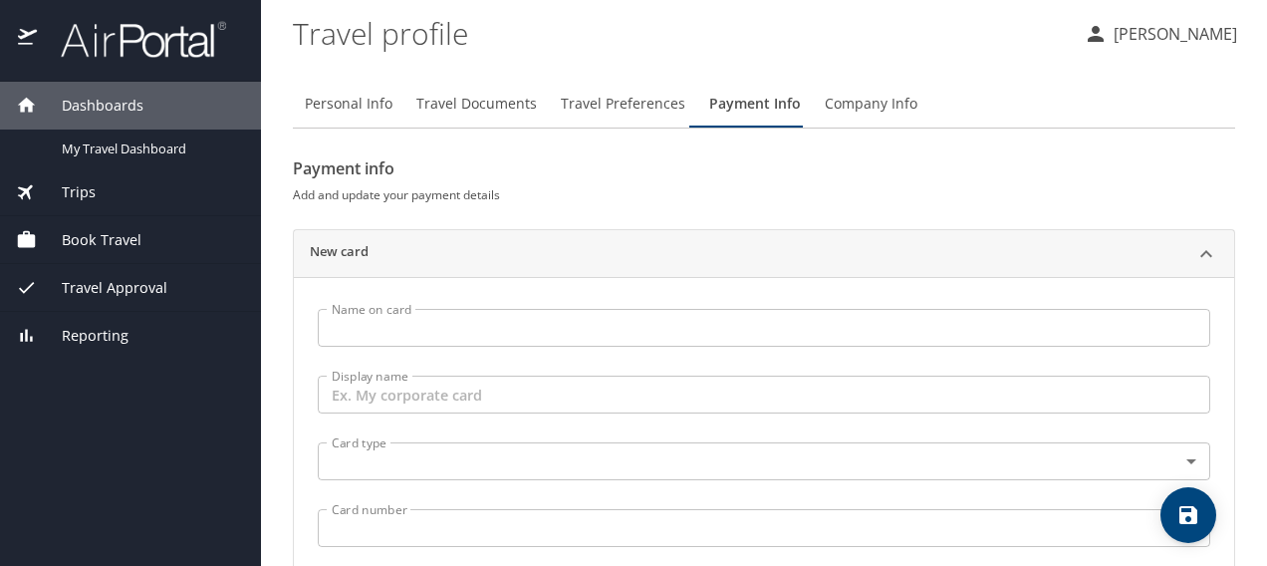
click at [96, 236] on span "Book Travel" at bounding box center [89, 240] width 105 height 22
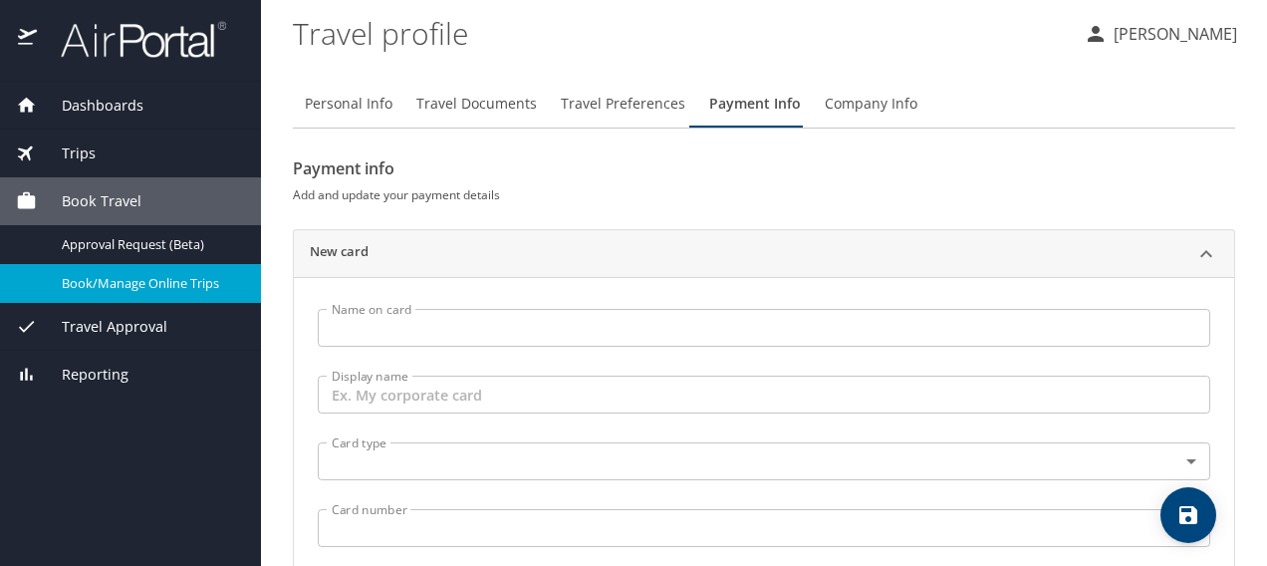
click at [100, 283] on span "Book/Manage Online Trips" at bounding box center [149, 283] width 175 height 19
